Goal: Task Accomplishment & Management: Manage account settings

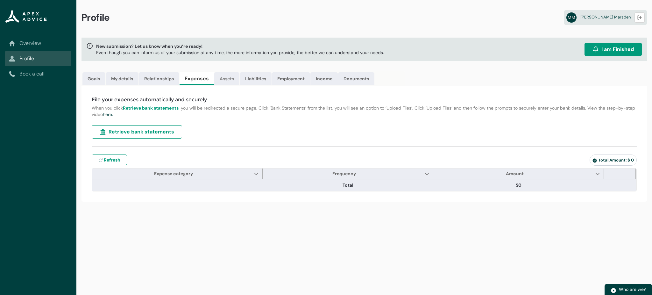
click at [230, 76] on link "Assets" at bounding box center [226, 78] width 25 height 13
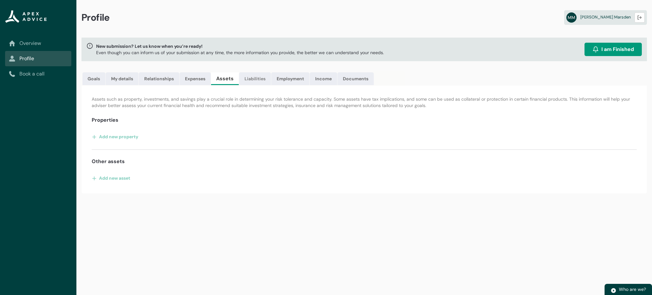
click at [256, 79] on link "Liabilities" at bounding box center [255, 78] width 32 height 13
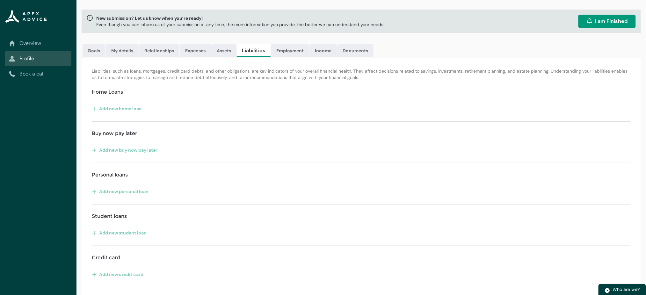
scroll to position [20, 0]
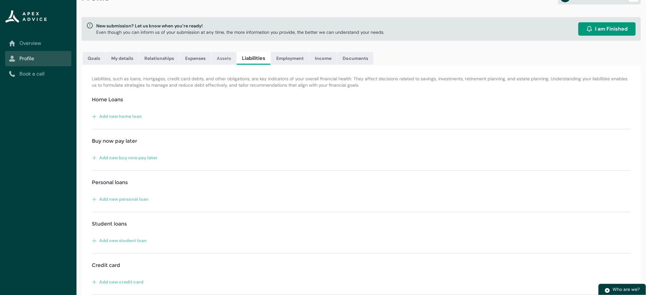
click at [228, 60] on link "Assets" at bounding box center [223, 58] width 25 height 13
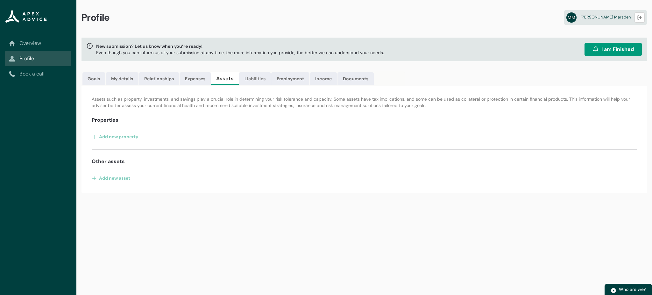
click at [262, 78] on link "Liabilities" at bounding box center [255, 78] width 32 height 13
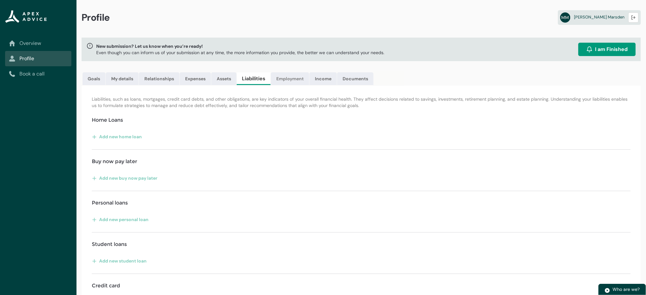
click at [296, 80] on link "Employment" at bounding box center [290, 78] width 38 height 13
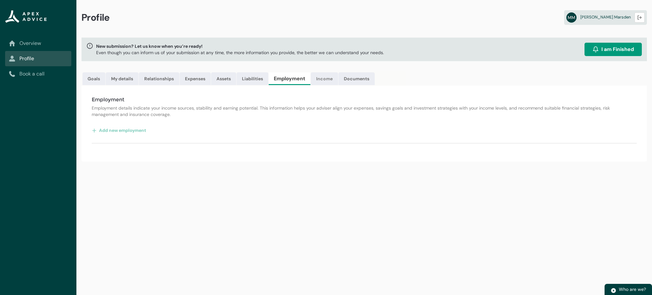
click at [322, 76] on link "Income" at bounding box center [324, 78] width 27 height 13
click at [356, 76] on link "Documents" at bounding box center [355, 78] width 36 height 13
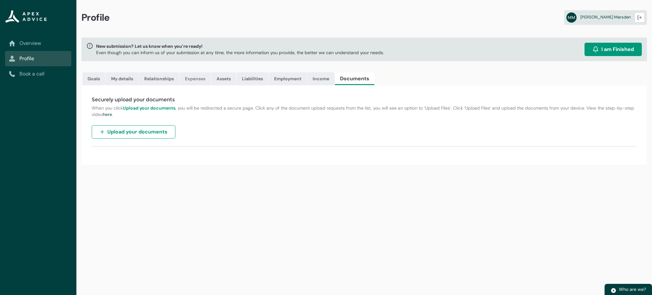
click at [196, 81] on link "Expenses" at bounding box center [195, 78] width 31 height 13
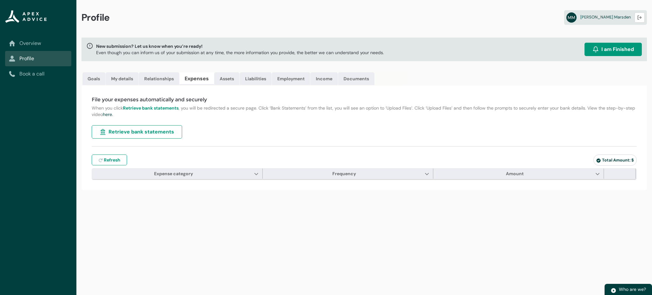
type input "***"
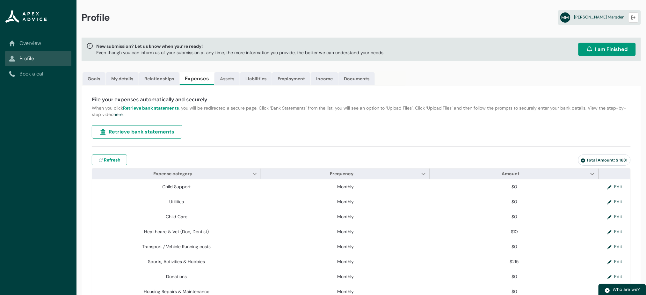
click at [226, 76] on link "Assets" at bounding box center [226, 78] width 25 height 13
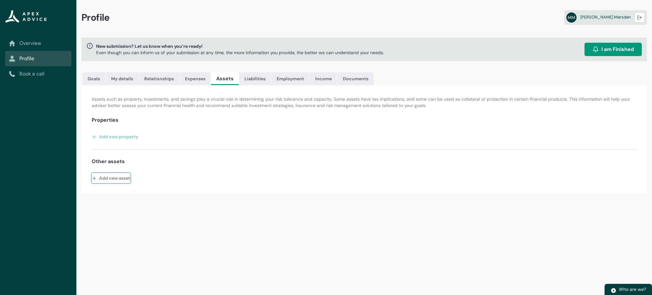
click at [110, 176] on button "Add new asset" at bounding box center [111, 178] width 39 height 10
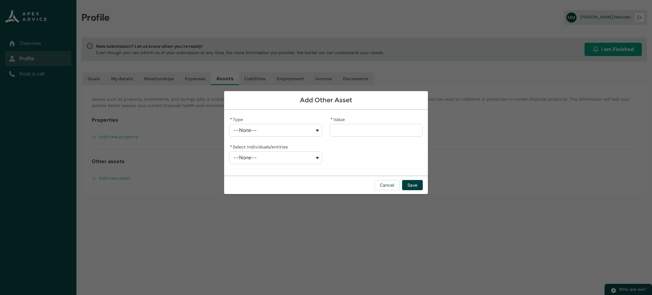
click at [281, 131] on button "--None--" at bounding box center [275, 130] width 93 height 13
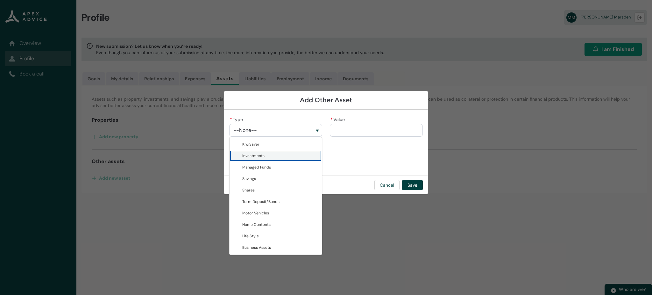
click at [264, 154] on span "Investments" at bounding box center [280, 156] width 76 height 6
type lightning-combobox "Investments"
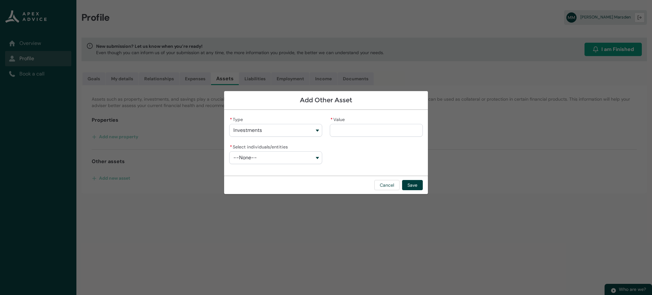
click at [264, 154] on button "--None--" at bounding box center [275, 157] width 93 height 13
click at [258, 183] on span "[PERSON_NAME]" at bounding box center [257, 183] width 30 height 5
type lightning-combobox "001Q900000OFJWaIAP"
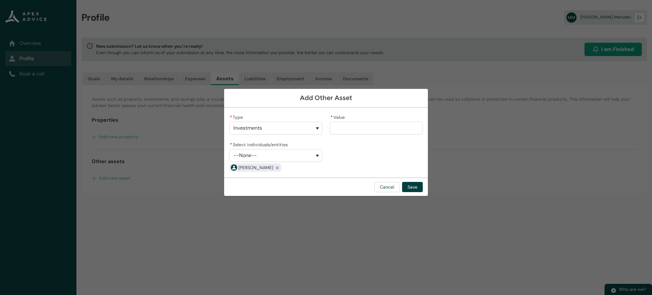
click at [372, 126] on input "* Value" at bounding box center [376, 128] width 93 height 13
type lightning-primitive-input-simple "1"
type input "*"
type lightning-primitive-input-simple "17"
type input "**"
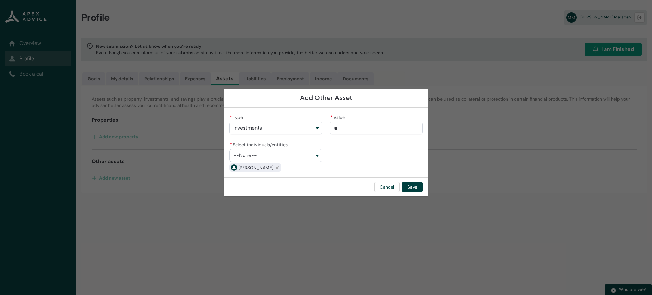
type lightning-primitive-input-simple "17."
type input "***"
type lightning-primitive-input-simple "17.0"
type input "****"
type lightning-primitive-input-simple "17.00"
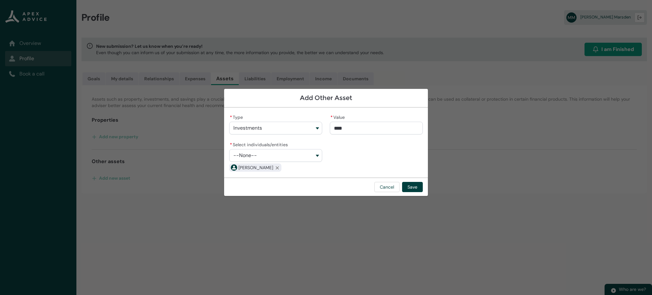
type input "*****"
type lightning-primitive-input-simple "17.000"
type input "******"
type lightning-primitive-input-simple "417.000"
type input "*******"
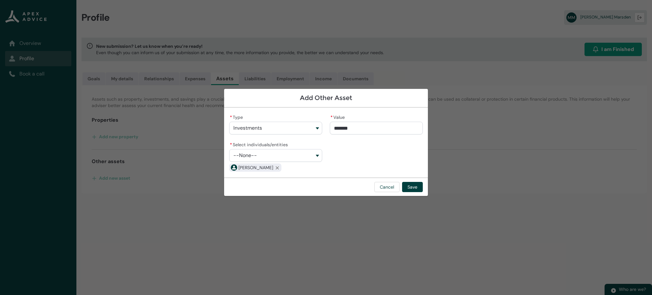
type lightning-primitive-input-simple "4417.000"
type input "********"
type lightning-primitive-input-simple "417.000"
type input "*******"
type lightning-primitive-input-simple "17.000"
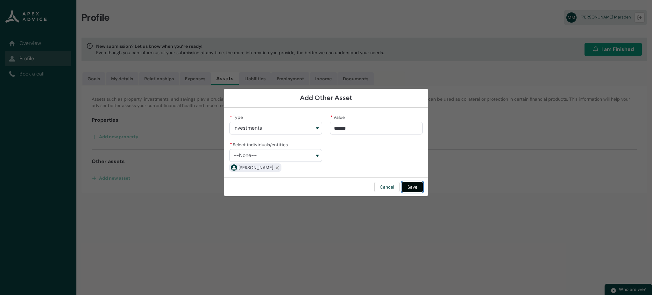
type input "******"
click at [412, 187] on button "Save" at bounding box center [412, 187] width 21 height 10
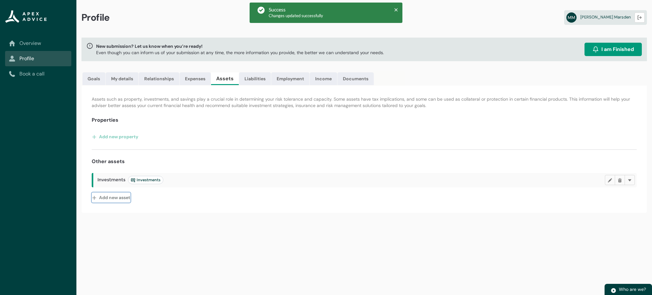
click at [116, 197] on button "Add new asset" at bounding box center [111, 197] width 39 height 10
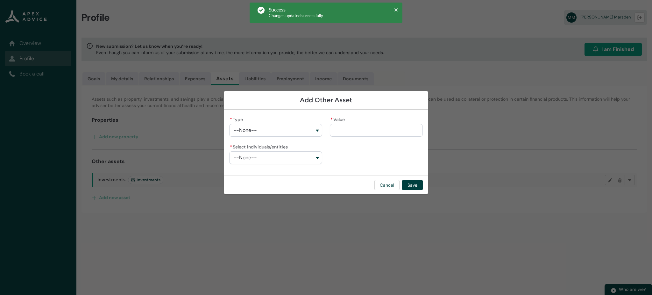
click at [286, 130] on button "--None--" at bounding box center [275, 130] width 93 height 13
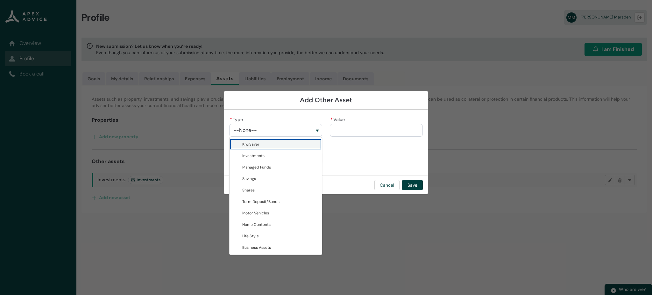
click at [266, 145] on span "KiwiSaver" at bounding box center [280, 144] width 76 height 6
type lightning-combobox "KiwiSaver"
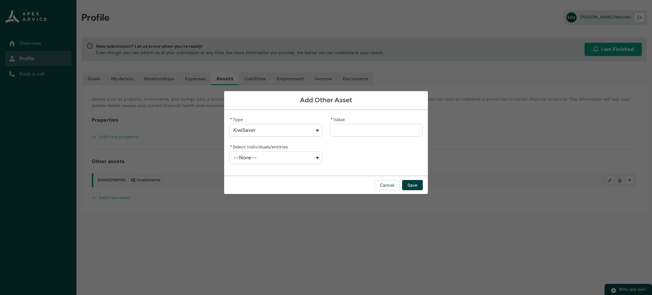
click at [263, 156] on button "--None--" at bounding box center [275, 157] width 93 height 13
click at [255, 182] on span "[PERSON_NAME]" at bounding box center [257, 183] width 30 height 5
type lightning-combobox "001Q900000OFJWaIAP"
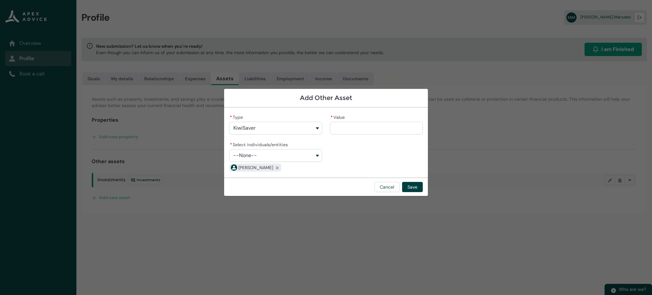
click at [370, 132] on input "* Value" at bounding box center [376, 128] width 93 height 13
type lightning-primitive-input-simple "7"
type input "*"
type lightning-primitive-input-simple "74"
type input "***"
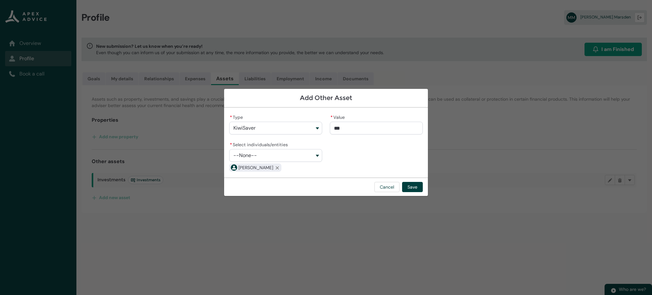
type lightning-primitive-input-simple "740"
type input "****"
type lightning-primitive-input-simple "7400"
type input "*****"
type lightning-primitive-input-simple "74000"
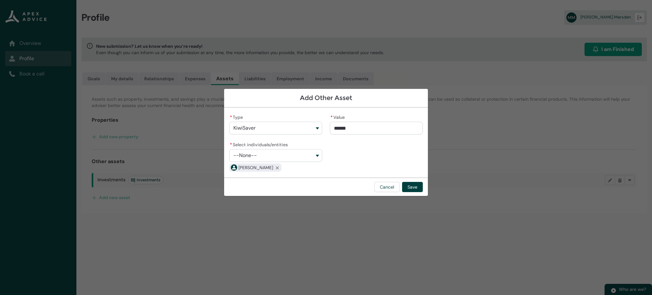
type input "**********"
click at [302, 155] on button "--None--" at bounding box center [275, 155] width 93 height 13
click at [271, 178] on span "[PERSON_NAME]" at bounding box center [280, 181] width 76 height 6
click at [412, 186] on button "Save" at bounding box center [412, 187] width 21 height 10
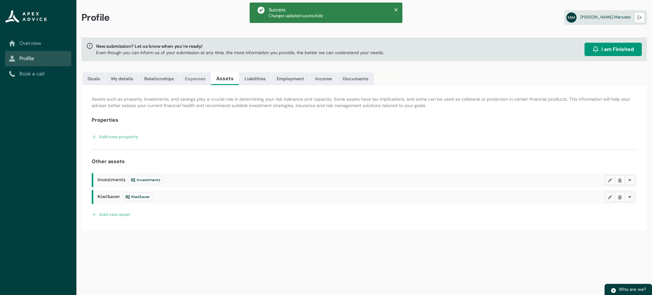
click at [192, 78] on link "Expenses" at bounding box center [195, 78] width 31 height 13
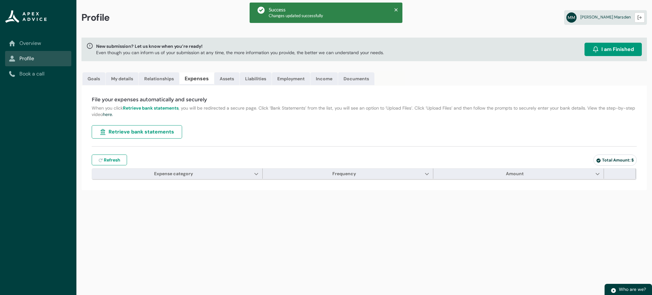
type input "***"
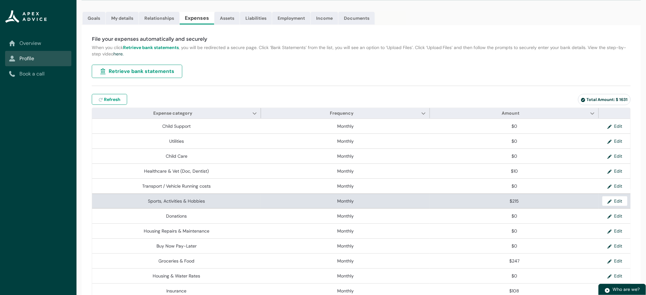
scroll to position [59, 0]
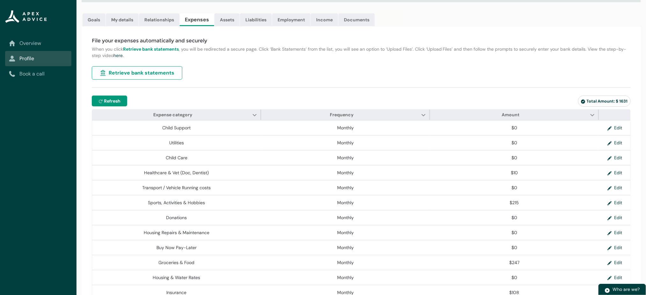
click at [115, 100] on span "Refresh" at bounding box center [112, 101] width 17 height 6
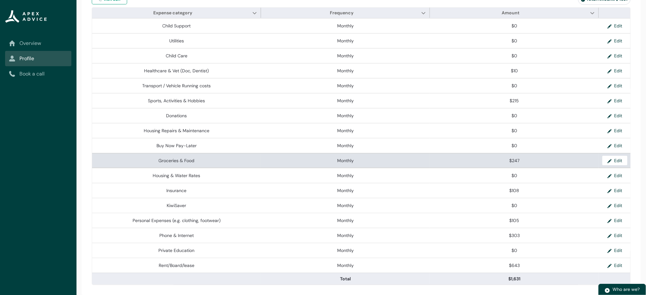
scroll to position [0, 0]
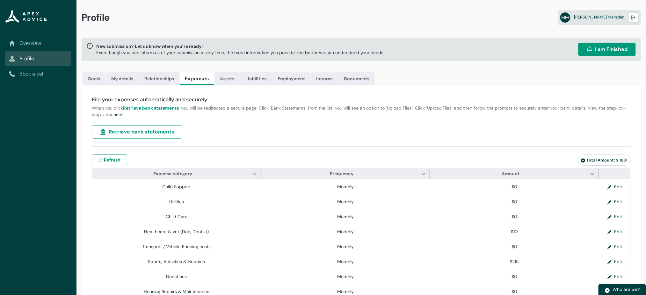
click at [227, 79] on link "Assets" at bounding box center [226, 78] width 25 height 13
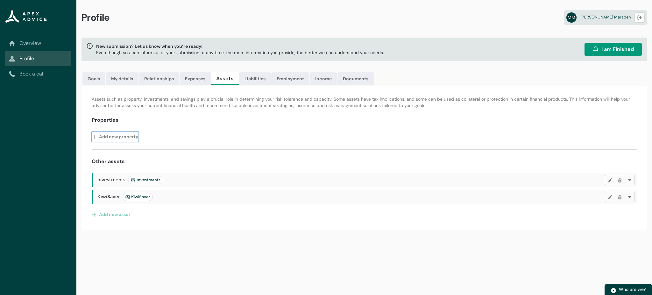
click at [122, 134] on button "Add new property" at bounding box center [115, 137] width 47 height 10
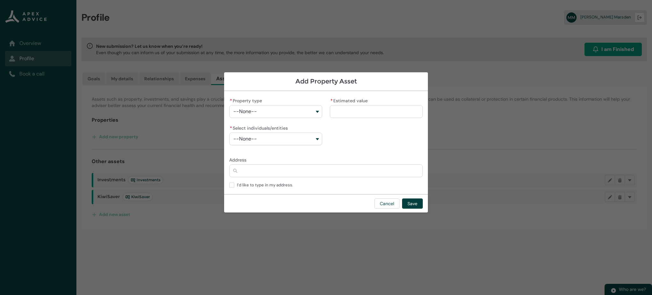
click at [268, 110] on button "--None--" at bounding box center [275, 111] width 93 height 13
click at [262, 136] on span "Investment Property" at bounding box center [261, 137] width 38 height 5
type lightning-combobox "Real Estate-Investment Property"
click at [262, 136] on button "--None--" at bounding box center [275, 139] width 93 height 13
click at [258, 153] on span "Ka [PERSON_NAME]" at bounding box center [259, 153] width 35 height 5
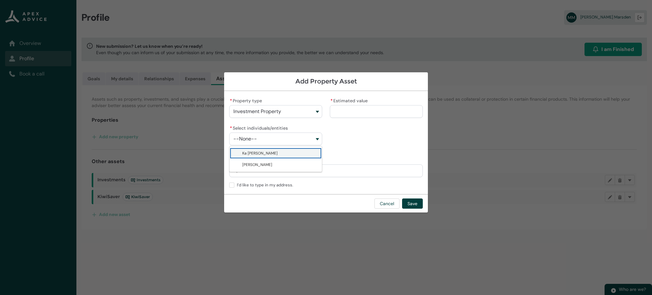
type lightning-combobox "001Q900000l0pM2IAI"
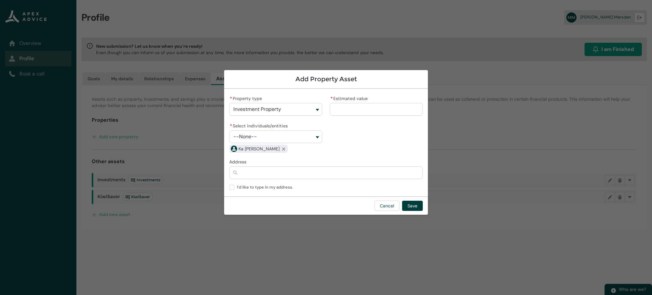
click at [359, 108] on input "* Estimated value" at bounding box center [376, 109] width 93 height 13
click at [287, 175] on input "Address" at bounding box center [326, 172] width 194 height 13
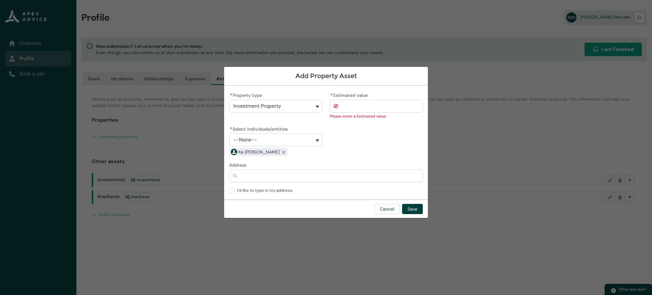
type lightning-primitive-input-simple "3"
type input "*"
type lightning-primitive-input-simple "3"
type input "*"
type lightning-primitive-input-simple "3 A"
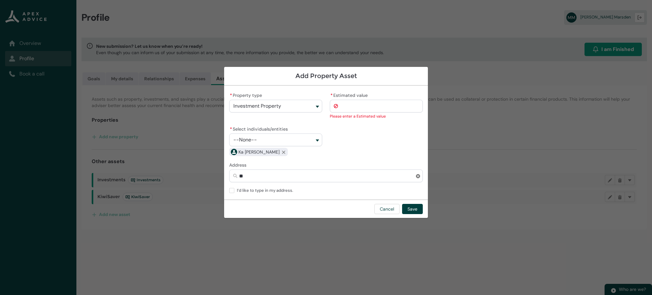
type input "***"
type lightning-primitive-input-simple "3 An"
type input "****"
type lightning-primitive-input-simple "3 Anv"
type input "*****"
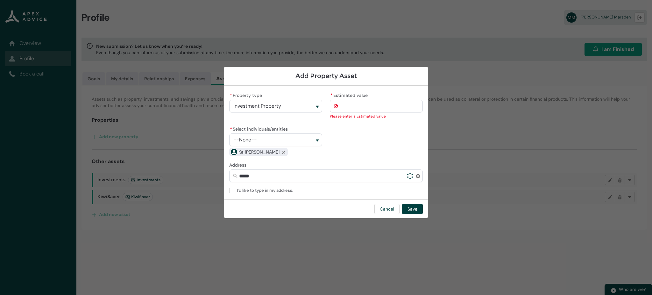
type lightning-primitive-input-simple "3 Anve"
type input "******"
type lightning-primitive-input-simple "3 Anver"
type input "*******"
type lightning-primitive-input-simple "3 [GEOGRAPHIC_DATA]"
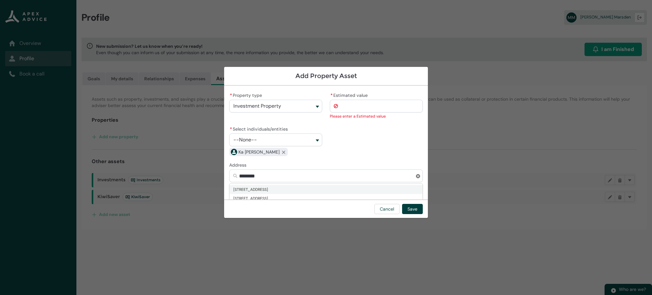
click at [268, 192] on span "[STREET_ADDRESS]" at bounding box center [251, 189] width 35 height 6
type input "**********"
click at [364, 104] on input "* Estimated value" at bounding box center [376, 106] width 93 height 13
type lightning-primitive-input-simple "6"
type input "*"
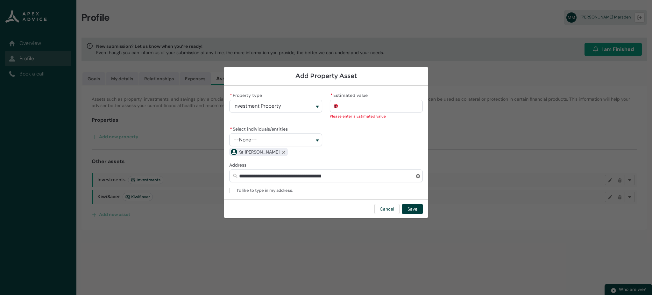
type lightning-primitive-input-simple "67"
type input "**"
type lightning-primitive-input-simple "675"
type input "****"
type lightning-primitive-input-simple "6750"
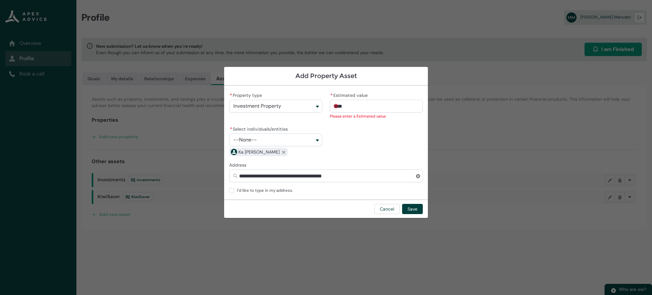
type input "*****"
type lightning-primitive-input-simple "67500"
type input "******"
type lightning-primitive-input-simple "675000"
type input "*******"
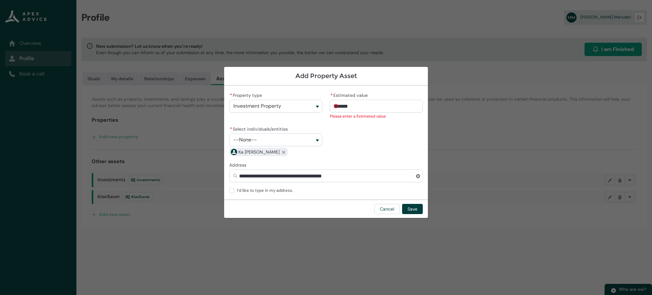
type lightning-primitive-input-simple "67500"
type input "******"
type lightning-primitive-input-simple "6750"
type input "*****"
type lightning-primitive-input-simple "675"
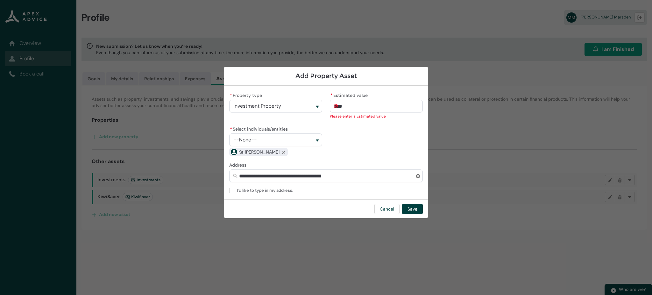
type input "***"
type lightning-primitive-input-simple "67"
type input "**"
type lightning-primitive-input-simple "6"
type input "*"
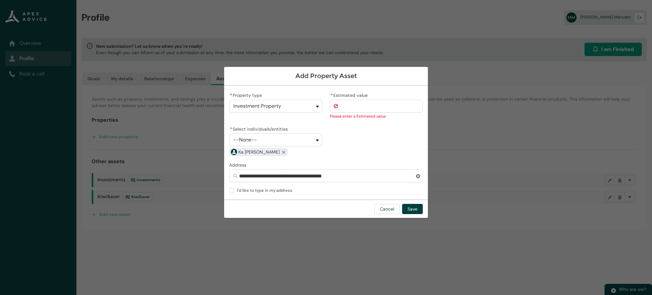
type lightning-primitive-input-simple "7"
type input "*"
type lightning-primitive-input-simple "70"
type input "**"
type lightning-primitive-input-simple "700"
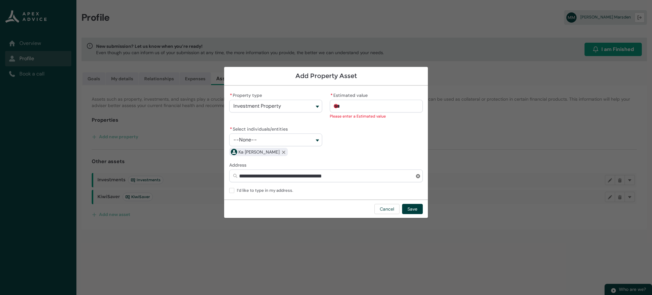
type input "****"
type lightning-primitive-input-simple "7000"
type input "*****"
type lightning-primitive-input-simple "70000"
type input "******"
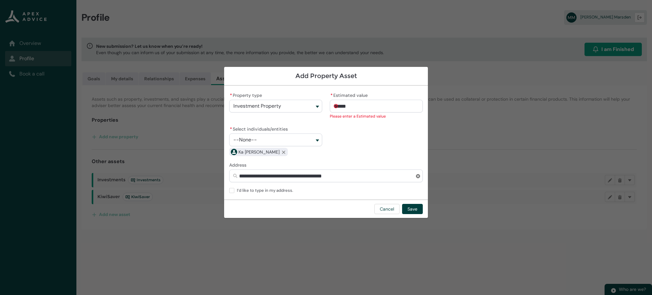
type lightning-primitive-input-simple "700000"
type input "**********"
click at [393, 146] on div "**********" at bounding box center [326, 124] width 194 height 66
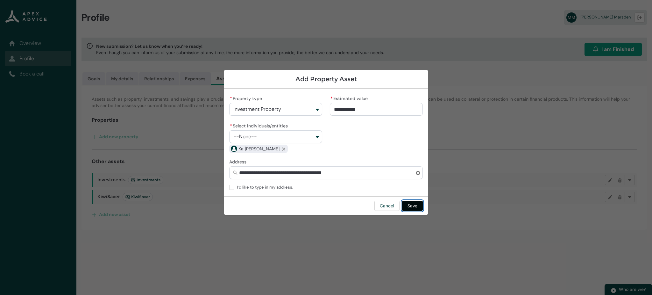
click at [417, 205] on button "Save" at bounding box center [412, 206] width 21 height 10
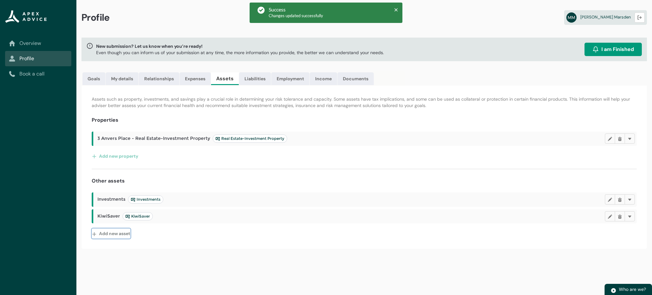
click at [111, 235] on button "Add new asset" at bounding box center [111, 233] width 39 height 10
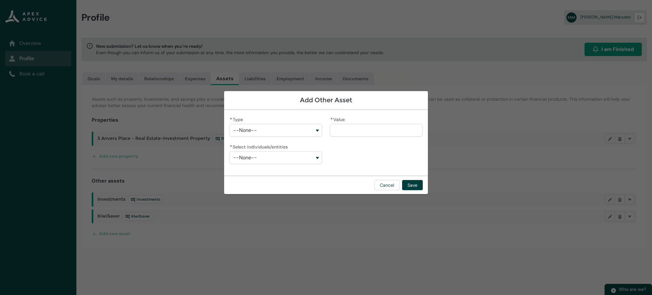
click at [306, 134] on button "--None--" at bounding box center [275, 130] width 93 height 13
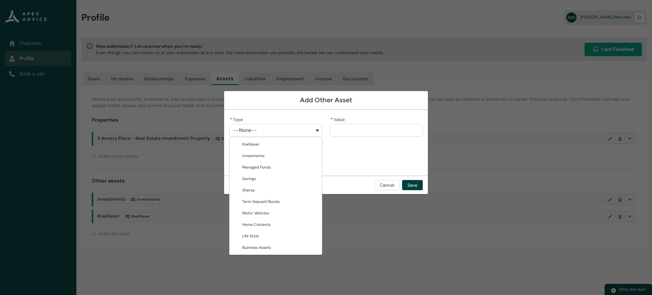
click at [182, 242] on section "Add Other Asset * Type --None-- KiwiSaver Investments Managed Funds Savings Sha…" at bounding box center [326, 147] width 652 height 295
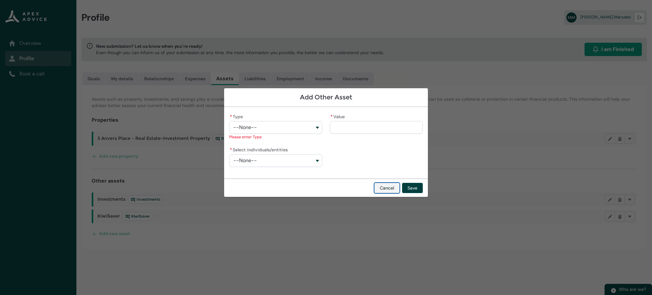
click at [391, 188] on button "Cancel" at bounding box center [387, 188] width 25 height 10
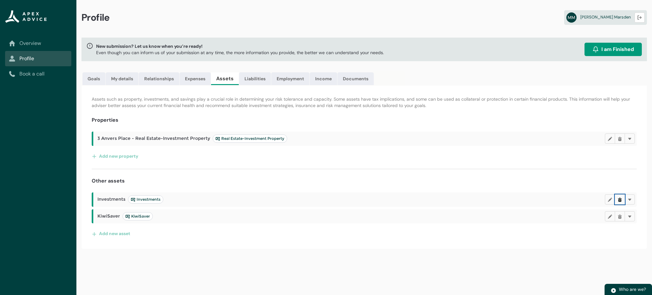
click at [620, 200] on lightning-primitive-icon "button" at bounding box center [620, 199] width 4 height 5
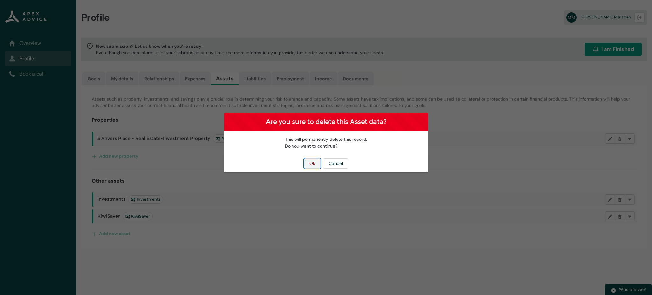
click at [310, 162] on button "Ok" at bounding box center [312, 163] width 17 height 10
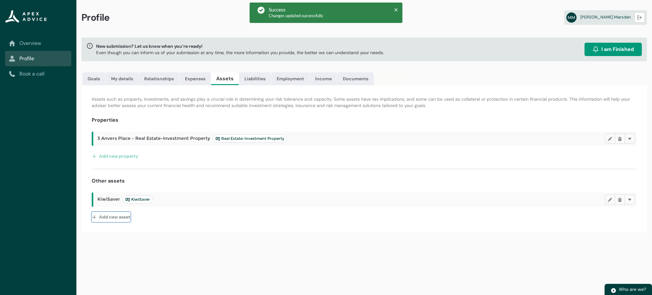
click at [117, 216] on button "Add new asset" at bounding box center [111, 217] width 39 height 10
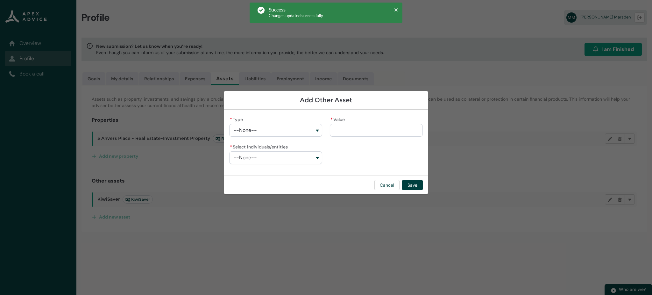
click at [296, 133] on button "--None--" at bounding box center [275, 130] width 93 height 13
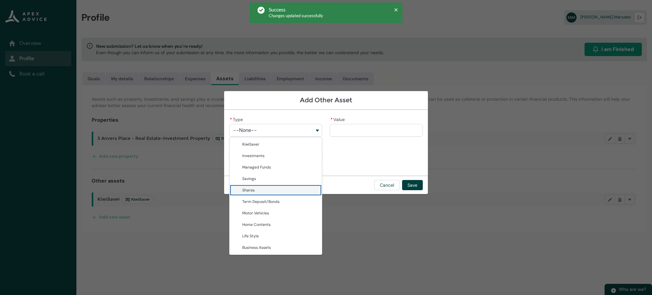
click at [268, 190] on span "Shares" at bounding box center [280, 190] width 76 height 6
type lightning-combobox "Shares"
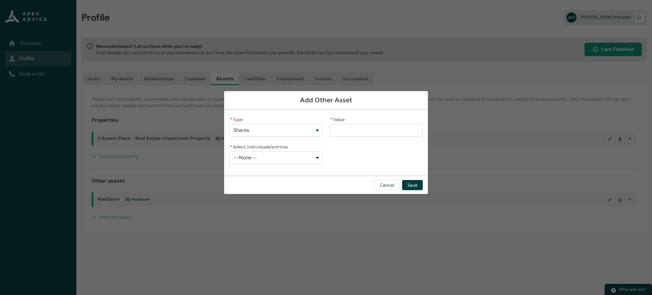
click at [291, 153] on button "--None--" at bounding box center [275, 157] width 93 height 13
click at [263, 186] on lightning-base-combobox-item "[PERSON_NAME]" at bounding box center [276, 182] width 92 height 11
type lightning-combobox "001Q900000OFJWaIAP"
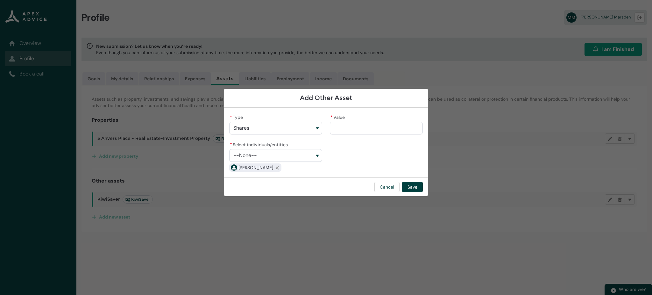
click at [378, 128] on input "* Value" at bounding box center [376, 128] width 93 height 13
type lightning-primitive-input-simple "1"
type input "*"
type lightning-primitive-input-simple "17"
type input "***"
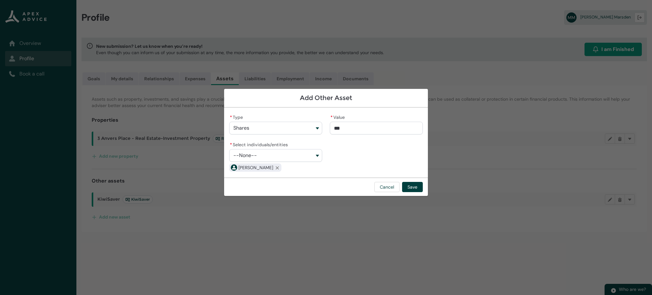
type lightning-primitive-input-simple "170"
type input "****"
type lightning-primitive-input-simple "1700"
type input "*****"
type lightning-primitive-input-simple "17000"
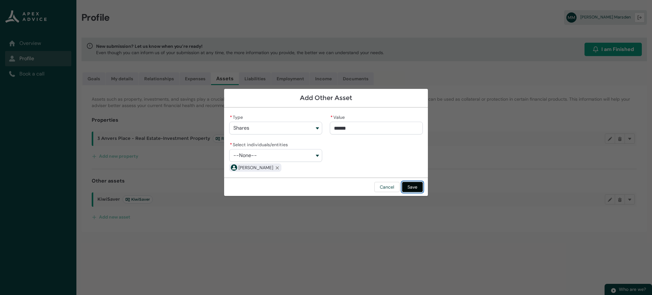
type input "**********"
click at [419, 188] on button "Save" at bounding box center [412, 187] width 21 height 10
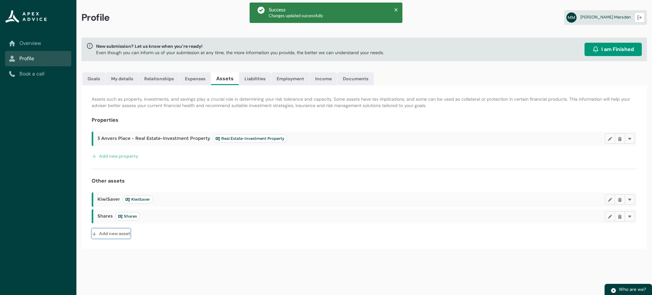
click at [121, 232] on button "Add new asset" at bounding box center [111, 233] width 39 height 10
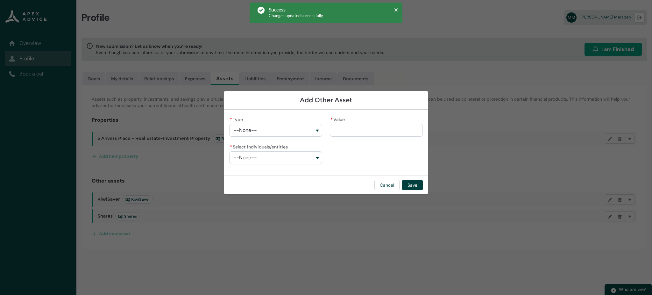
click at [301, 153] on button "--None--" at bounding box center [275, 157] width 93 height 13
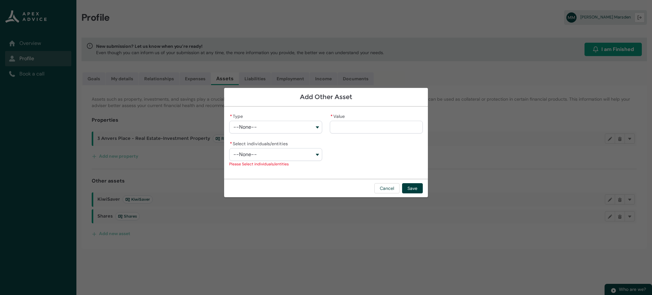
click at [301, 128] on button "--None--" at bounding box center [275, 127] width 93 height 13
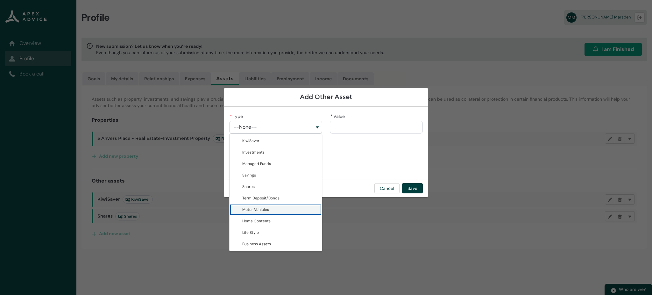
click at [276, 209] on span "Motor Vehicles" at bounding box center [280, 209] width 76 height 6
type lightning-combobox "Motor Vehicles"
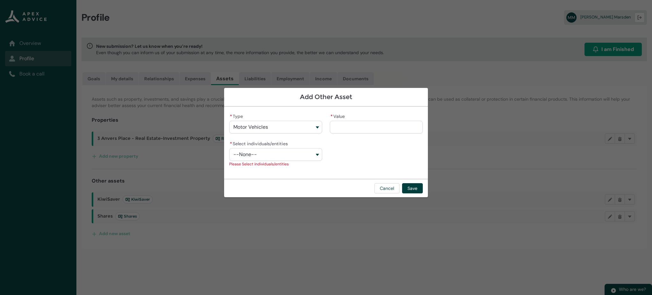
click at [303, 157] on button "--None--" at bounding box center [275, 154] width 93 height 13
click at [265, 179] on span "[PERSON_NAME]" at bounding box center [257, 179] width 30 height 5
type lightning-combobox "001Q900000OFJWaIAP"
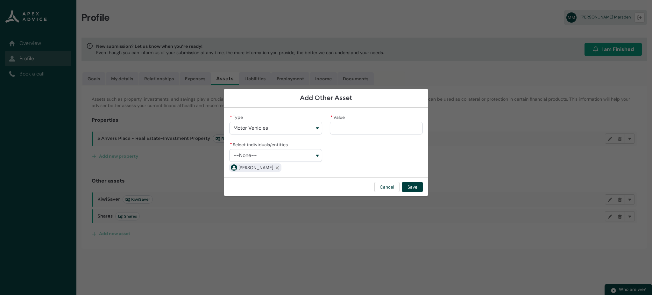
click at [358, 125] on input "* Value" at bounding box center [376, 128] width 93 height 13
type lightning-primitive-input-simple "7"
type input "*"
type lightning-primitive-input-simple "7."
type input "**"
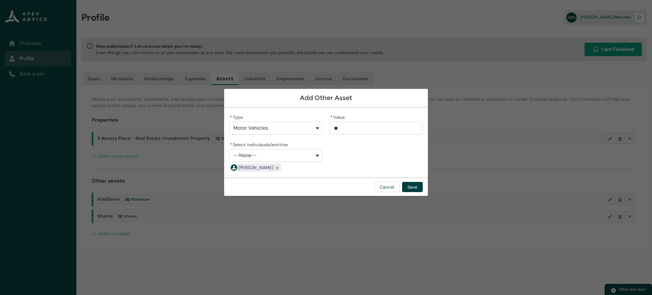
type lightning-primitive-input-simple "7.5"
type input "***"
type lightning-primitive-input-simple "7.50"
type input "****"
type lightning-primitive-input-simple "7.500"
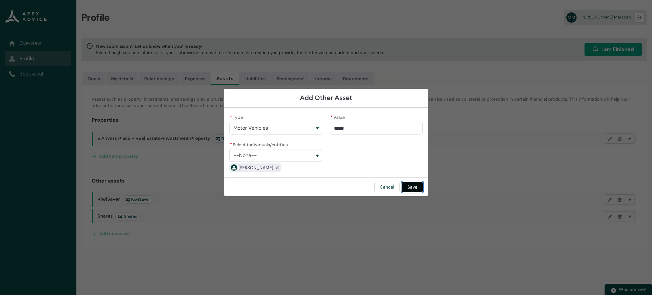
type input "*****"
click at [417, 186] on button "Save" at bounding box center [412, 187] width 21 height 10
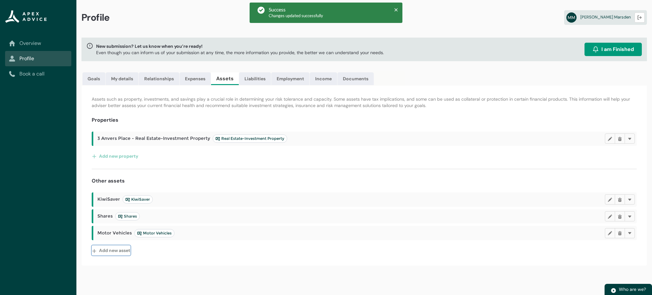
click at [123, 248] on button "Add new asset" at bounding box center [111, 250] width 39 height 10
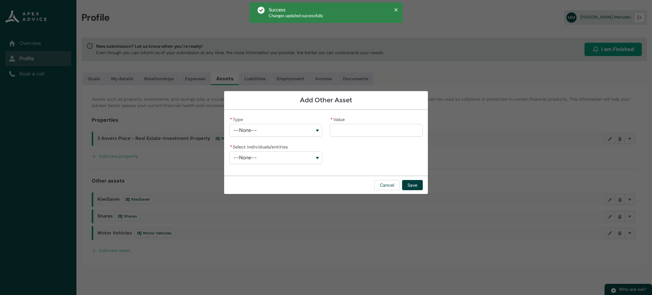
click at [298, 131] on button "--None--" at bounding box center [275, 130] width 93 height 13
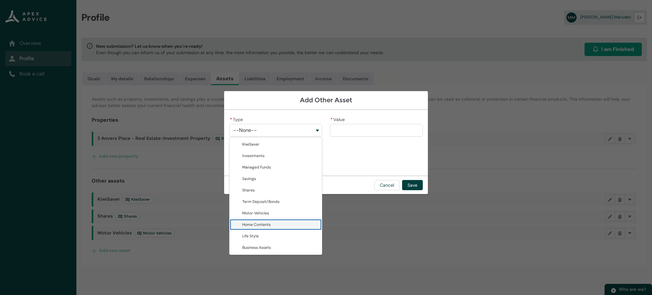
click at [279, 224] on span "Home Contents" at bounding box center [280, 224] width 76 height 6
type lightning-combobox "Home Contents"
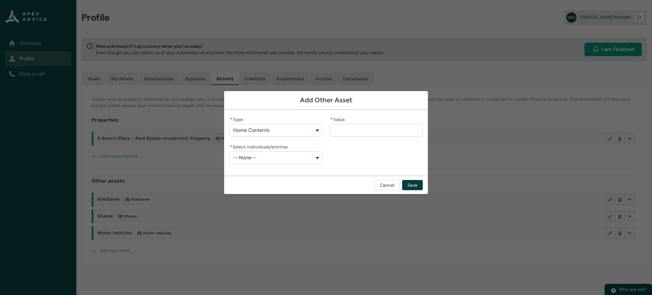
click at [353, 130] on input "* Value" at bounding box center [376, 130] width 93 height 13
type lightning-primitive-input-simple "1"
type input "*"
type lightning-primitive-input-simple "15"
type input "**"
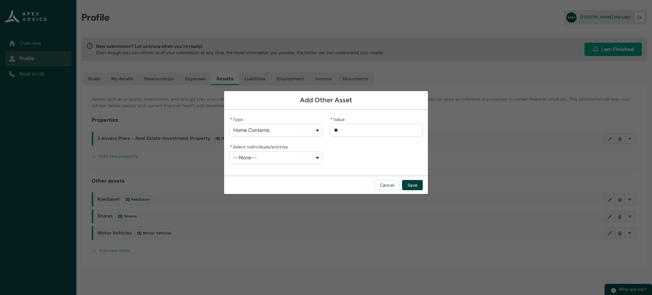
type lightning-primitive-input-simple "150"
type input "***"
type lightning-primitive-input-simple "1500"
type input "****"
type lightning-primitive-input-simple "15000"
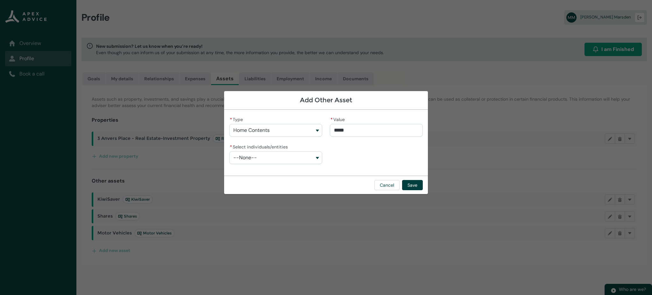
type input "**********"
click at [300, 155] on button "--None--" at bounding box center [275, 157] width 93 height 13
click at [262, 180] on span "[PERSON_NAME]" at bounding box center [280, 183] width 76 height 6
type lightning-combobox "001Q900000OFJWaIAP"
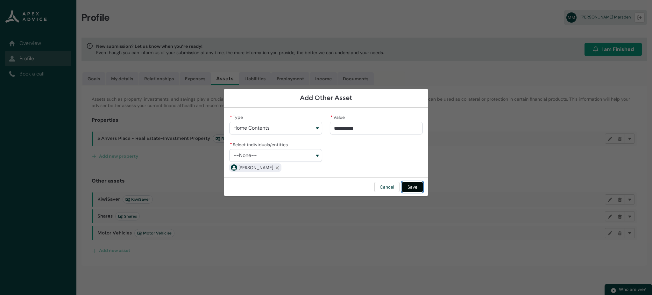
click at [414, 185] on button "Save" at bounding box center [412, 187] width 21 height 10
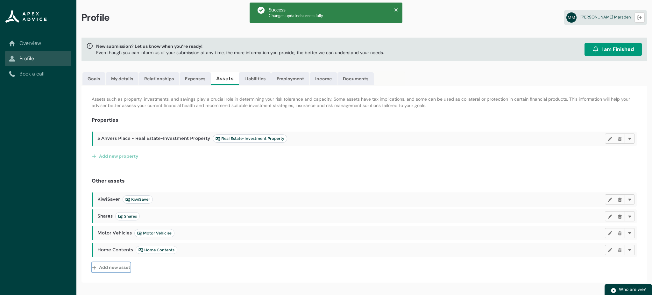
click at [120, 265] on button "Add new asset" at bounding box center [111, 267] width 39 height 10
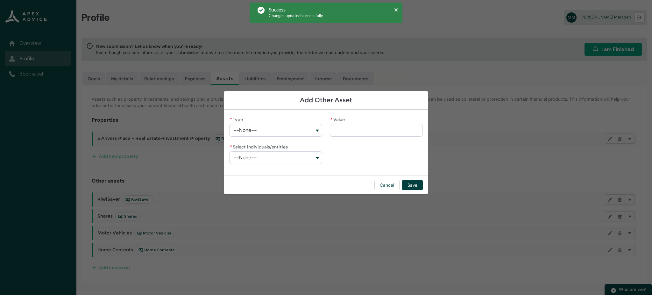
click at [304, 129] on button "--None--" at bounding box center [275, 130] width 93 height 13
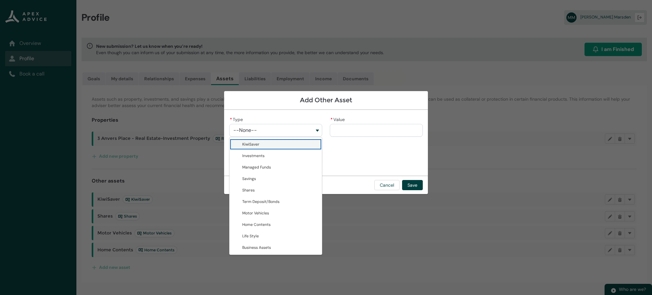
click at [303, 142] on span "KiwiSaver" at bounding box center [280, 144] width 76 height 6
type lightning-combobox "KiwiSaver"
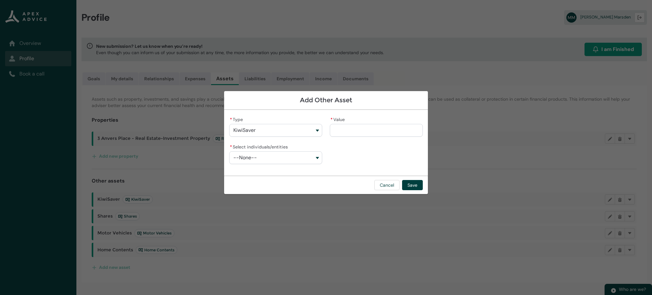
click at [349, 131] on input "* Value" at bounding box center [376, 130] width 93 height 13
type lightning-primitive-input-simple "3"
type input "*"
type lightning-primitive-input-simple "34"
type input "***"
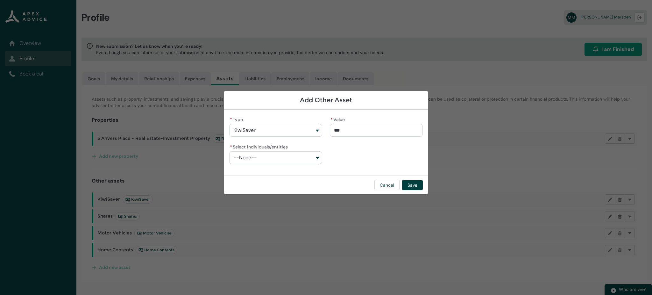
type lightning-primitive-input-simple "340"
type input "****"
type lightning-primitive-input-simple "3400"
type input "*****"
type lightning-primitive-input-simple "340"
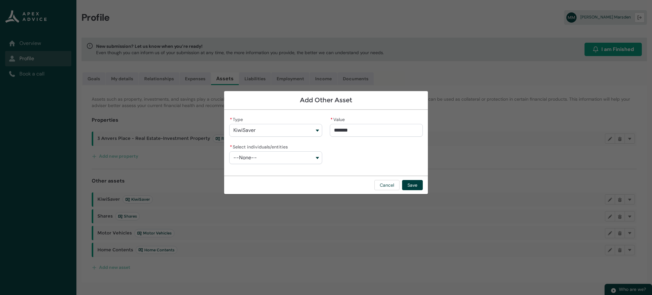
type input "****"
type lightning-primitive-input-simple "34"
type input "***"
type lightning-primitive-input-simple "347"
type input "****"
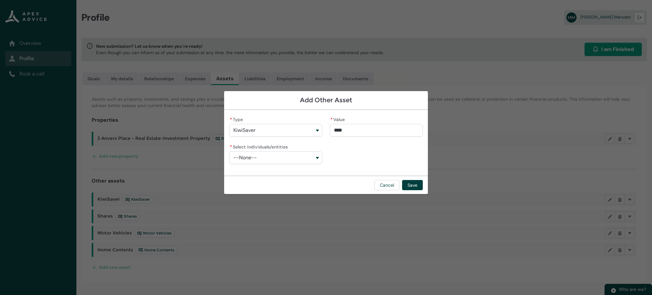
type lightning-primitive-input-simple "3470"
type input "*****"
type lightning-primitive-input-simple "34700"
type input "**********"
click at [286, 153] on button "--None--" at bounding box center [275, 157] width 93 height 13
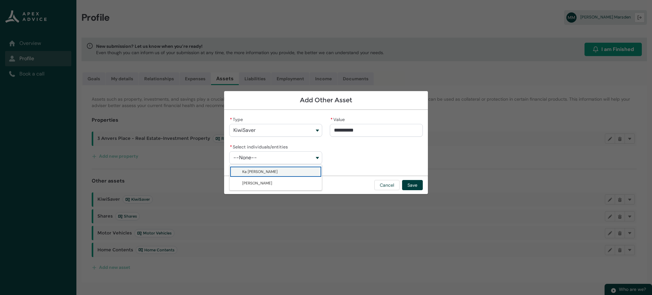
click at [265, 172] on span "Ka [PERSON_NAME]" at bounding box center [280, 172] width 76 height 6
type lightning-combobox "001Q900000l0pM2IAI"
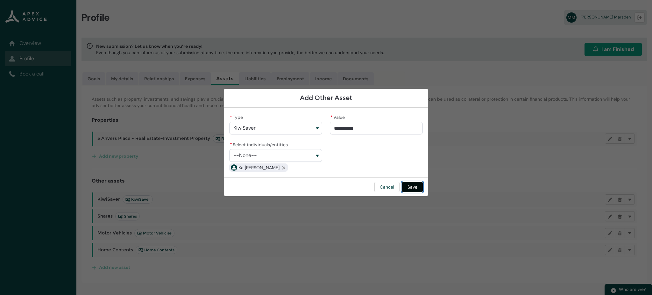
click at [415, 185] on button "Save" at bounding box center [412, 187] width 21 height 10
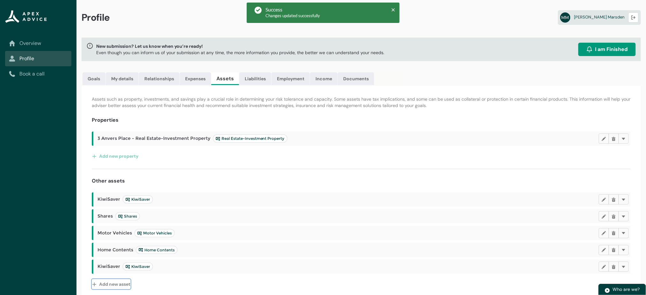
click at [126, 285] on button "Add new asset" at bounding box center [111, 284] width 39 height 10
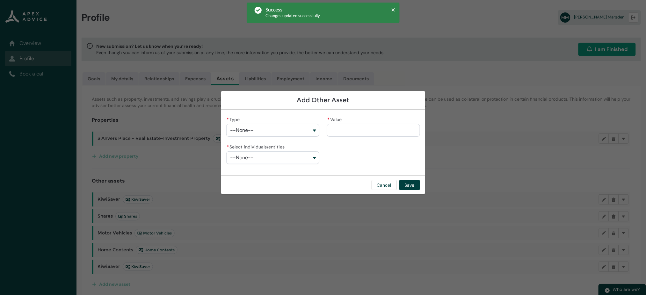
click at [290, 129] on button "--None--" at bounding box center [272, 130] width 93 height 13
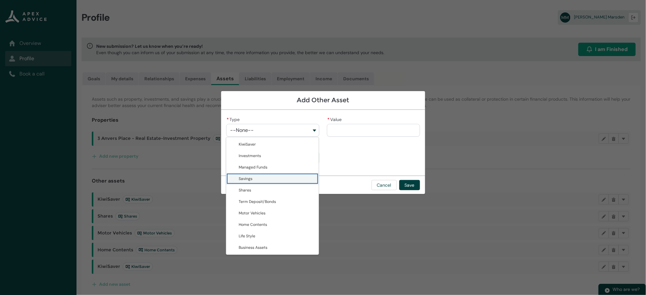
click at [261, 179] on span "Savings" at bounding box center [277, 179] width 76 height 6
type lightning-combobox "Savings"
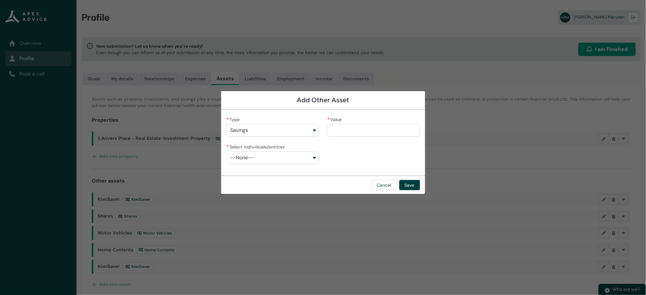
click at [377, 128] on input "* Value" at bounding box center [373, 130] width 93 height 13
type lightning-primitive-input-simple "4"
type input "*"
type lightning-primitive-input-simple "40"
type input "***"
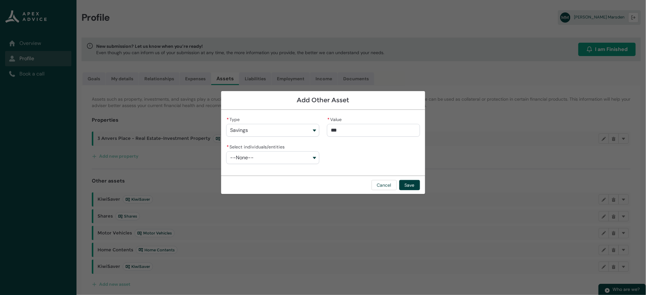
type lightning-primitive-input-simple "400"
type input "****"
type lightning-primitive-input-simple "4000"
type input "*****"
type lightning-primitive-input-simple "40000"
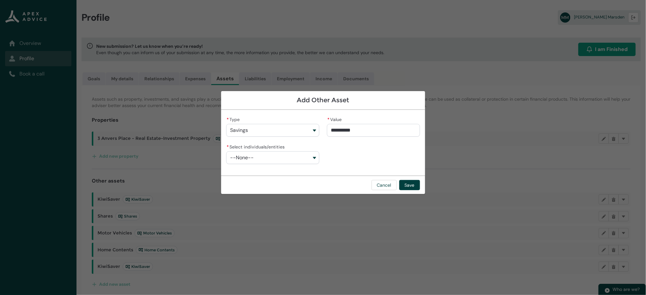
click at [314, 131] on button "Savings" at bounding box center [272, 130] width 93 height 13
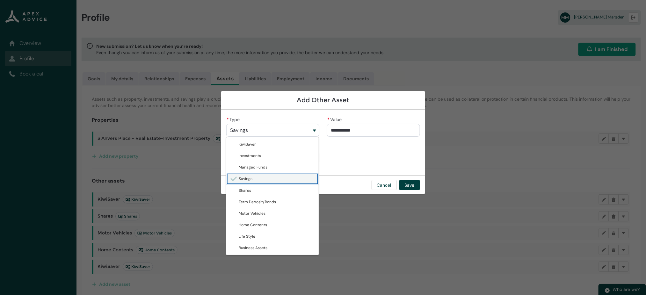
type input "******"
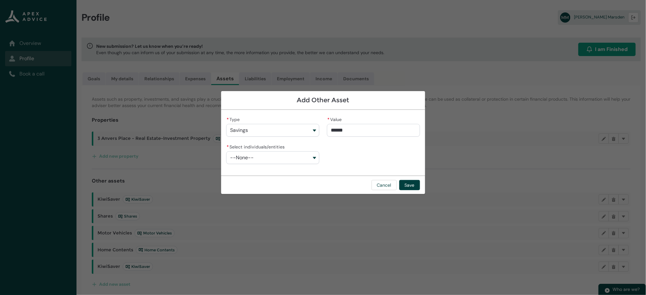
click at [341, 128] on input "******" at bounding box center [373, 130] width 93 height 13
click at [350, 130] on input "******" at bounding box center [373, 130] width 93 height 13
type lightning-primitive-input-simple "4000"
type input "*****"
type lightning-primitive-input-simple "400"
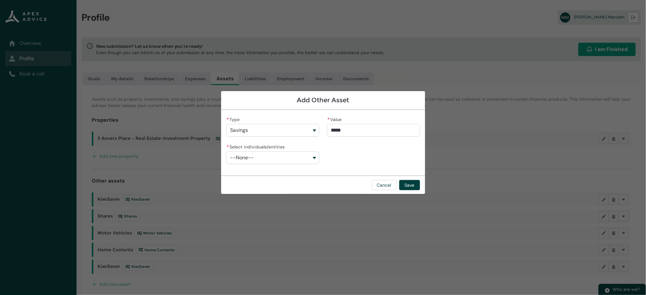
type input "****"
type lightning-primitive-input-simple "40"
type input "**"
type lightning-primitive-input-simple "4"
type input "*"
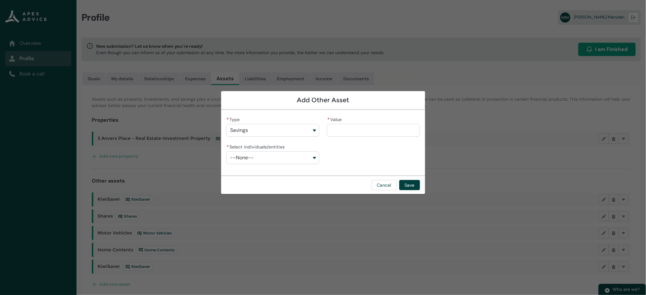
type lightning-primitive-input-simple "2"
type input "*"
type lightning-primitive-input-simple "25"
type input "**"
type lightning-primitive-input-simple "250"
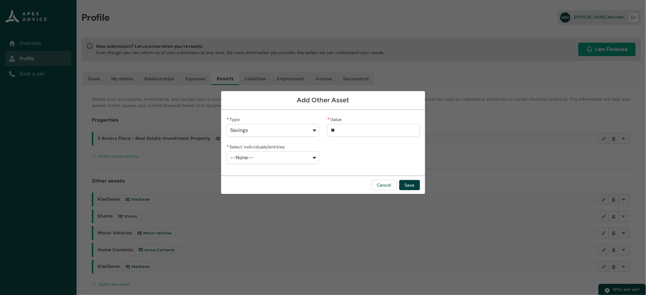
type input "***"
type lightning-primitive-input-simple "2500"
type input "****"
type lightning-primitive-input-simple "25000"
type input "**********"
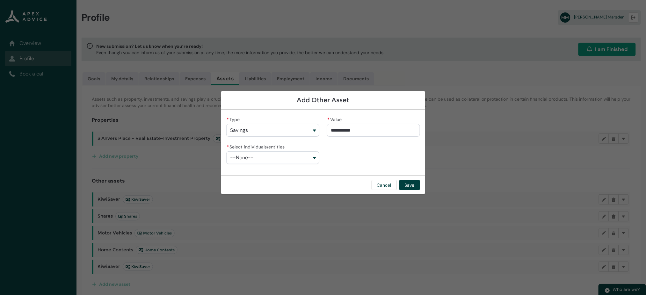
click at [287, 162] on button "--None--" at bounding box center [272, 157] width 93 height 13
click at [270, 173] on span "Ka [PERSON_NAME]" at bounding box center [277, 172] width 76 height 6
type lightning-combobox "001Q900000l0pM2IAI"
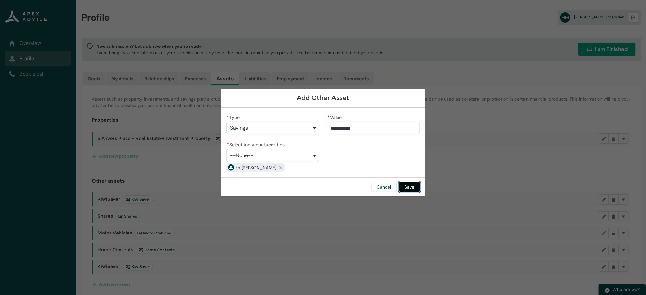
click at [411, 187] on button "Save" at bounding box center [409, 187] width 21 height 10
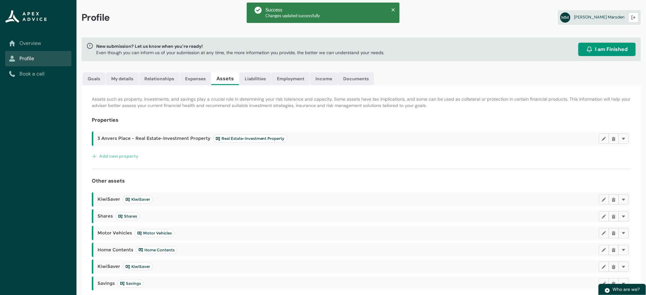
scroll to position [20, 0]
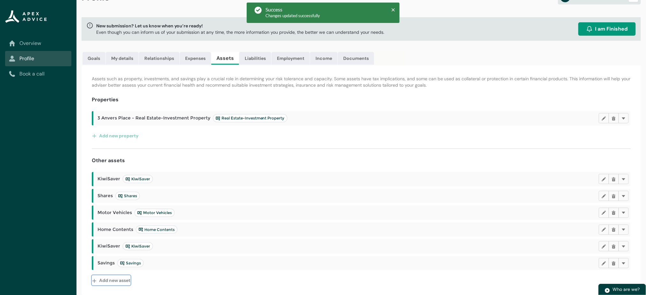
click at [120, 279] on button "Add new asset" at bounding box center [111, 280] width 39 height 10
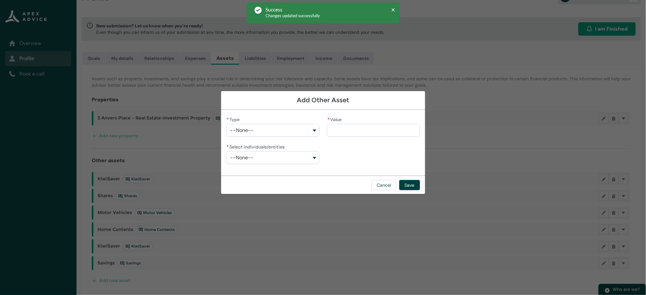
click at [266, 127] on button "--None--" at bounding box center [272, 130] width 93 height 13
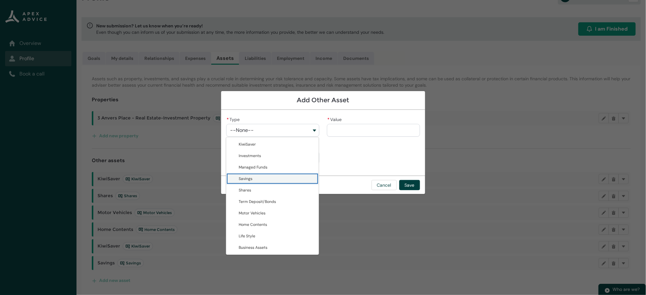
click at [254, 182] on lightning-base-combobox-item "Savings" at bounding box center [272, 178] width 92 height 11
type lightning-combobox "Savings"
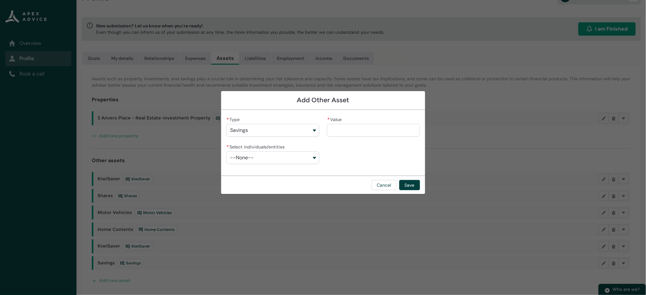
click at [358, 132] on input "* Value" at bounding box center [373, 130] width 93 height 13
type lightning-primitive-input-simple "6"
type input "*"
type lightning-primitive-input-simple "60"
type input "**"
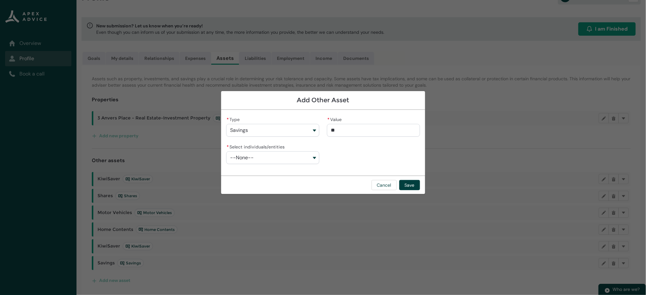
type lightning-primitive-input-simple "600"
type input "***"
type lightning-primitive-input-simple "6000"
type input "*********"
click at [281, 159] on button "--None--" at bounding box center [272, 157] width 93 height 13
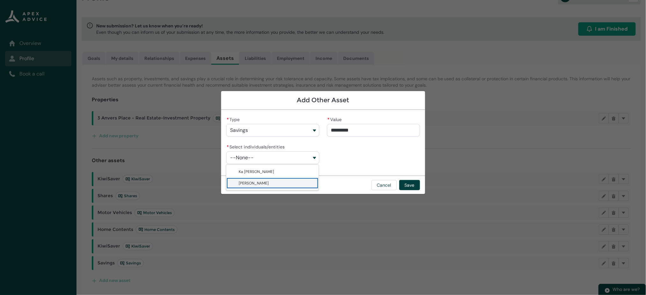
click at [267, 181] on span "[PERSON_NAME]" at bounding box center [254, 183] width 30 height 5
type lightning-combobox "001Q900000OFJWaIAP"
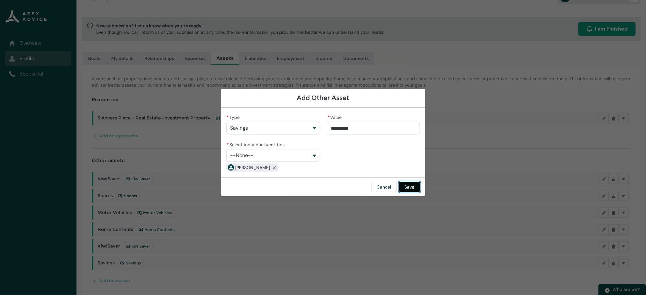
click at [406, 185] on button "Save" at bounding box center [409, 187] width 21 height 10
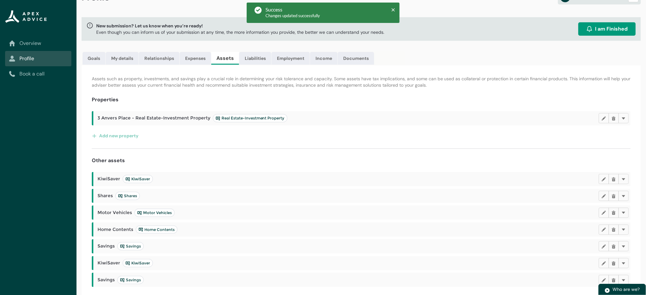
scroll to position [37, 0]
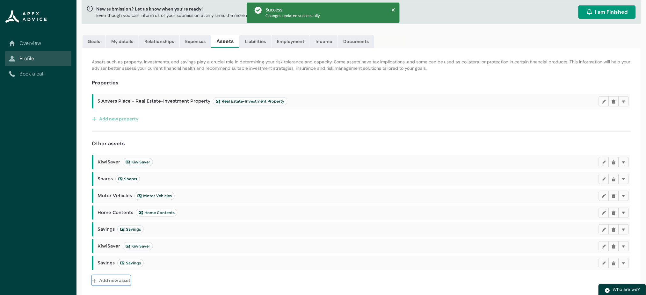
click at [107, 279] on button "Add new asset" at bounding box center [111, 280] width 39 height 10
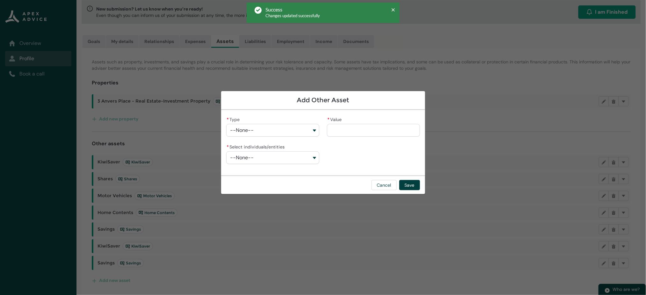
click at [249, 129] on span "--None--" at bounding box center [242, 130] width 24 height 6
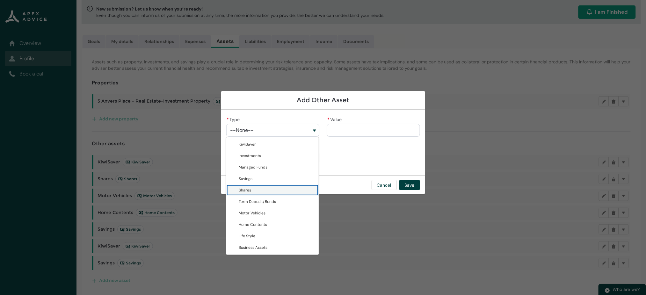
click at [242, 188] on span "Shares" at bounding box center [245, 190] width 12 height 5
type lightning-combobox "Shares"
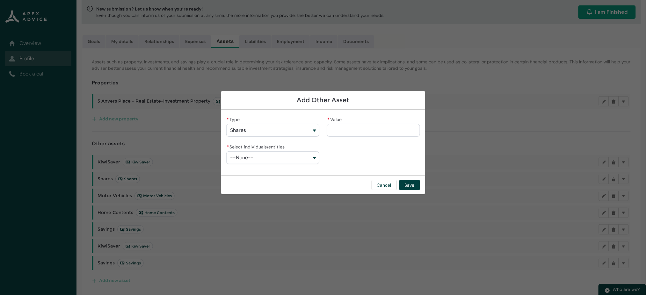
click at [309, 131] on button "Shares" at bounding box center [272, 130] width 93 height 13
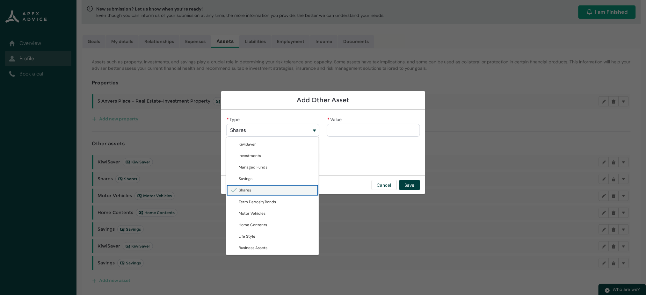
click at [317, 129] on button "Shares" at bounding box center [272, 130] width 93 height 13
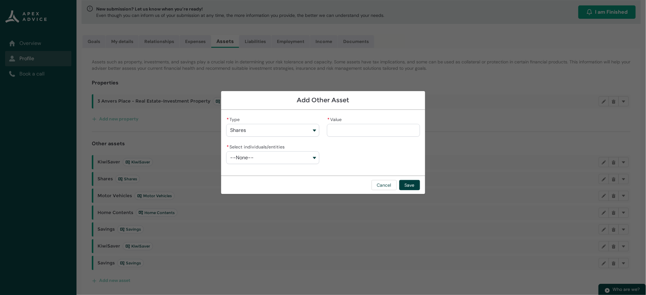
click at [317, 129] on button "Shares" at bounding box center [272, 130] width 93 height 13
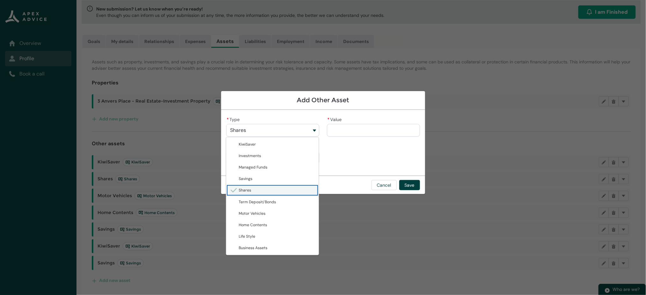
click at [317, 129] on button "Shares" at bounding box center [272, 130] width 93 height 13
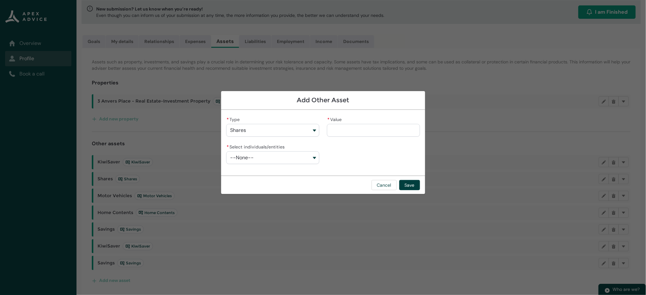
click at [333, 128] on input "* Value" at bounding box center [373, 130] width 93 height 13
type lightning-primitive-input-simple "9"
type input "*"
type lightning-primitive-input-simple "95"
type input "**"
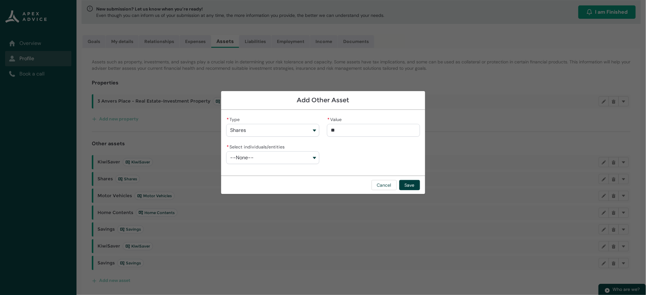
type lightning-primitive-input-simple "950"
type input "***"
type lightning-primitive-input-simple "9500"
click at [294, 155] on button "--None--" at bounding box center [272, 157] width 93 height 13
click at [267, 183] on span "[PERSON_NAME]" at bounding box center [254, 183] width 30 height 5
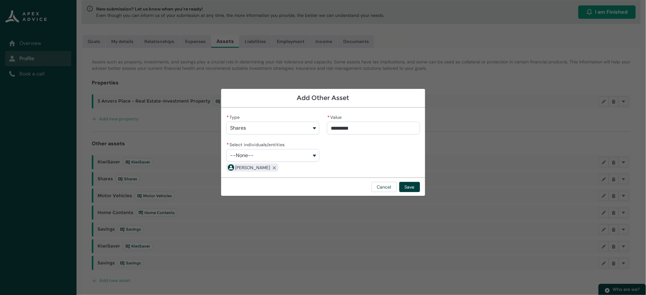
click at [277, 155] on button "--None--" at bounding box center [272, 155] width 93 height 13
click at [261, 172] on span "Ka [PERSON_NAME]" at bounding box center [277, 169] width 76 height 6
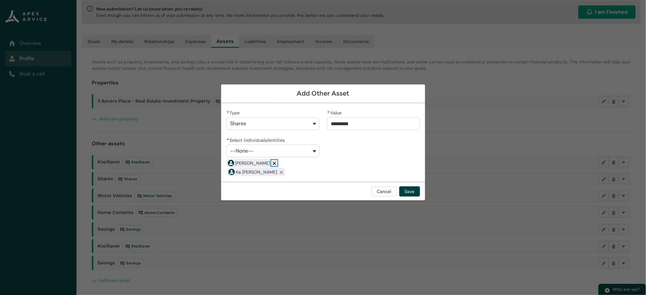
click at [273, 162] on lightning-primitive-icon "button" at bounding box center [274, 163] width 4 height 5
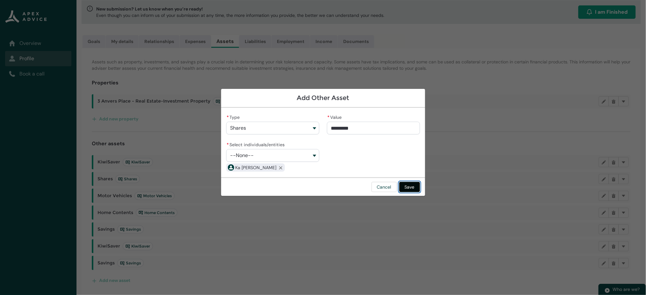
click at [410, 185] on button "Save" at bounding box center [409, 187] width 21 height 10
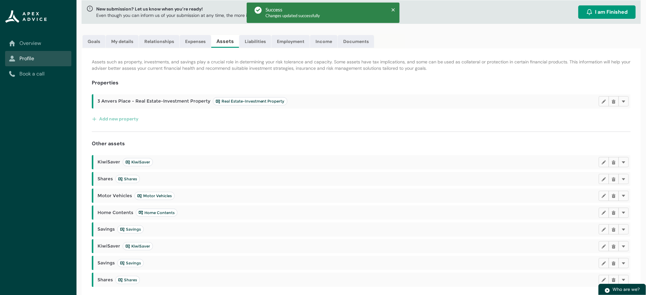
scroll to position [54, 0]
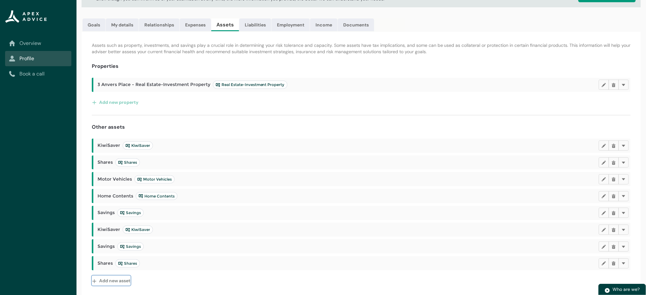
click at [124, 279] on button "Add new asset" at bounding box center [111, 281] width 39 height 10
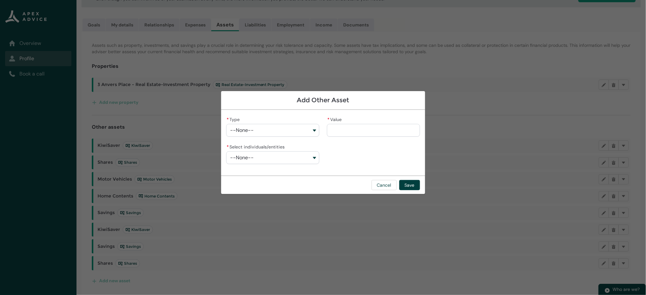
click at [265, 130] on button "--None--" at bounding box center [272, 130] width 93 height 13
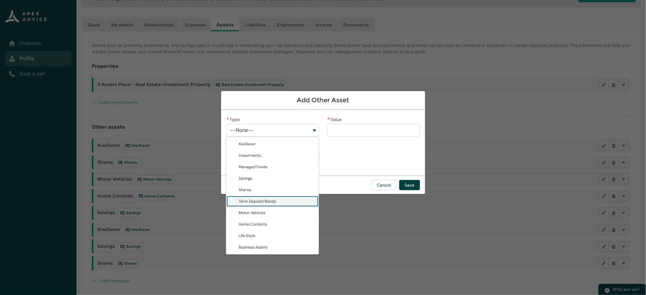
click at [251, 199] on span "Term Deposit/Bonds" at bounding box center [257, 201] width 37 height 5
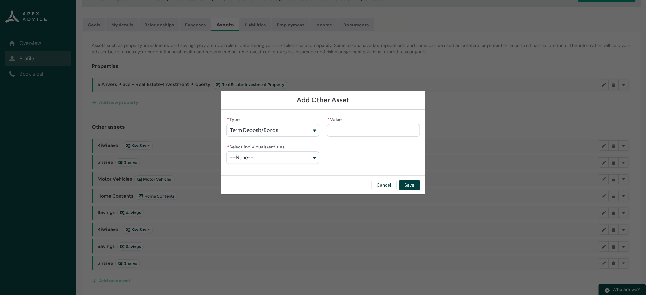
click at [351, 133] on input "* Value" at bounding box center [373, 130] width 93 height 13
click at [279, 161] on button "--None--" at bounding box center [272, 157] width 93 height 13
click at [265, 171] on span "Ka [PERSON_NAME]" at bounding box center [277, 171] width 76 height 6
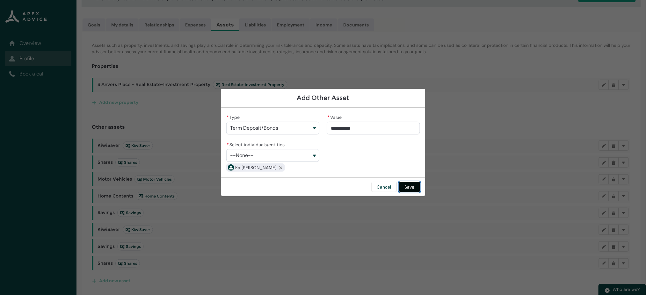
click at [412, 188] on button "Save" at bounding box center [409, 187] width 21 height 10
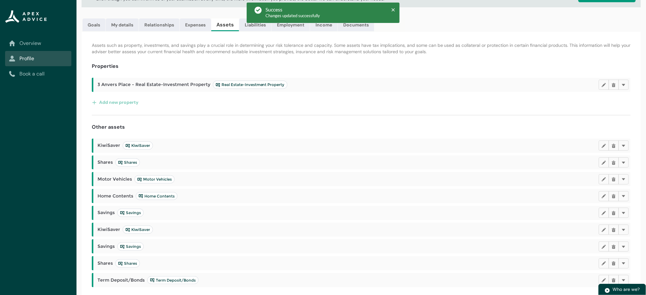
scroll to position [71, 0]
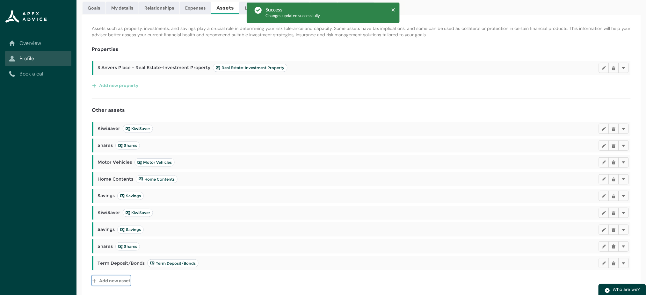
click at [126, 281] on button "Add new asset" at bounding box center [111, 281] width 39 height 10
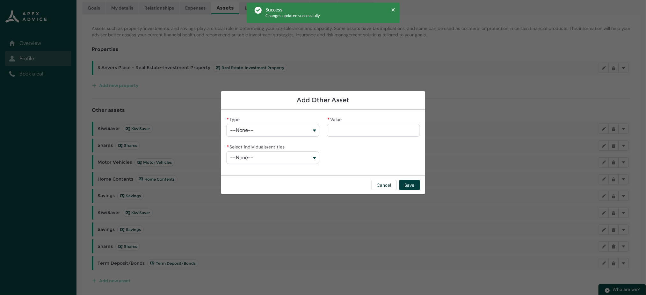
click at [273, 131] on button "--None--" at bounding box center [272, 130] width 93 height 13
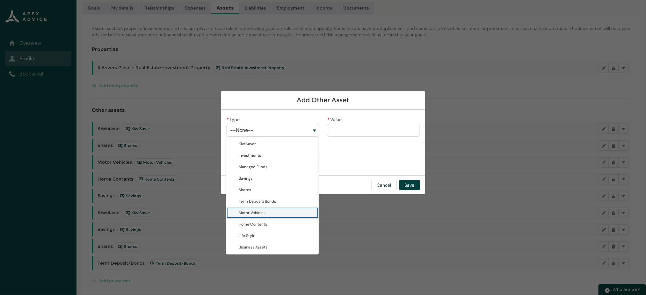
click at [252, 210] on span "Motor Vehicles" at bounding box center [252, 212] width 27 height 5
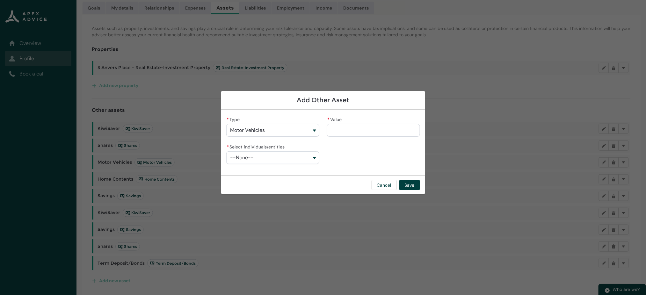
click at [374, 128] on input "* Value" at bounding box center [373, 130] width 93 height 13
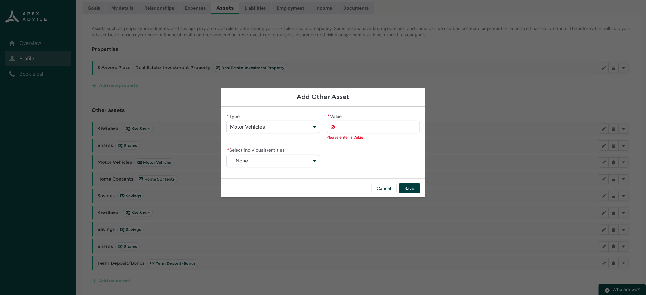
click at [314, 159] on button "--None--" at bounding box center [272, 161] width 93 height 13
click at [285, 174] on span "Ka [PERSON_NAME]" at bounding box center [277, 174] width 76 height 6
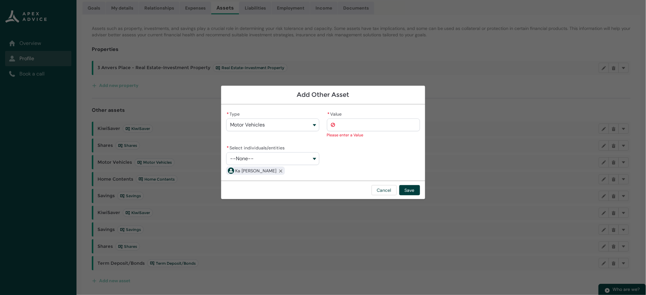
click at [350, 125] on input "* Value" at bounding box center [373, 125] width 93 height 13
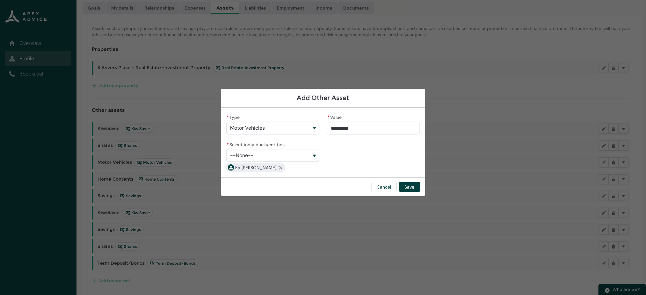
click at [361, 152] on div "* Type Motor Vehicles KiwiSaver Investments Managed Funds Savings Shares Term D…" at bounding box center [323, 143] width 194 height 60
click at [335, 126] on input "****" at bounding box center [373, 128] width 93 height 13
click at [409, 186] on button "Save" at bounding box center [409, 187] width 21 height 10
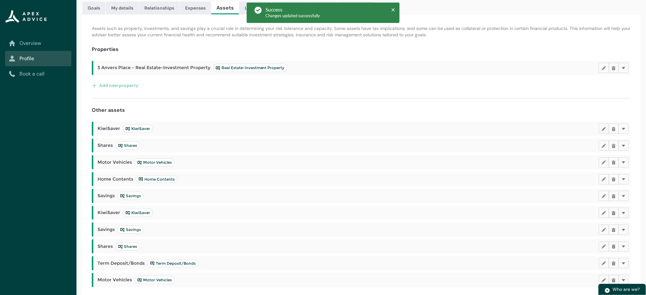
scroll to position [88, 0]
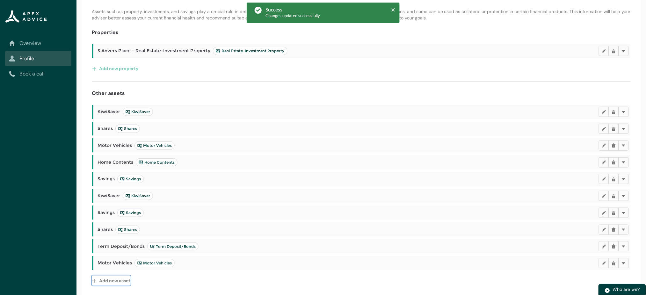
click at [124, 282] on button "Add new asset" at bounding box center [111, 281] width 39 height 10
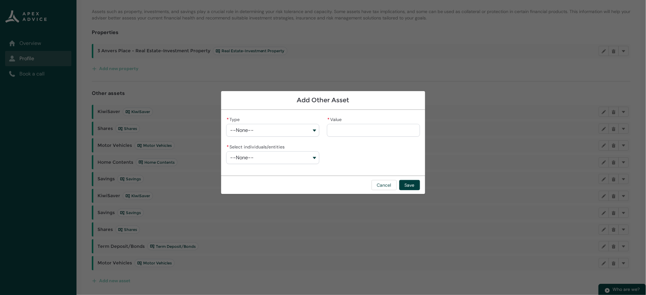
click at [260, 132] on button "--None--" at bounding box center [272, 130] width 93 height 13
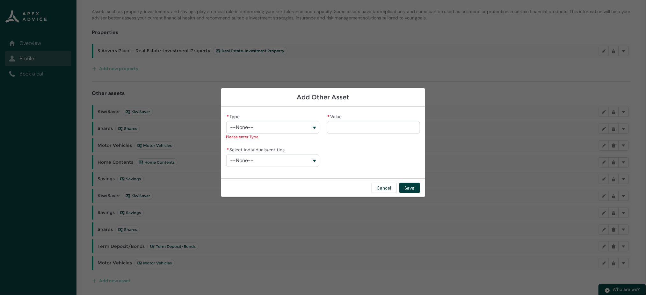
click at [305, 126] on button "--None--" at bounding box center [272, 127] width 93 height 13
drag, startPoint x: 269, startPoint y: 219, endPoint x: 246, endPoint y: 132, distance: 89.5
click at [246, 132] on button "--None--" at bounding box center [272, 127] width 93 height 13
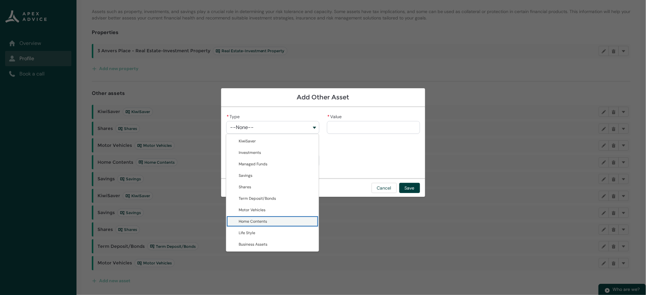
click at [252, 219] on span "Home Contents" at bounding box center [253, 221] width 28 height 5
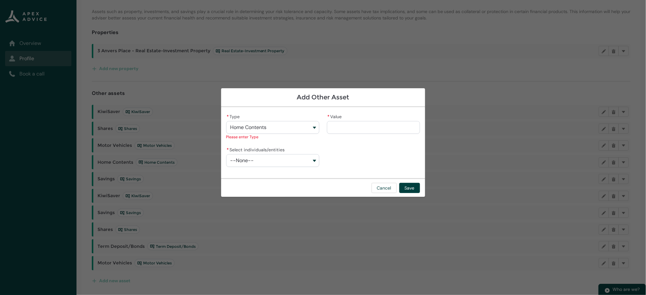
click at [389, 128] on input "* Value" at bounding box center [373, 127] width 93 height 13
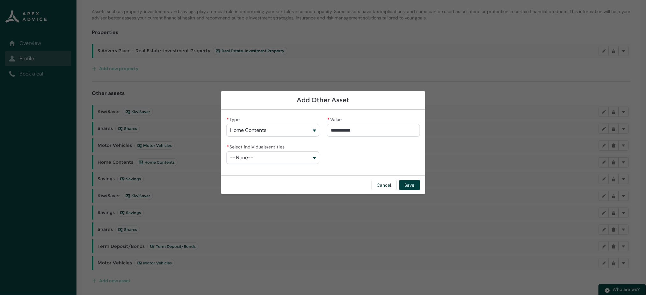
click at [286, 160] on button "--None--" at bounding box center [272, 157] width 93 height 13
click at [267, 172] on span "Ka [PERSON_NAME]" at bounding box center [277, 172] width 76 height 6
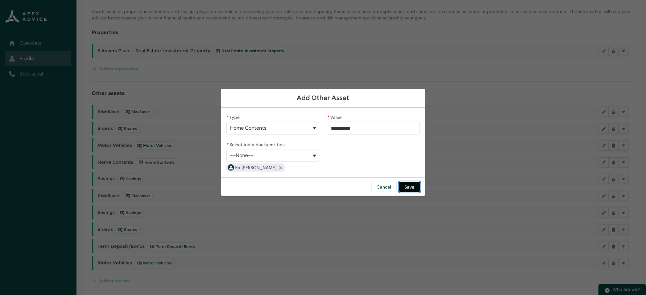
click at [407, 185] on button "Save" at bounding box center [409, 187] width 21 height 10
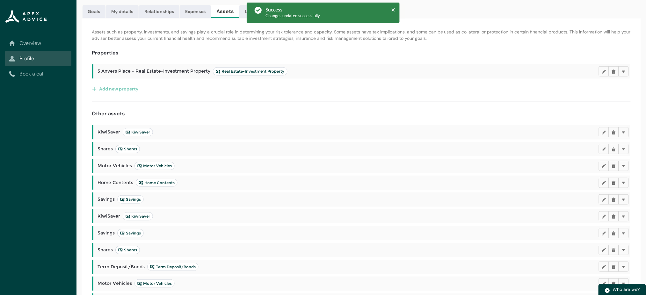
scroll to position [104, 0]
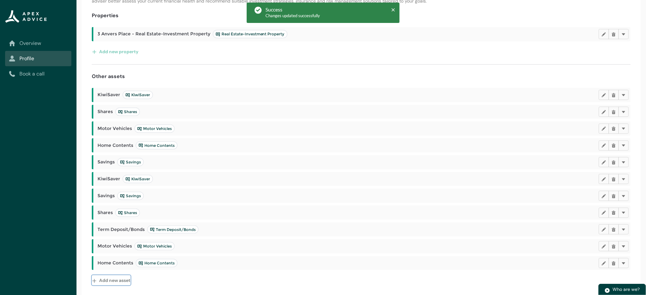
click at [119, 278] on button "Add new asset" at bounding box center [111, 280] width 39 height 10
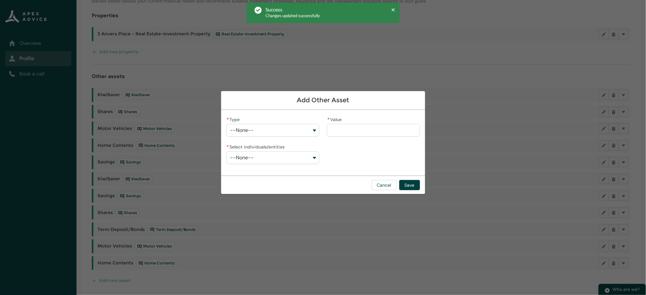
click at [266, 130] on button "--None--" at bounding box center [272, 130] width 93 height 13
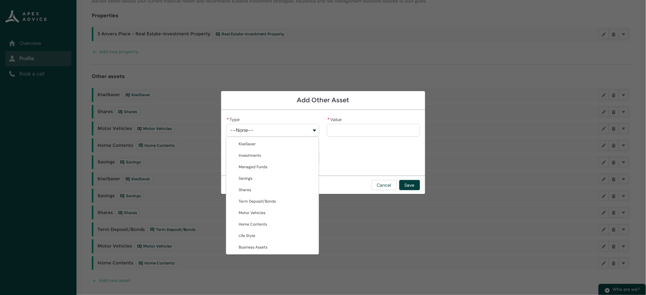
click at [253, 269] on div "Add Other Asset * Type --None-- KiwiSaver Investments Managed Funds Savings Sha…" at bounding box center [323, 147] width 204 height 295
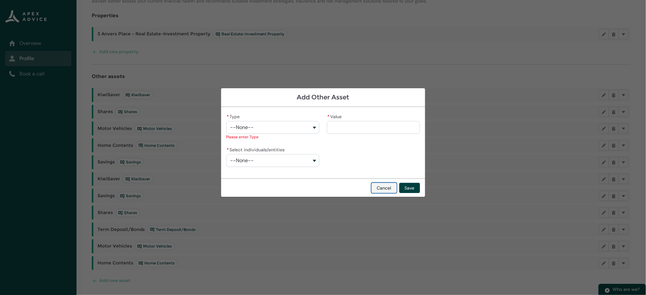
click at [379, 188] on button "Cancel" at bounding box center [383, 188] width 25 height 10
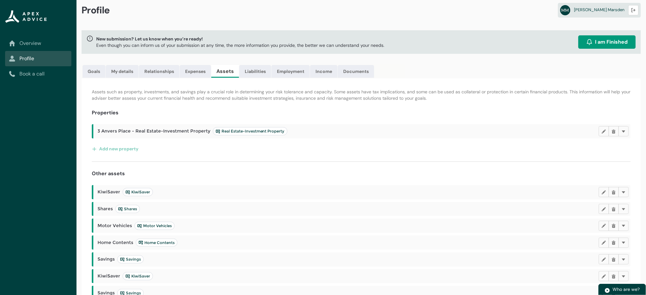
scroll to position [4, 0]
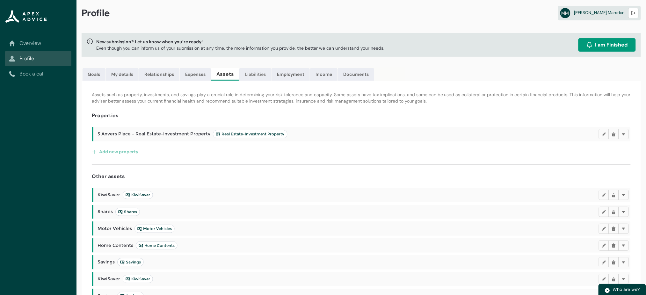
click at [254, 73] on link "Liabilities" at bounding box center [255, 74] width 32 height 13
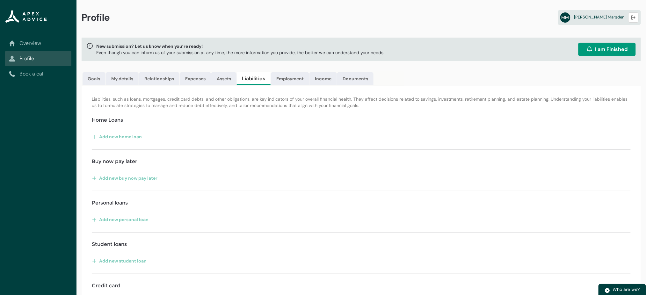
scroll to position [63, 0]
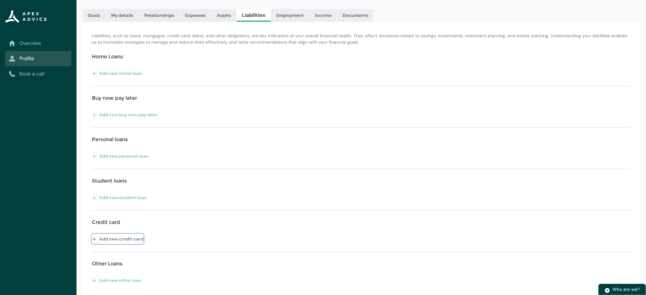
click at [119, 236] on button "Add new credit card" at bounding box center [118, 239] width 52 height 10
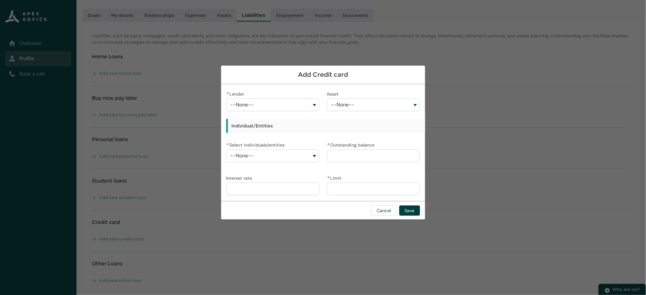
click at [277, 109] on button "--None--" at bounding box center [272, 104] width 93 height 13
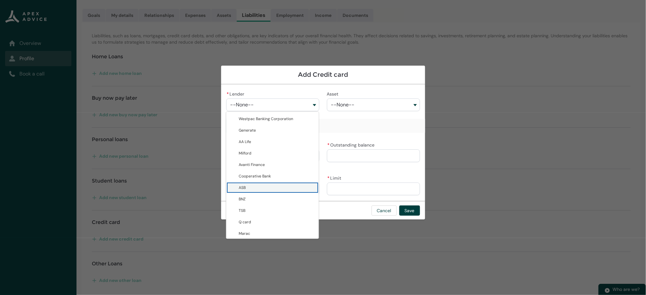
click at [256, 187] on span "ASB" at bounding box center [277, 187] width 76 height 6
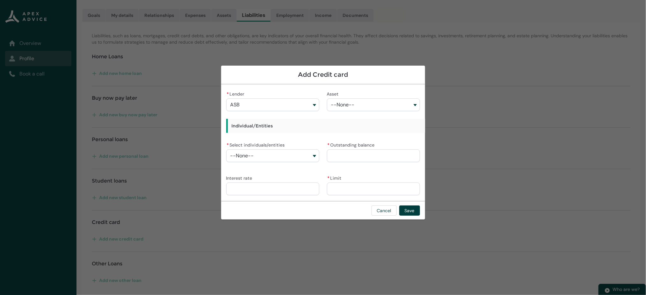
click at [351, 106] on span "--None--" at bounding box center [343, 105] width 24 height 6
click at [285, 137] on div "* Lender ASB Westpac Banking Corporation Generate AA Life Milford Avanti Financ…" at bounding box center [323, 143] width 194 height 106
click at [279, 156] on button "--None--" at bounding box center [272, 155] width 93 height 13
click at [268, 181] on span "[PERSON_NAME]" at bounding box center [254, 181] width 30 height 5
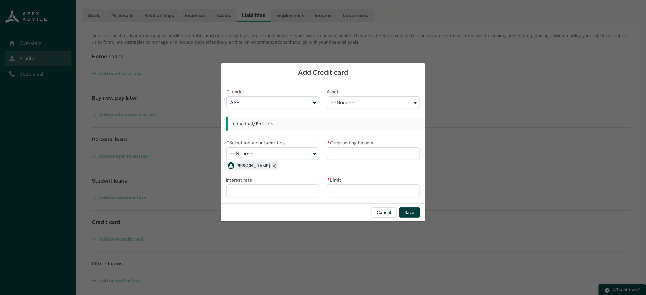
click at [351, 152] on input "* Outstanding balance" at bounding box center [373, 153] width 93 height 13
click at [335, 190] on input "* Limit" at bounding box center [373, 190] width 93 height 13
click at [301, 193] on input "Interest rate" at bounding box center [272, 190] width 93 height 13
click at [413, 211] on button "Save" at bounding box center [409, 212] width 21 height 10
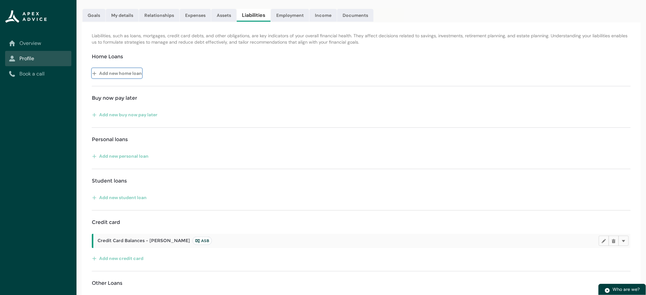
click at [133, 69] on button "Add new home loan" at bounding box center [117, 73] width 50 height 10
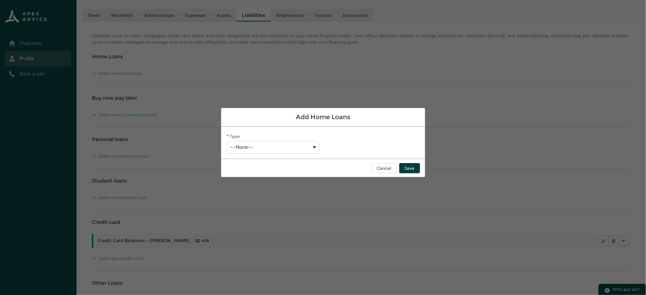
click at [245, 143] on button "--None--" at bounding box center [272, 147] width 93 height 13
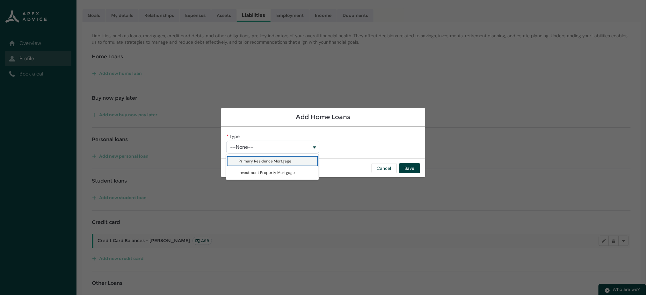
click at [265, 162] on span "Primary Residence Mortgage" at bounding box center [265, 161] width 53 height 5
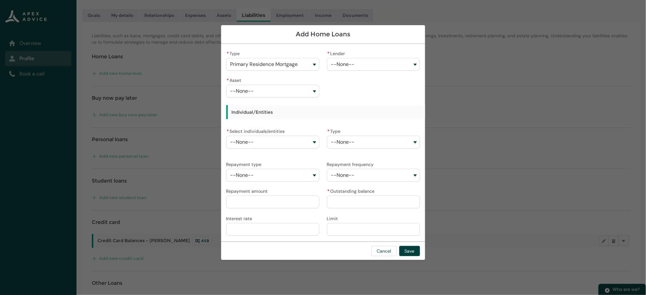
click at [354, 67] on span "--None--" at bounding box center [343, 64] width 24 height 6
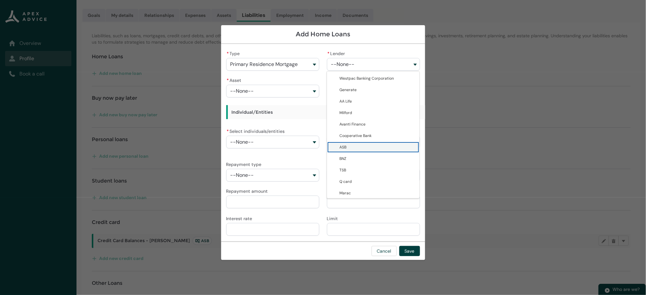
click at [357, 144] on span "ASB" at bounding box center [378, 147] width 76 height 6
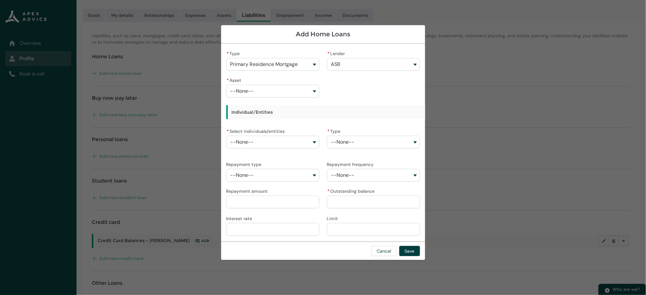
click at [304, 90] on button "--None--" at bounding box center [272, 91] width 93 height 13
click at [281, 107] on span "3 Anvers Place - Real Estate-Investment Property" at bounding box center [275, 108] width 73 height 11
click at [295, 142] on button "--None--" at bounding box center [272, 142] width 93 height 13
click at [273, 156] on span "Ka [PERSON_NAME]" at bounding box center [277, 156] width 76 height 6
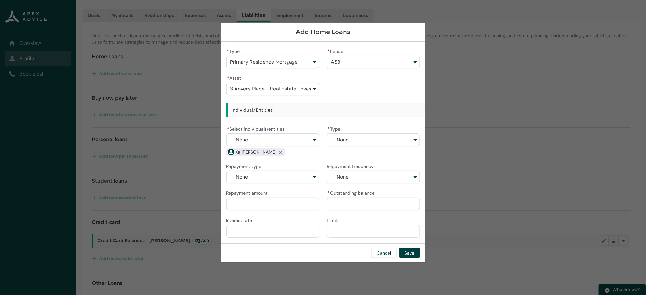
click at [345, 136] on button "--None--" at bounding box center [373, 139] width 93 height 13
click at [359, 165] on span "Floating" at bounding box center [378, 165] width 76 height 6
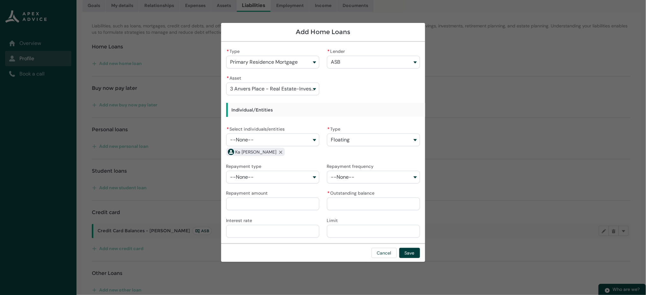
scroll to position [74, 0]
click at [341, 205] on input "* Outstanding balance" at bounding box center [373, 204] width 93 height 13
click at [299, 175] on button "--None--" at bounding box center [272, 177] width 93 height 13
click at [337, 176] on span "--None--" at bounding box center [343, 177] width 24 height 6
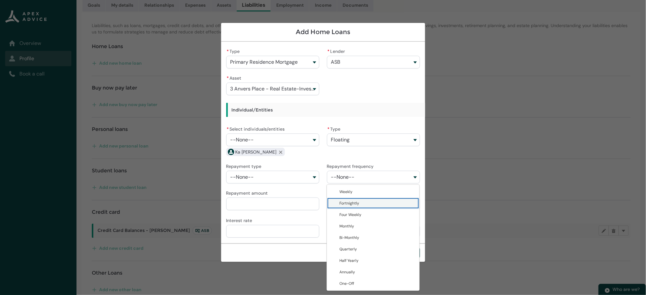
click at [352, 202] on span "Fortnightly" at bounding box center [350, 203] width 20 height 5
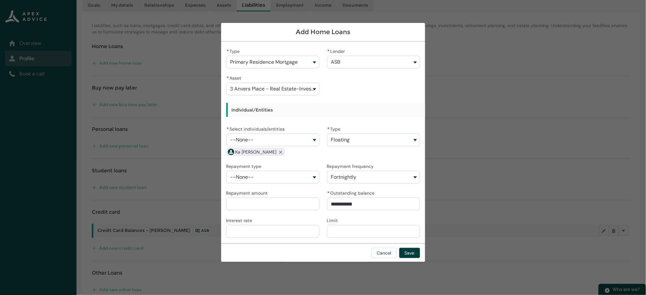
click at [286, 204] on input "Repayment amount" at bounding box center [272, 204] width 93 height 13
click at [272, 227] on input "Interest rate" at bounding box center [272, 231] width 93 height 13
click at [334, 229] on input "Limit" at bounding box center [373, 231] width 93 height 13
click at [409, 253] on button "Save" at bounding box center [409, 253] width 21 height 10
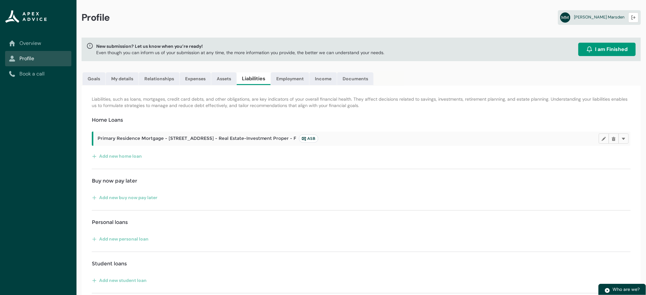
scroll to position [0, 0]
click at [302, 78] on link "Employment" at bounding box center [290, 78] width 38 height 13
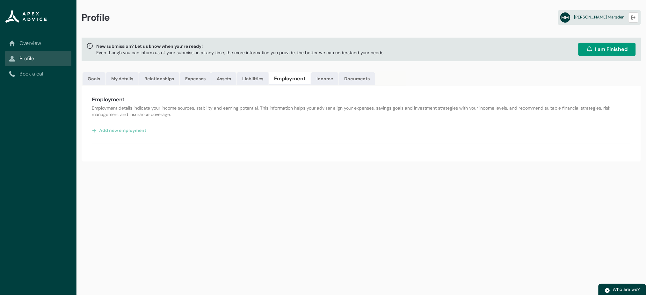
scroll to position [0, 0]
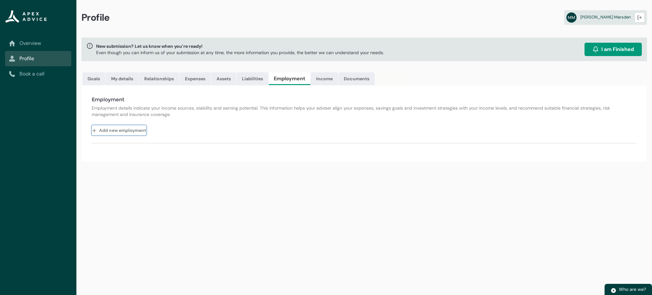
click at [112, 130] on button "Add new employment" at bounding box center [119, 130] width 55 height 10
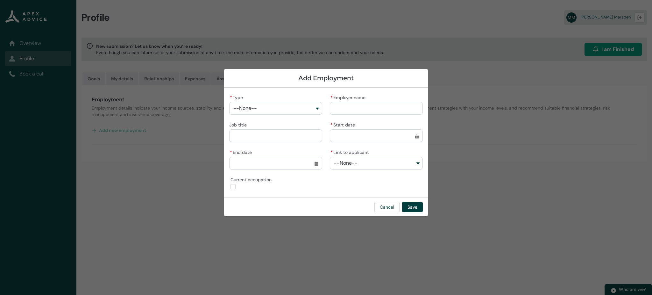
click at [261, 106] on button "--None--" at bounding box center [275, 108] width 93 height 13
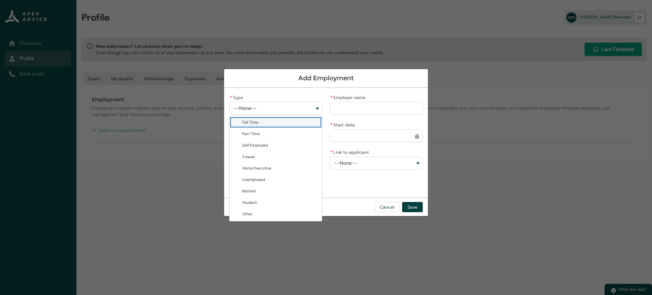
click at [255, 122] on span "Full Time" at bounding box center [250, 122] width 16 height 5
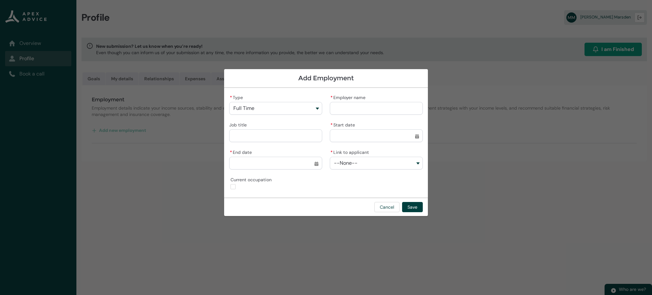
click at [350, 107] on input "* Employer name" at bounding box center [376, 108] width 93 height 13
click at [311, 133] on input "Job title" at bounding box center [275, 135] width 93 height 13
click at [386, 206] on button "Cancel" at bounding box center [387, 207] width 25 height 10
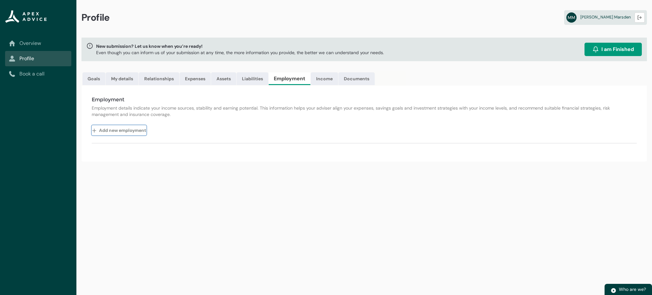
click at [140, 133] on button "Add new employment" at bounding box center [119, 130] width 55 height 10
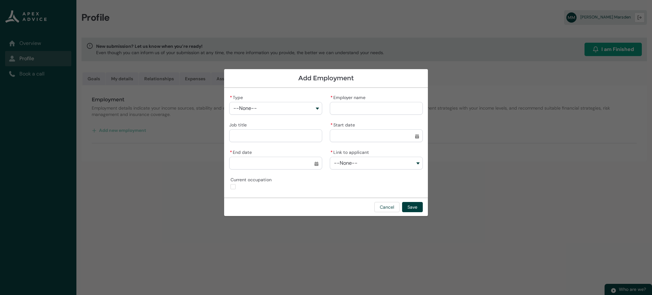
click at [251, 161] on input "* End date" at bounding box center [275, 163] width 93 height 13
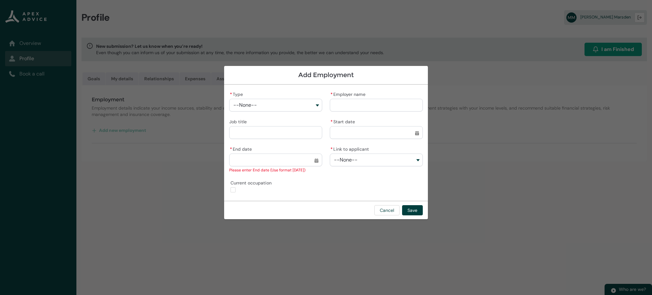
click at [337, 182] on div "* Type --None-- * Employer name Job title * Start date Select a date for Start …" at bounding box center [326, 143] width 194 height 106
click at [280, 106] on button "--None--" at bounding box center [275, 105] width 93 height 13
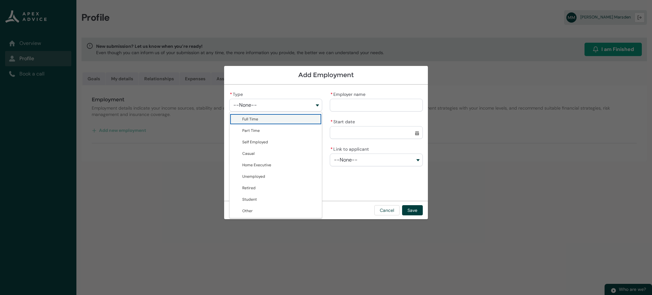
click at [266, 121] on span "Full Time" at bounding box center [280, 119] width 76 height 6
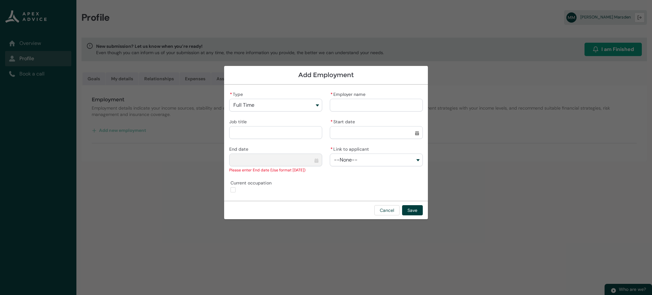
click at [350, 102] on input "* Employer name" at bounding box center [376, 105] width 93 height 13
click at [283, 136] on input "Job title" at bounding box center [275, 132] width 93 height 13
click at [362, 133] on input "* Start date" at bounding box center [376, 132] width 93 height 13
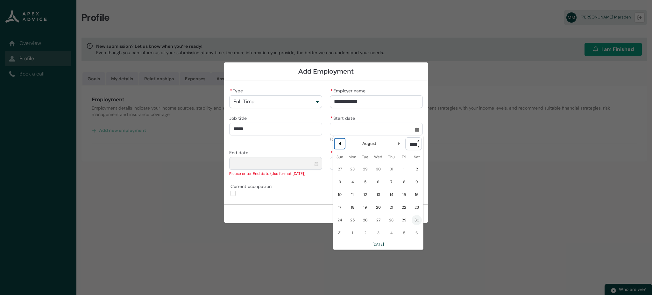
click at [341, 145] on lightning-primitive-icon "Date picker: August" at bounding box center [340, 143] width 4 height 4
click at [341, 145] on lightning-primitive-icon "Date picker: July" at bounding box center [340, 143] width 4 height 4
click at [397, 146] on lightning-primitive-icon "Date picker: June" at bounding box center [399, 147] width 4 height 4
click at [392, 182] on span "10" at bounding box center [391, 181] width 10 height 10
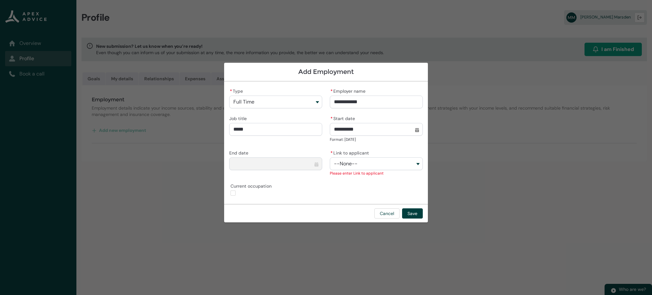
click at [394, 165] on button "--None--" at bounding box center [376, 163] width 93 height 13
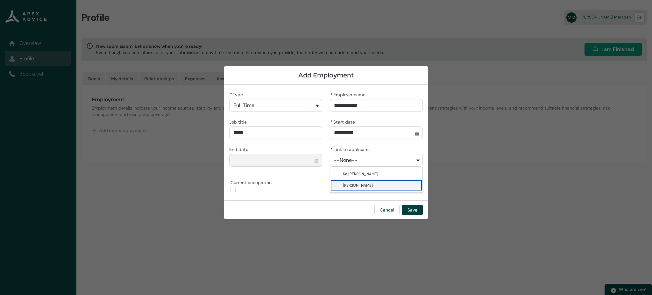
click at [374, 185] on span "[PERSON_NAME]" at bounding box center [381, 185] width 76 height 6
click at [418, 208] on button "Save" at bounding box center [412, 210] width 21 height 10
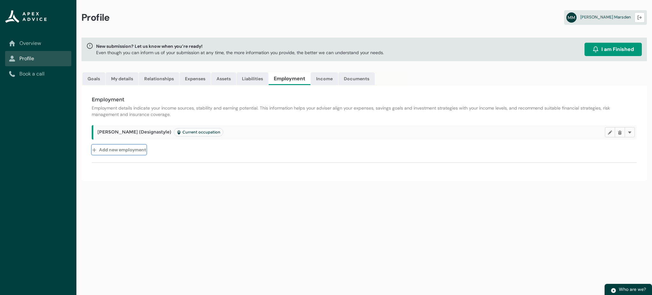
click at [139, 148] on button "Add new employment" at bounding box center [119, 150] width 55 height 10
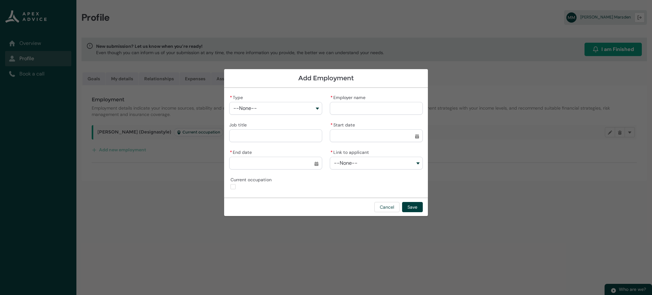
click at [276, 106] on button "--None--" at bounding box center [275, 108] width 93 height 13
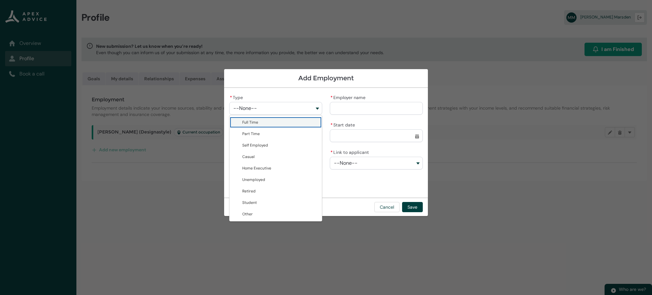
click at [257, 121] on span "Full Time" at bounding box center [280, 122] width 76 height 6
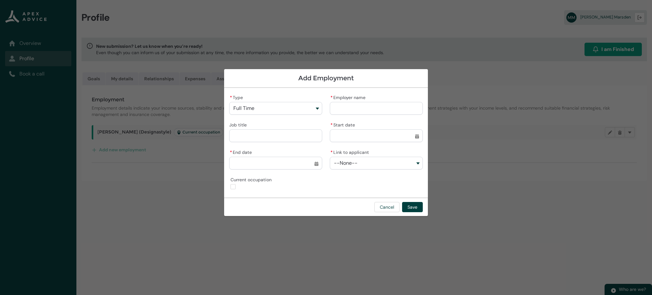
click at [341, 106] on input "* Employer name" at bounding box center [376, 108] width 93 height 13
click at [301, 135] on input "Job title" at bounding box center [275, 135] width 93 height 13
click at [314, 162] on input "* End date" at bounding box center [275, 163] width 93 height 13
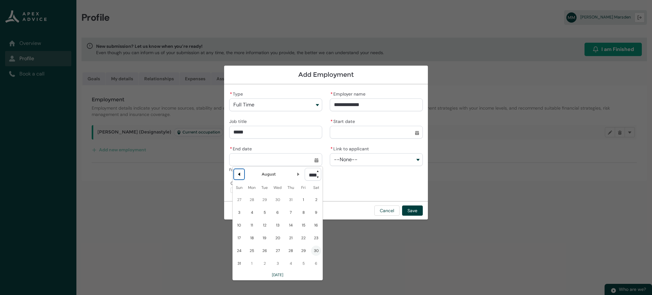
click at [241, 174] on lightning-primitive-icon "Date picker: August" at bounding box center [239, 174] width 4 height 4
click at [241, 174] on lightning-primitive-icon "Date picker: July" at bounding box center [239, 174] width 4 height 4
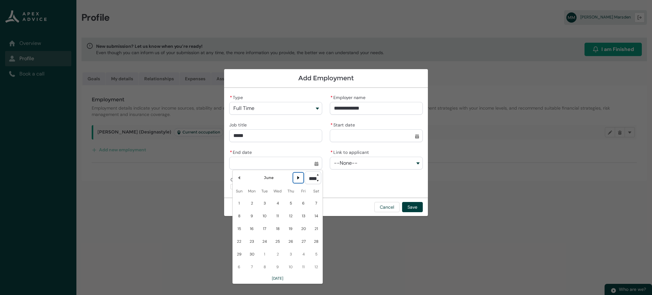
click at [296, 176] on lightning-primitive-icon "Date picker: June" at bounding box center [298, 178] width 4 height 4
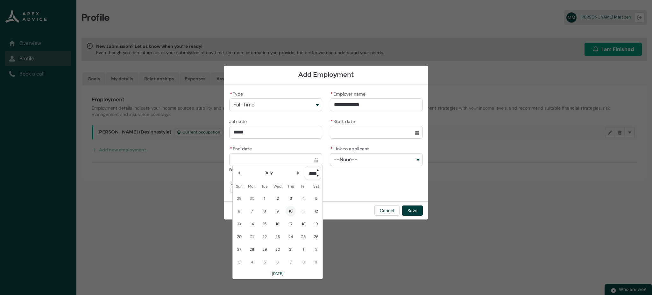
click at [291, 212] on span "10" at bounding box center [291, 211] width 10 height 10
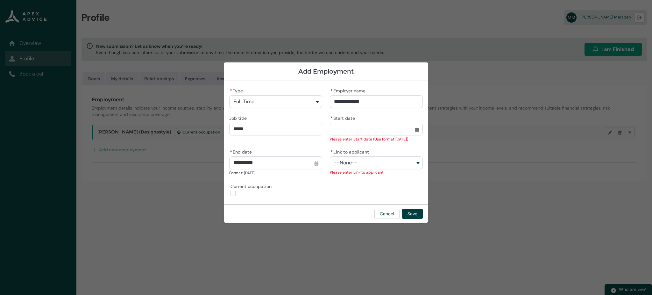
click at [363, 165] on button "--None--" at bounding box center [376, 162] width 93 height 13
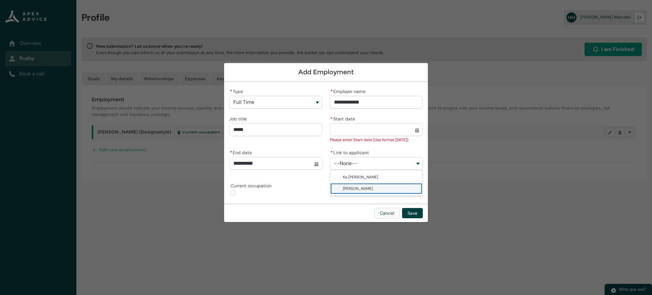
click at [352, 187] on span "[PERSON_NAME]" at bounding box center [358, 188] width 30 height 5
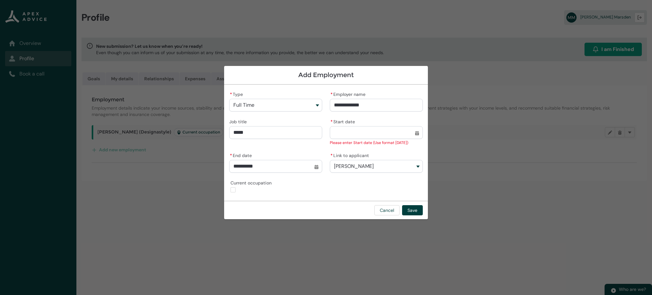
click at [354, 133] on input "* Start date" at bounding box center [376, 132] width 93 height 13
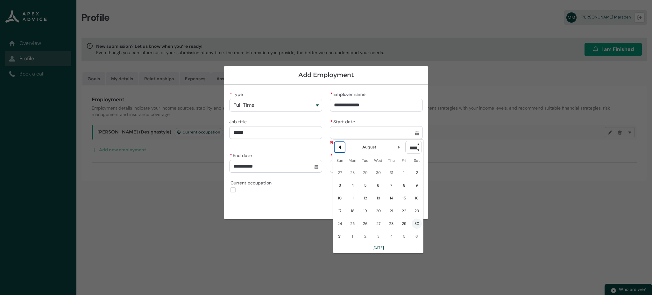
click at [343, 144] on button "Previous Month" at bounding box center [340, 147] width 10 height 10
click at [417, 144] on select "**** **** **** **** **** **** **** **** **** **** **** **** **** **** **** ****…" at bounding box center [414, 147] width 17 height 13
click at [406, 141] on select "**** **** **** **** **** **** **** **** **** **** **** **** **** **** **** ****…" at bounding box center [414, 147] width 17 height 13
click at [344, 146] on button "Previous Month" at bounding box center [340, 147] width 10 height 10
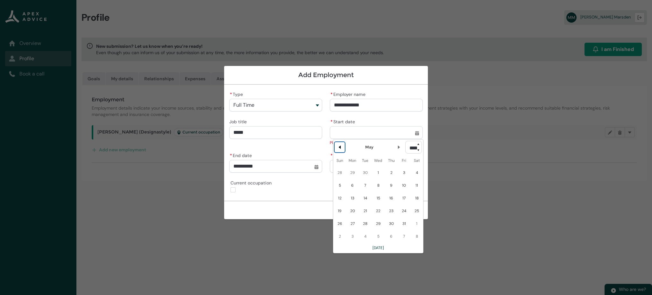
click at [344, 146] on button "Previous Month" at bounding box center [340, 147] width 10 height 10
click at [353, 212] on span "19" at bounding box center [353, 211] width 10 height 10
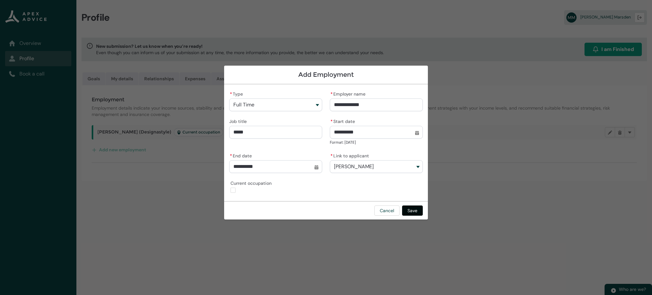
click at [414, 209] on button "Save" at bounding box center [412, 210] width 21 height 10
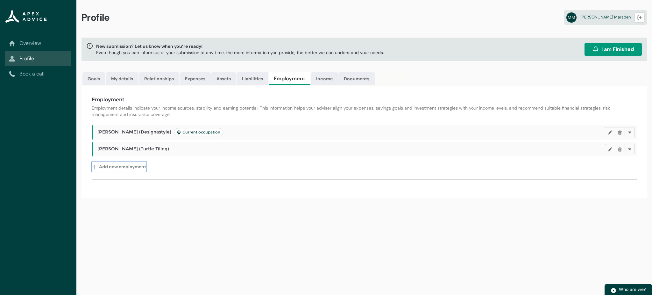
click at [138, 165] on button "Add new employment" at bounding box center [119, 167] width 55 height 10
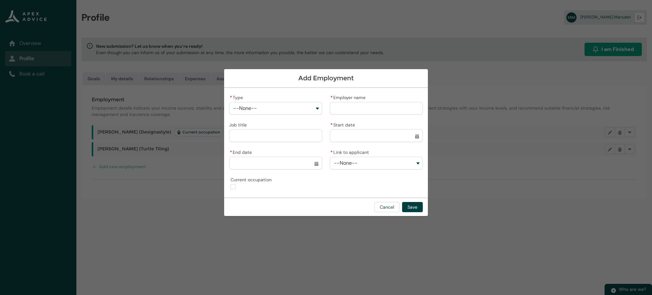
click at [271, 106] on button "--None--" at bounding box center [275, 108] width 93 height 13
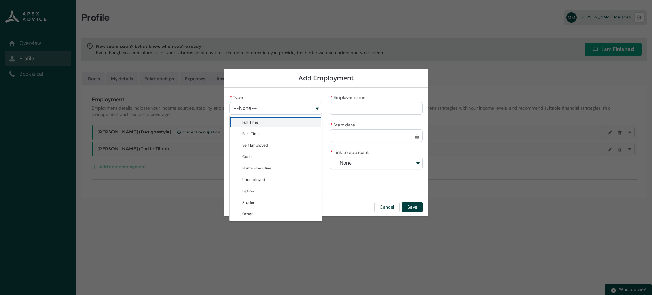
click at [259, 123] on span "Full Time" at bounding box center [280, 122] width 76 height 6
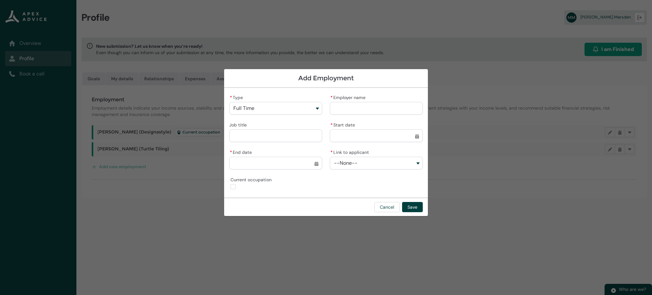
click at [343, 111] on input "* Employer name" at bounding box center [376, 108] width 93 height 13
click at [300, 134] on input "Job title" at bounding box center [275, 135] width 93 height 13
click at [358, 135] on input "* Start date" at bounding box center [376, 135] width 93 height 13
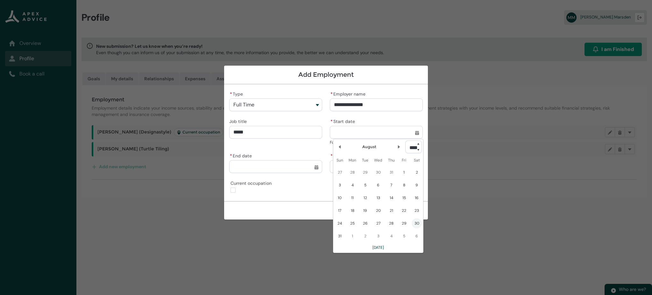
click at [415, 145] on select "**** **** **** **** **** **** **** **** **** **** **** **** **** **** **** ****…" at bounding box center [414, 146] width 17 height 13
click at [406, 140] on select "**** **** **** **** **** **** **** **** **** **** **** **** **** **** **** ****…" at bounding box center [414, 146] width 17 height 13
click at [397, 146] on lightning-primitive-icon "Date picker: August" at bounding box center [399, 147] width 4 height 4
click at [397, 146] on lightning-primitive-icon "Date picker: September" at bounding box center [399, 147] width 4 height 4
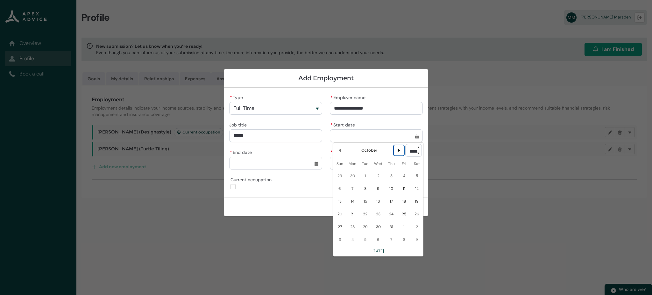
click at [397, 148] on lightning-primitive-icon "Date picker: October" at bounding box center [399, 150] width 4 height 4
click at [379, 213] on span "20" at bounding box center [378, 214] width 10 height 10
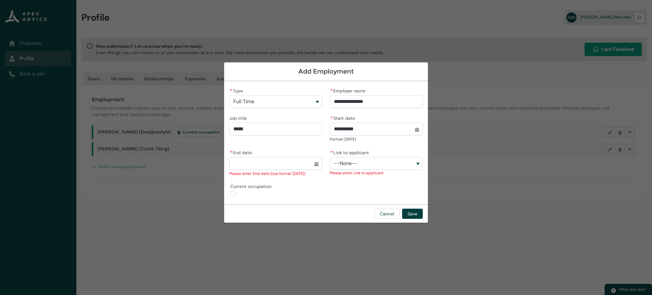
click at [316, 165] on input "* End date" at bounding box center [275, 163] width 93 height 13
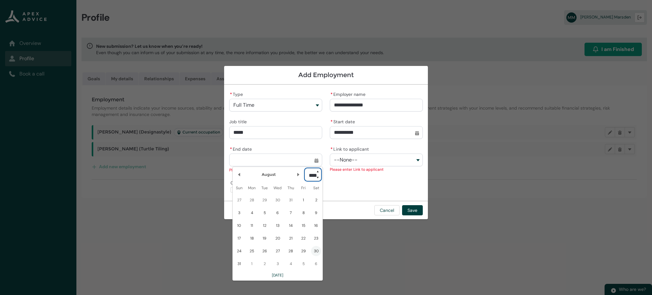
click at [317, 175] on select "**** **** **** **** **** **** **** **** **** **** **** **** **** **** **** ****…" at bounding box center [313, 174] width 17 height 13
click at [305, 168] on select "**** **** **** **** **** **** **** **** **** **** **** **** **** **** **** ****…" at bounding box center [313, 174] width 17 height 13
click at [240, 176] on lightning-primitive-icon "Date picker: August" at bounding box center [239, 174] width 4 height 4
click at [240, 176] on lightning-primitive-icon "Date picker: July" at bounding box center [239, 174] width 4 height 4
click at [240, 176] on lightning-primitive-icon "Date picker: June" at bounding box center [239, 174] width 4 height 4
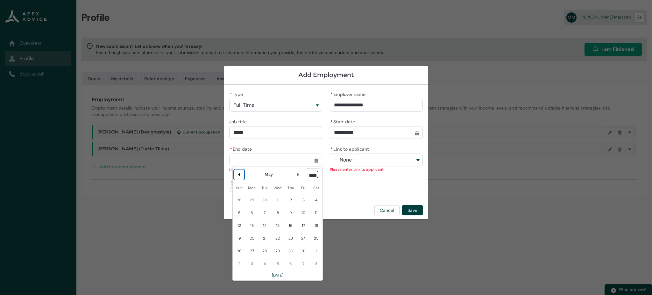
click at [240, 176] on lightning-primitive-icon "Date picker: May" at bounding box center [239, 174] width 4 height 4
click at [240, 176] on lightning-primitive-icon "Date picker: April" at bounding box center [239, 174] width 4 height 4
click at [241, 175] on lightning-primitive-icon "Date picker: March" at bounding box center [239, 174] width 4 height 4
click at [304, 228] on span "16" at bounding box center [303, 225] width 10 height 10
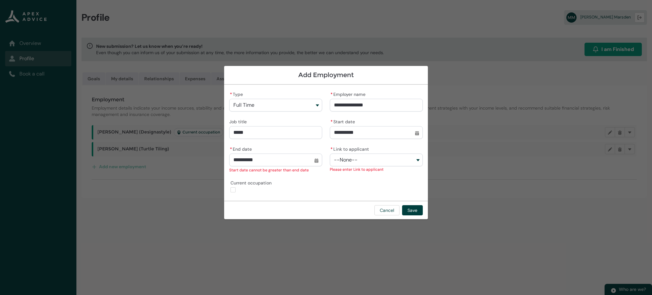
click at [376, 163] on button "--None--" at bounding box center [376, 160] width 93 height 13
click at [352, 183] on span "[PERSON_NAME]" at bounding box center [358, 185] width 30 height 5
click at [412, 209] on button "Save" at bounding box center [412, 210] width 21 height 10
click at [407, 207] on button "Save" at bounding box center [412, 210] width 21 height 10
click at [416, 207] on button "Save" at bounding box center [412, 210] width 21 height 10
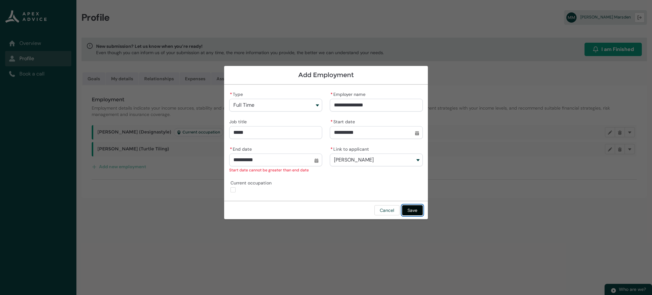
click at [412, 212] on button "Save" at bounding box center [412, 210] width 21 height 10
click at [355, 191] on div "**********" at bounding box center [326, 143] width 194 height 106
click at [415, 206] on button "Save" at bounding box center [412, 210] width 21 height 10
click at [378, 157] on button "[PERSON_NAME]" at bounding box center [376, 160] width 93 height 13
click at [363, 186] on span "[PERSON_NAME]" at bounding box center [358, 185] width 30 height 5
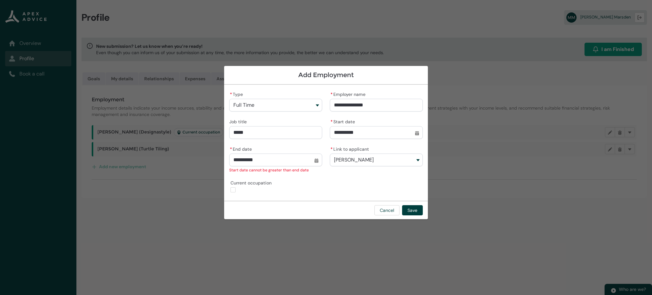
click at [317, 161] on input "**********" at bounding box center [275, 160] width 93 height 13
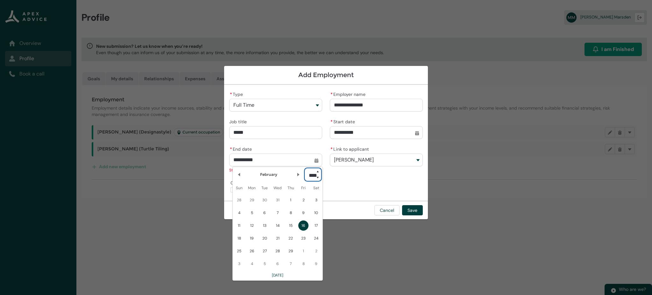
click at [318, 178] on select "**** **** **** **** **** **** **** **** **** **** **** **** **** **** **** ****…" at bounding box center [313, 174] width 17 height 13
click at [305, 168] on select "**** **** **** **** **** **** **** **** **** **** **** **** **** **** **** ****…" at bounding box center [313, 174] width 17 height 13
click at [341, 193] on div "**********" at bounding box center [326, 143] width 194 height 106
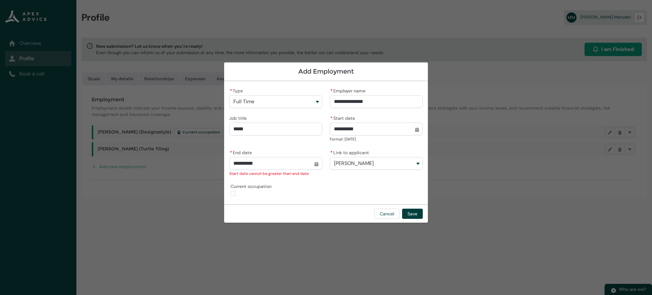
click at [416, 134] on input "**********" at bounding box center [376, 129] width 93 height 13
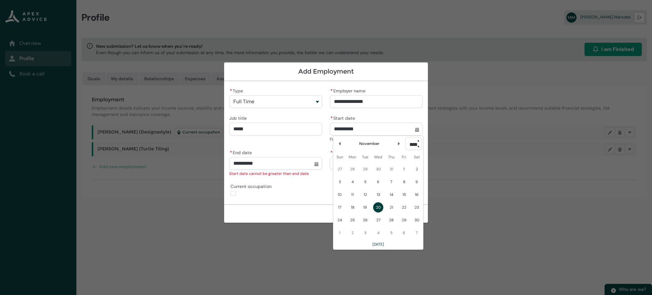
click at [418, 142] on select "**** **** **** **** **** **** **** **** **** **** **** **** **** **** **** ****…" at bounding box center [414, 143] width 17 height 13
click at [406, 137] on select "**** **** **** **** **** **** **** **** **** **** **** **** **** **** **** ****…" at bounding box center [414, 143] width 17 height 13
click at [352, 206] on span "20" at bounding box center [353, 207] width 10 height 10
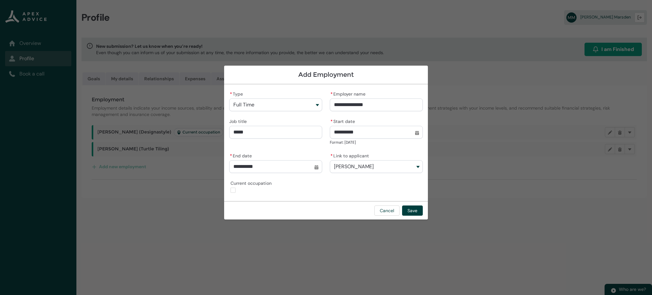
click at [316, 168] on input "**********" at bounding box center [275, 166] width 93 height 13
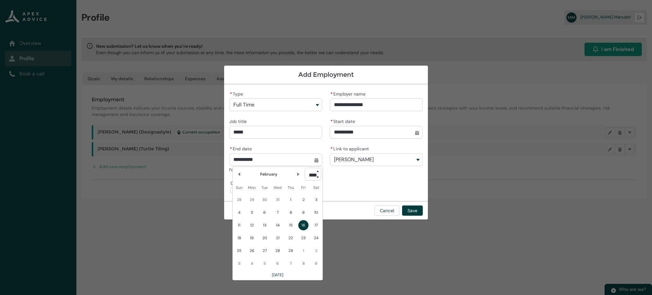
click at [372, 178] on div "**********" at bounding box center [326, 143] width 194 height 106
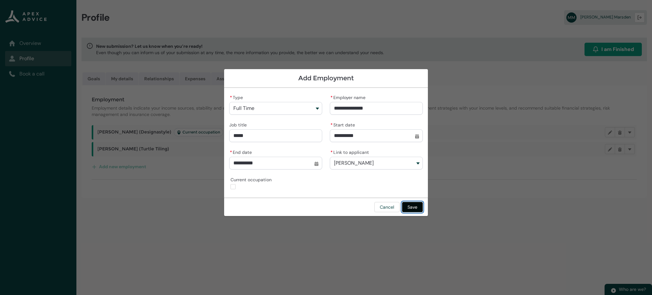
click at [411, 206] on button "Save" at bounding box center [412, 207] width 21 height 10
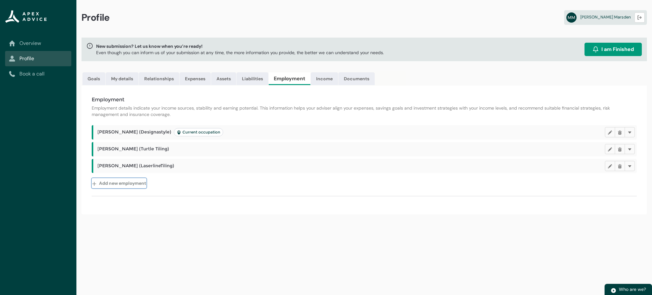
click at [142, 182] on button "Add new employment" at bounding box center [119, 183] width 55 height 10
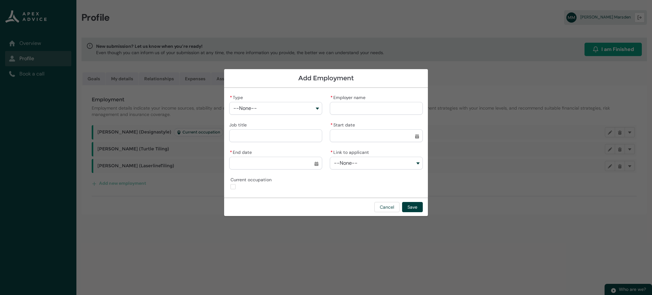
click at [258, 107] on button "--None--" at bounding box center [275, 108] width 93 height 13
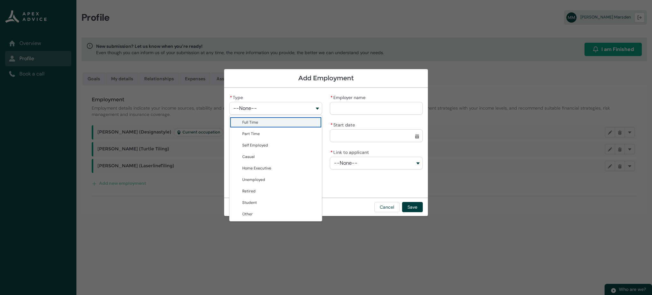
click at [256, 120] on span "Full Time" at bounding box center [250, 122] width 16 height 5
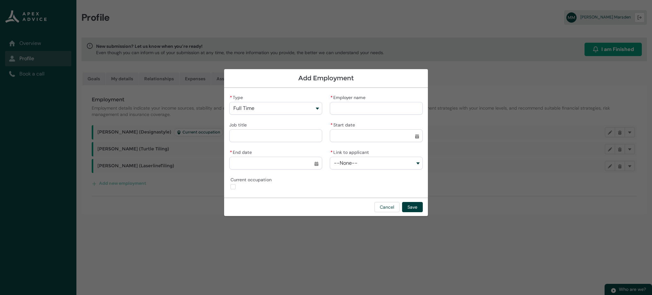
click at [337, 110] on input "* Employer name" at bounding box center [376, 108] width 93 height 13
click at [272, 137] on input "Job title" at bounding box center [275, 135] width 93 height 13
click at [417, 136] on input "* Start date" at bounding box center [376, 135] width 93 height 13
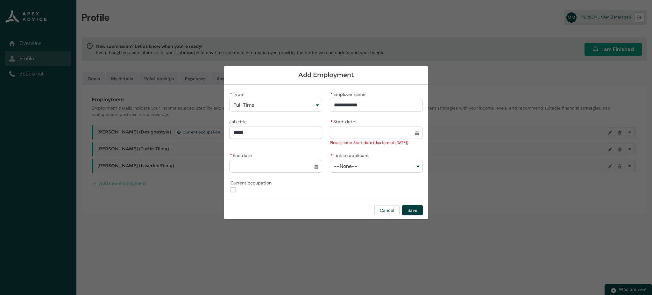
click at [420, 137] on input "* Start date" at bounding box center [376, 132] width 93 height 13
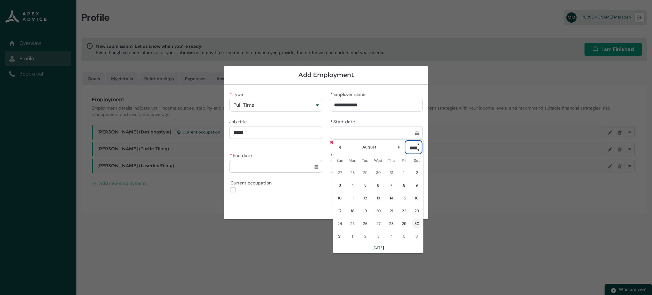
click at [418, 143] on select "**** **** **** **** **** **** **** **** **** **** **** **** **** **** **** ****…" at bounding box center [414, 147] width 17 height 13
click at [406, 141] on select "**** **** **** **** **** **** **** **** **** **** **** **** **** **** **** ****…" at bounding box center [414, 147] width 17 height 13
click at [343, 148] on button "Previous Month" at bounding box center [340, 147] width 10 height 10
drag, startPoint x: 352, startPoint y: 186, endPoint x: 342, endPoint y: 183, distance: 9.7
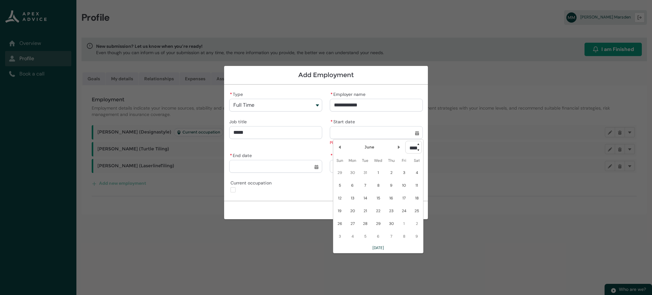
click at [342, 183] on span "5" at bounding box center [340, 185] width 10 height 10
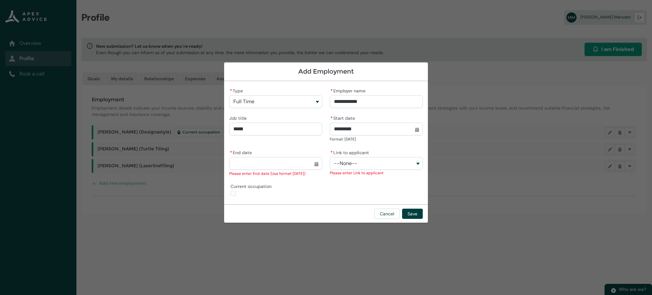
click at [417, 129] on input "*********" at bounding box center [376, 129] width 93 height 13
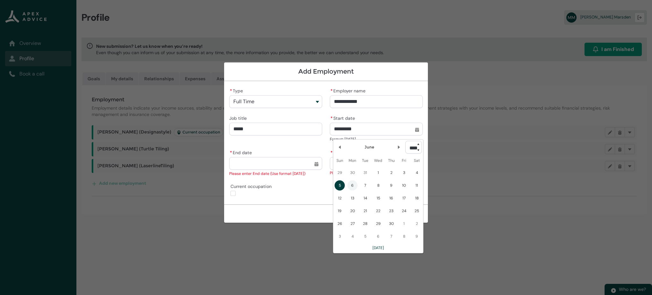
click at [350, 184] on span "6" at bounding box center [353, 185] width 10 height 10
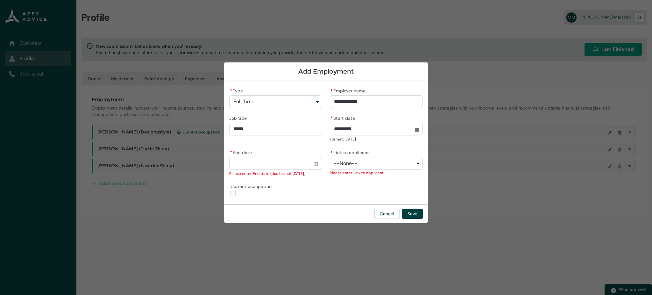
click at [314, 162] on input "* End date" at bounding box center [275, 163] width 93 height 13
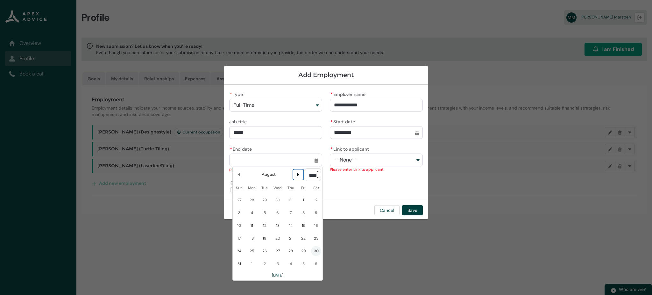
click at [296, 174] on lightning-primitive-icon "Date picker: August" at bounding box center [298, 174] width 4 height 4
click at [317, 175] on select "**** **** **** **** **** **** **** **** **** **** **** **** **** **** **** ****…" at bounding box center [313, 174] width 17 height 13
click at [305, 168] on select "**** **** **** **** **** **** **** **** **** **** **** **** **** **** **** ****…" at bounding box center [313, 174] width 17 height 13
click at [296, 174] on lightning-primitive-icon "Date picker: September" at bounding box center [298, 174] width 4 height 4
click at [303, 239] on span "27" at bounding box center [303, 238] width 10 height 10
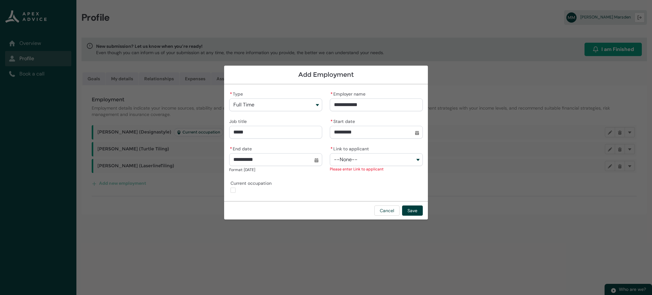
click at [395, 160] on button "--None--" at bounding box center [376, 159] width 93 height 13
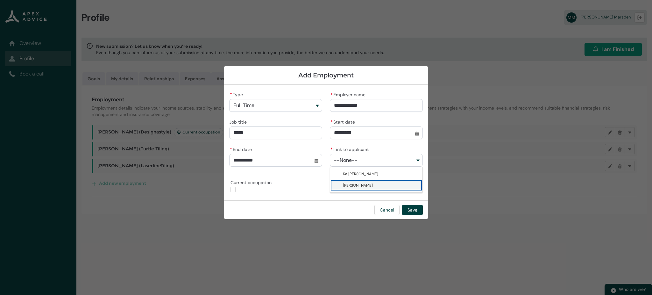
click at [370, 187] on span "[PERSON_NAME]" at bounding box center [358, 185] width 30 height 5
click at [370, 187] on div "**********" at bounding box center [326, 142] width 194 height 105
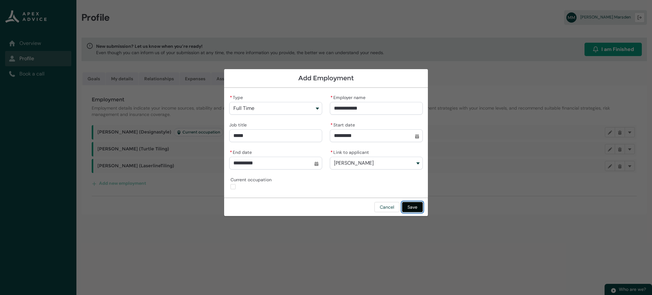
click at [411, 208] on button "Save" at bounding box center [412, 207] width 21 height 10
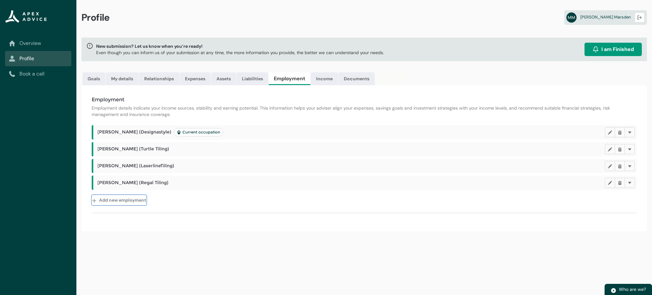
click at [135, 199] on button "Add new employment" at bounding box center [119, 200] width 55 height 10
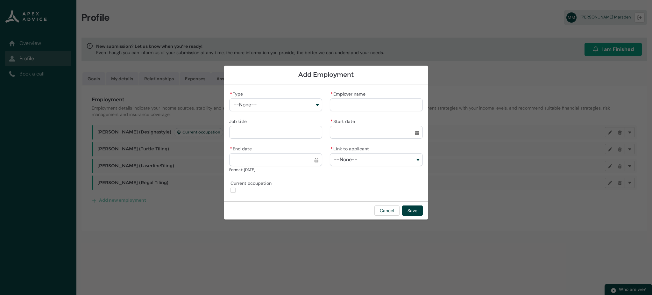
click at [314, 163] on input "* End date" at bounding box center [275, 159] width 93 height 13
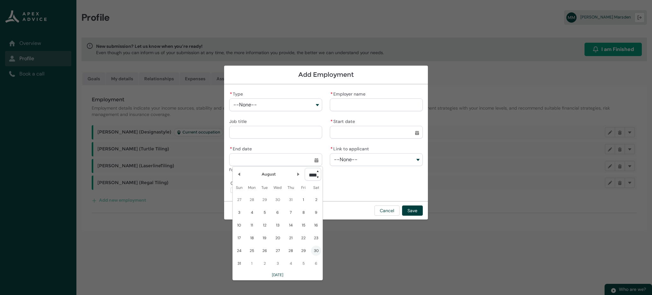
click at [318, 170] on select "**** **** **** **** **** **** **** **** **** **** **** **** **** **** **** ****…" at bounding box center [313, 174] width 17 height 13
click at [305, 168] on select "**** **** **** **** **** **** **** **** **** **** **** **** **** **** **** ****…" at bounding box center [313, 174] width 17 height 13
click at [239, 173] on lightning-primitive-icon "Date picker: August" at bounding box center [239, 174] width 4 height 4
click at [239, 173] on lightning-primitive-icon "Date picker: July" at bounding box center [239, 174] width 4 height 4
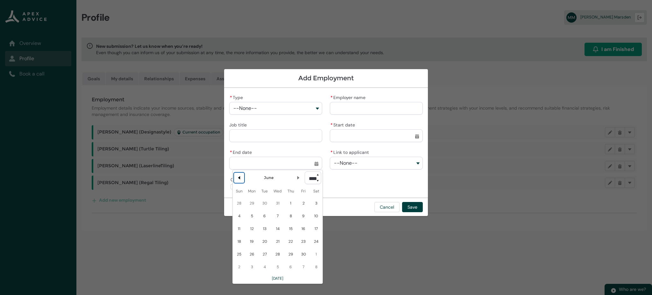
click at [241, 178] on lightning-primitive-icon "Date picker: June" at bounding box center [239, 178] width 4 height 4
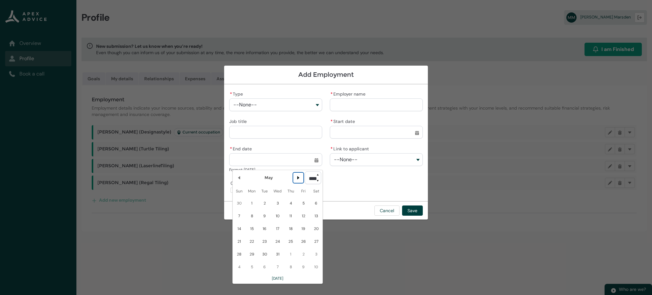
click at [294, 180] on button "Next Month" at bounding box center [298, 178] width 10 height 10
click at [242, 174] on button "Previous Month" at bounding box center [239, 173] width 10 height 10
click at [303, 237] on span "26" at bounding box center [303, 238] width 10 height 10
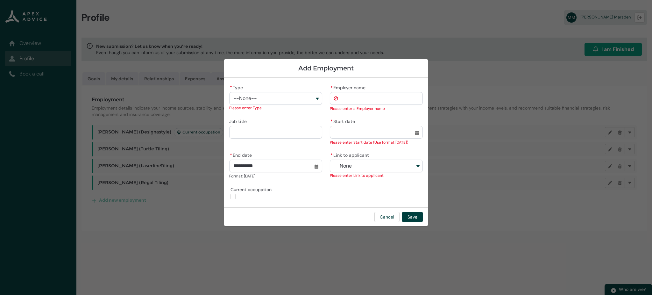
click at [286, 103] on button "--None--" at bounding box center [275, 98] width 93 height 13
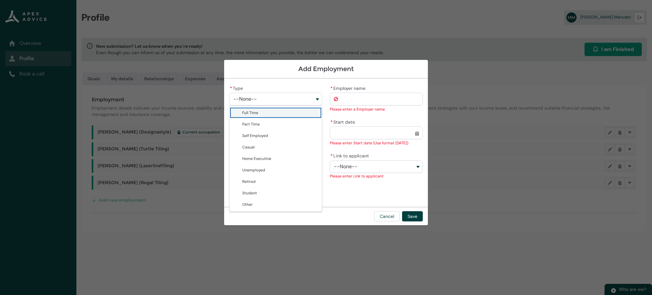
click at [269, 111] on span "Full Time" at bounding box center [280, 113] width 76 height 6
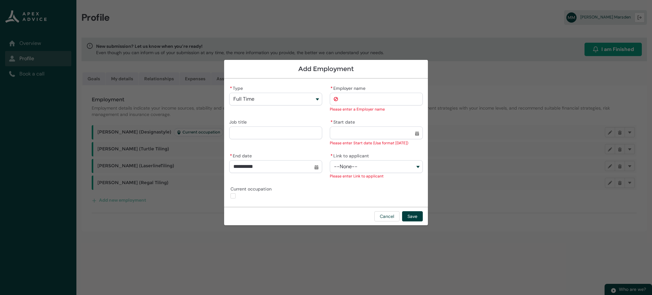
click at [353, 98] on input "* Employer name" at bounding box center [376, 99] width 93 height 13
click at [284, 132] on input "Job title" at bounding box center [275, 132] width 93 height 13
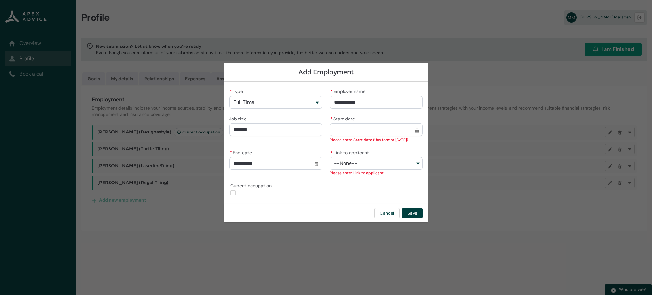
click at [418, 128] on input "* Start date" at bounding box center [376, 129] width 93 height 13
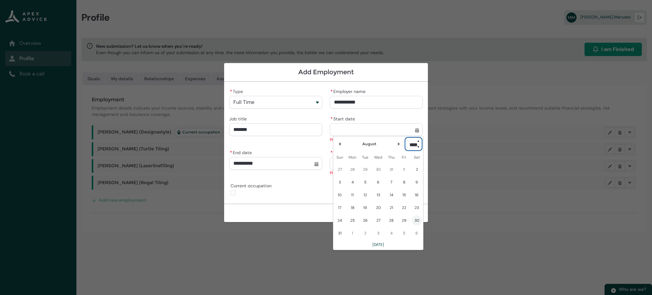
click at [414, 145] on select "**** **** **** **** **** **** **** **** **** **** **** **** **** **** **** ****…" at bounding box center [414, 144] width 17 height 13
click at [406, 138] on select "**** **** **** **** **** **** **** **** **** **** **** **** **** **** **** ****…" at bounding box center [414, 144] width 17 height 13
click at [342, 142] on button "Previous Month" at bounding box center [340, 144] width 10 height 10
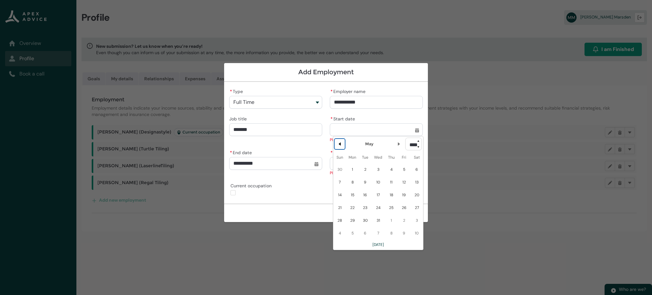
click at [342, 142] on button "Previous Month" at bounding box center [340, 144] width 10 height 10
click at [353, 183] on span "6" at bounding box center [353, 182] width 10 height 10
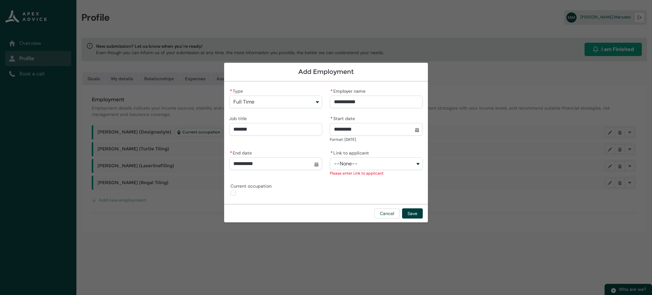
click at [371, 168] on button "--None--" at bounding box center [376, 163] width 93 height 13
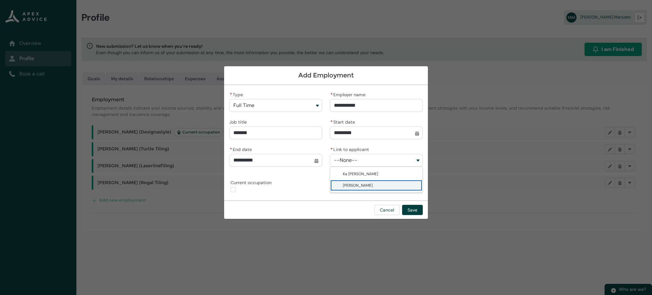
click at [361, 183] on span "[PERSON_NAME]" at bounding box center [358, 185] width 30 height 5
click at [412, 208] on button "Save" at bounding box center [412, 210] width 21 height 10
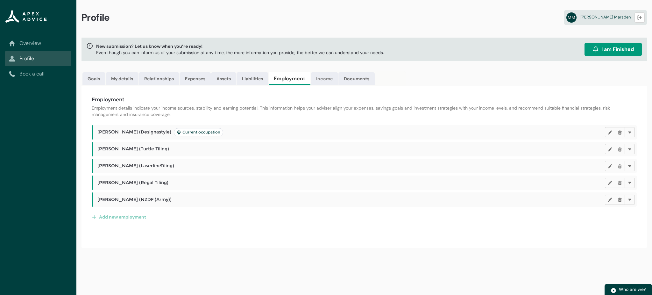
click at [328, 81] on link "Income" at bounding box center [324, 78] width 27 height 13
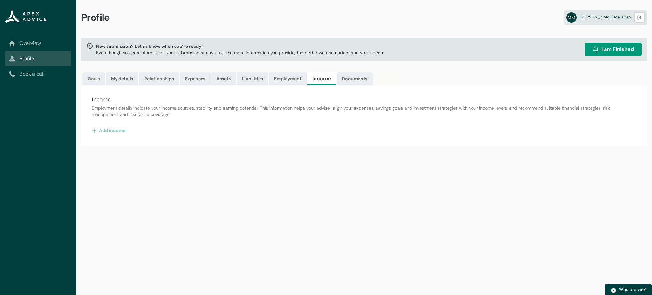
click at [94, 79] on link "Goals" at bounding box center [94, 78] width 23 height 13
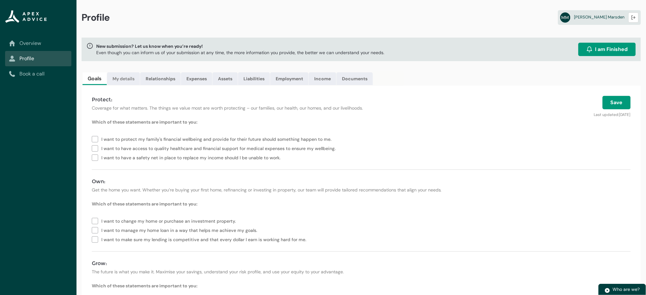
click at [114, 78] on link "My details" at bounding box center [123, 78] width 33 height 13
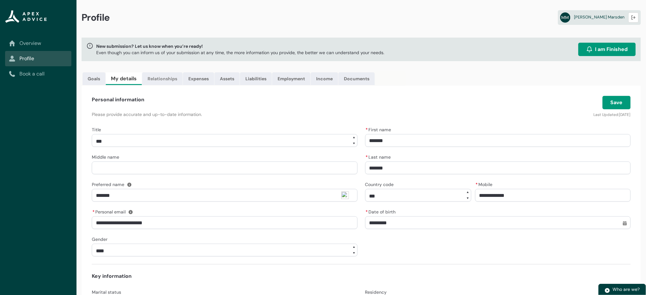
click at [168, 79] on link "Relationships" at bounding box center [162, 78] width 40 height 13
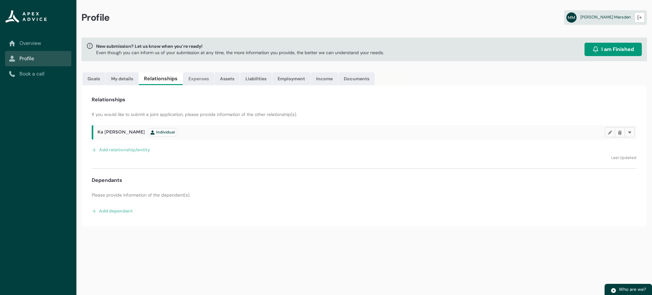
click at [200, 79] on link "Expenses" at bounding box center [198, 78] width 31 height 13
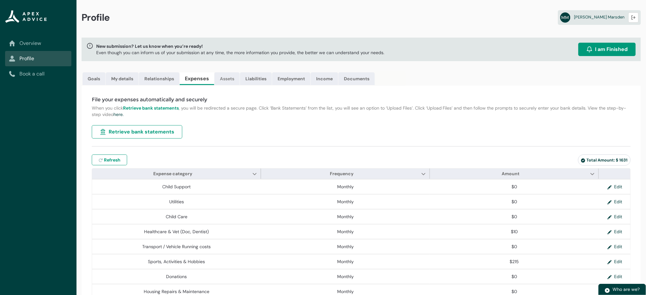
click at [227, 79] on link "Assets" at bounding box center [226, 78] width 25 height 13
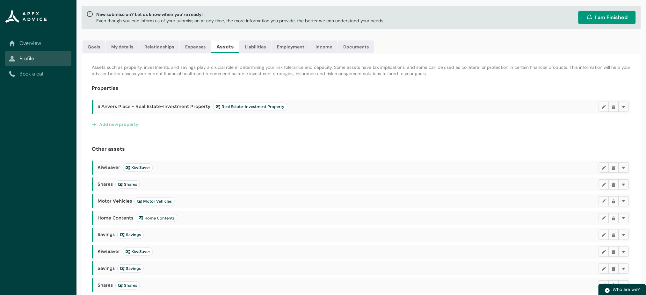
scroll to position [28, 0]
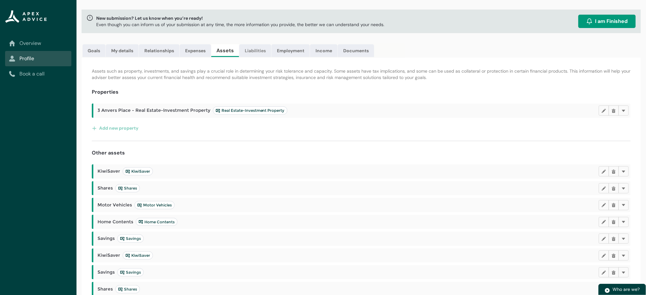
click at [255, 50] on link "Liabilities" at bounding box center [255, 50] width 32 height 13
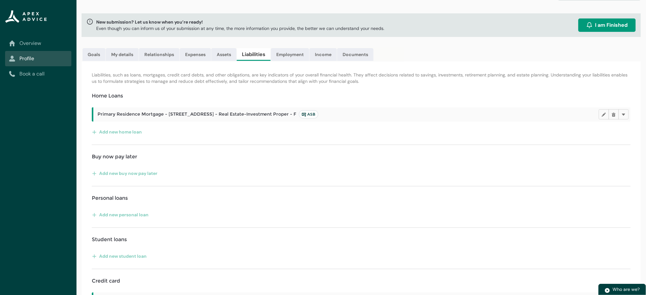
scroll to position [23, 0]
click at [279, 55] on link "Employment" at bounding box center [290, 55] width 38 height 13
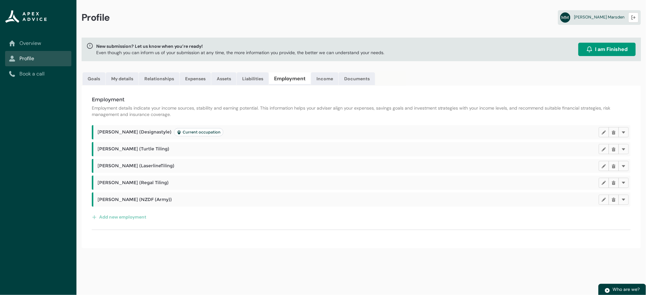
scroll to position [0, 0]
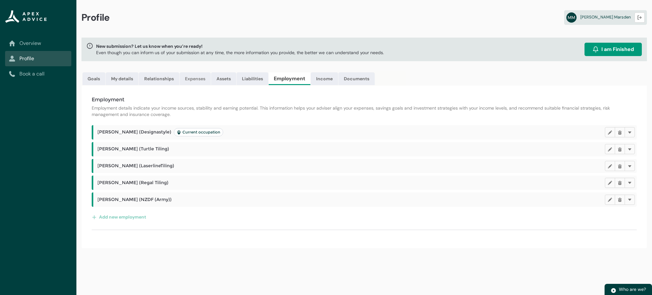
click at [197, 76] on link "Expenses" at bounding box center [195, 78] width 31 height 13
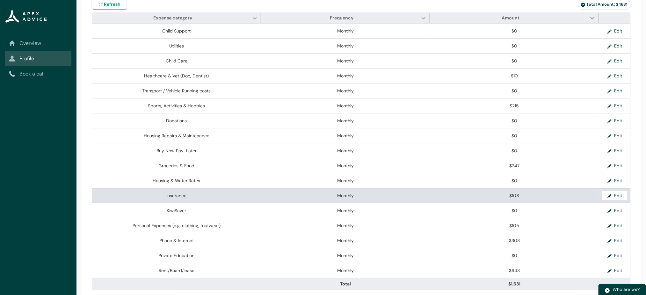
scroll to position [161, 0]
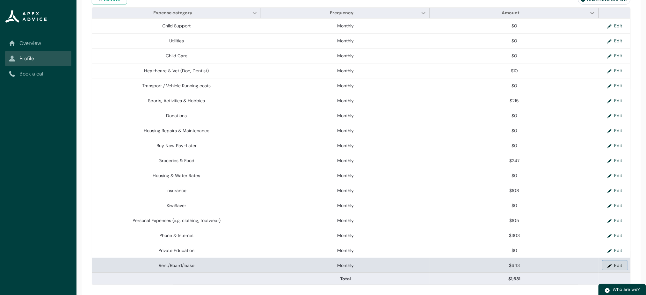
click at [615, 263] on button "Edit" at bounding box center [614, 266] width 25 height 10
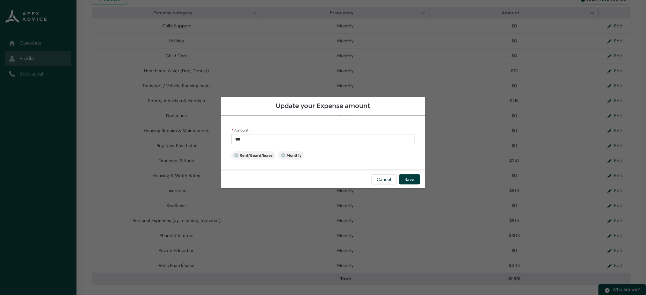
click at [242, 138] on input "***" at bounding box center [322, 139] width 183 height 10
click at [407, 177] on button "Save" at bounding box center [409, 179] width 21 height 10
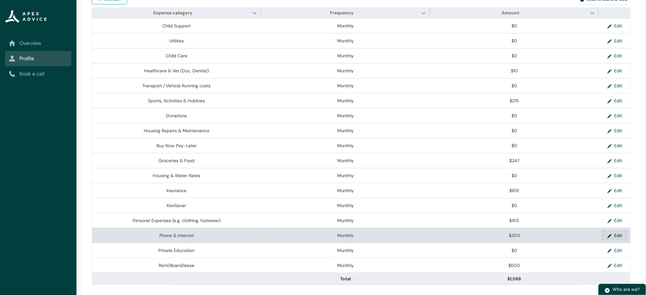
click at [623, 236] on button "Edit" at bounding box center [614, 236] width 25 height 10
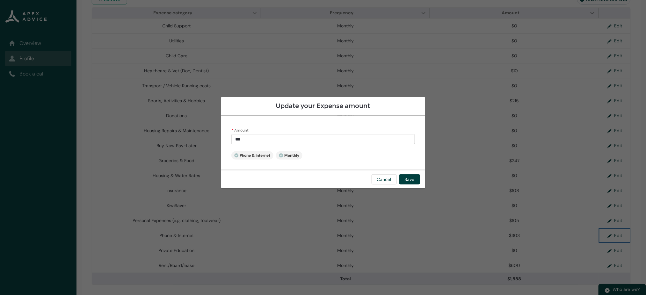
click at [339, 139] on input "***" at bounding box center [322, 139] width 183 height 10
click at [407, 177] on button "Save" at bounding box center [409, 179] width 21 height 10
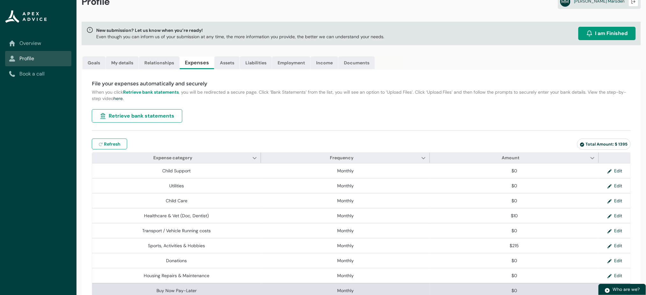
scroll to position [0, 0]
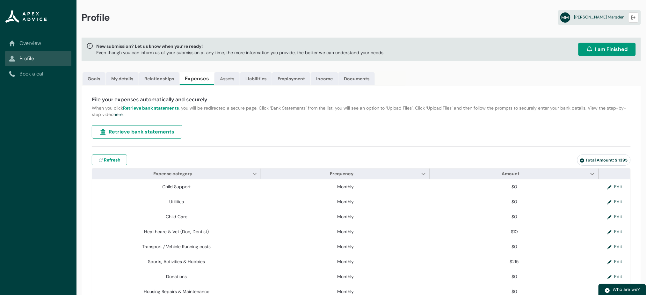
click at [232, 79] on link "Assets" at bounding box center [226, 78] width 25 height 13
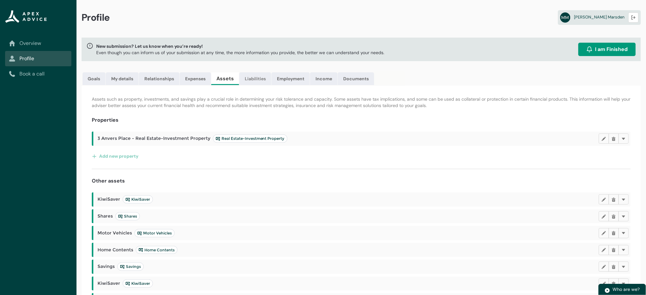
click at [254, 76] on link "Liabilities" at bounding box center [255, 78] width 32 height 13
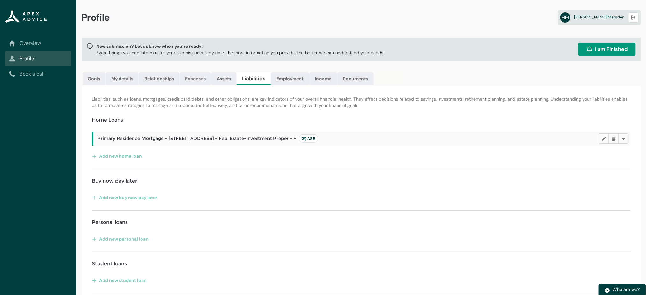
click at [205, 78] on link "Expenses" at bounding box center [195, 78] width 31 height 13
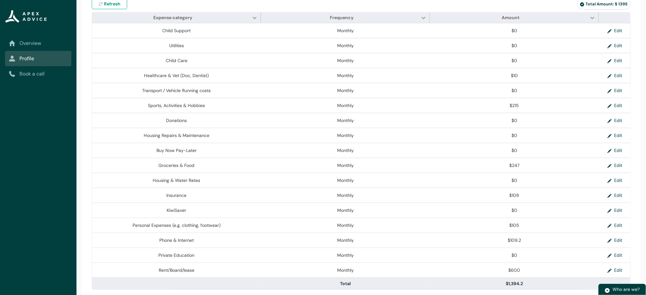
scroll to position [161, 0]
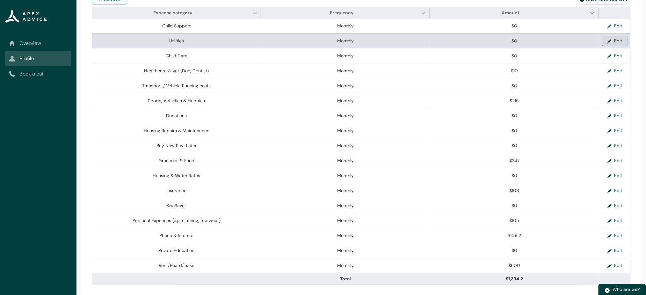
click at [615, 38] on button "Edit" at bounding box center [614, 41] width 25 height 10
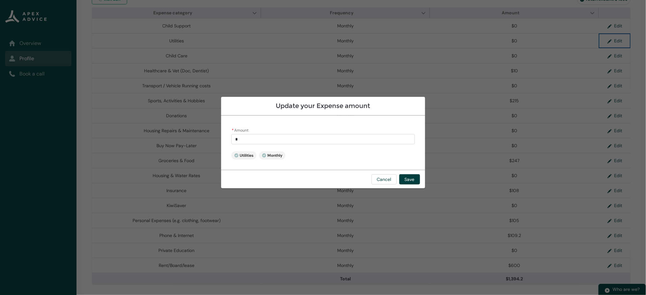
click at [235, 138] on input "*" at bounding box center [322, 139] width 183 height 10
click at [523, 234] on section "Update your Expense amount * Amount **** Utilities Monthly Cancel Save" at bounding box center [323, 147] width 646 height 295
click at [381, 177] on button "Cancel" at bounding box center [383, 179] width 25 height 10
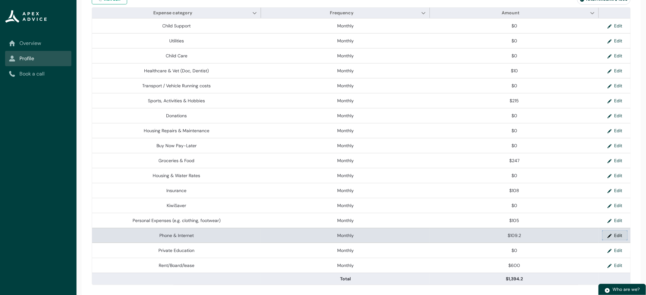
click at [621, 235] on button "Edit" at bounding box center [614, 236] width 25 height 10
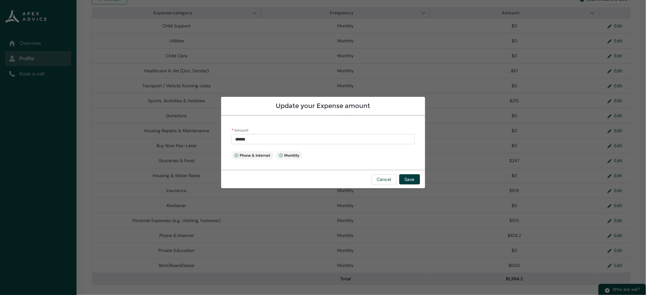
click at [192, 73] on section "Update your Expense amount * Amount ****** Phone & Internet Monthly Cancel Save" at bounding box center [323, 147] width 646 height 295
click at [380, 180] on button "Cancel" at bounding box center [383, 179] width 25 height 10
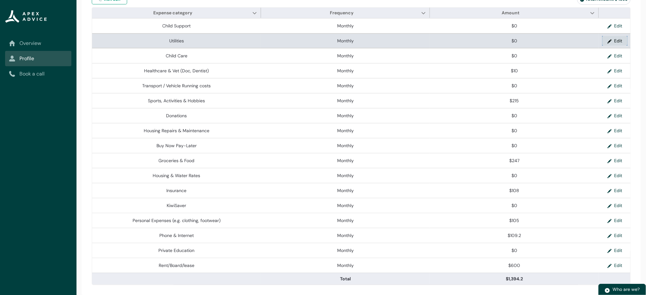
click at [617, 40] on button "Edit" at bounding box center [614, 41] width 25 height 10
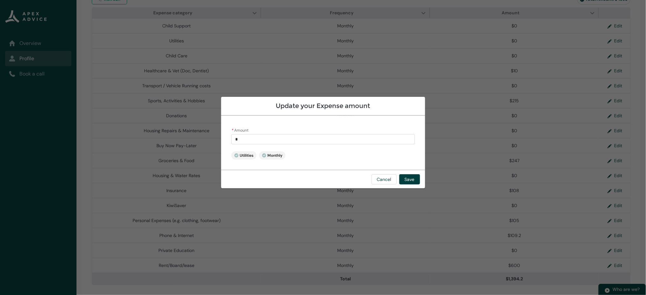
click at [253, 140] on input "*" at bounding box center [322, 139] width 183 height 10
click at [413, 180] on button "Save" at bounding box center [409, 179] width 21 height 10
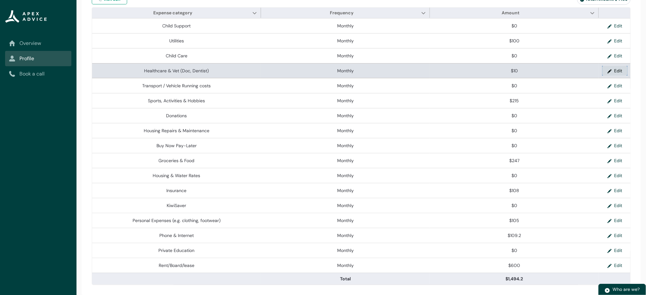
click at [620, 71] on button "Edit" at bounding box center [614, 71] width 25 height 10
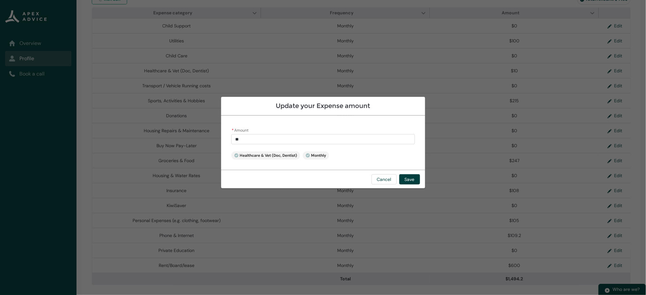
click at [266, 140] on input "**" at bounding box center [322, 139] width 183 height 10
click at [410, 176] on button "Save" at bounding box center [409, 179] width 21 height 10
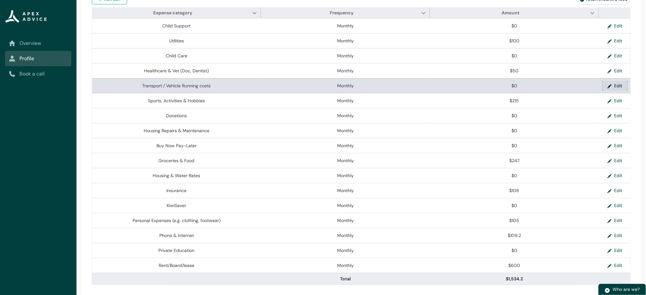
click at [619, 83] on button "Edit" at bounding box center [614, 86] width 25 height 10
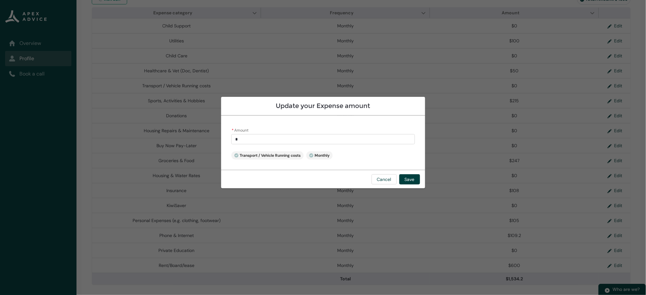
click at [235, 139] on input "*" at bounding box center [322, 139] width 183 height 10
click at [409, 180] on button "Save" at bounding box center [409, 179] width 21 height 10
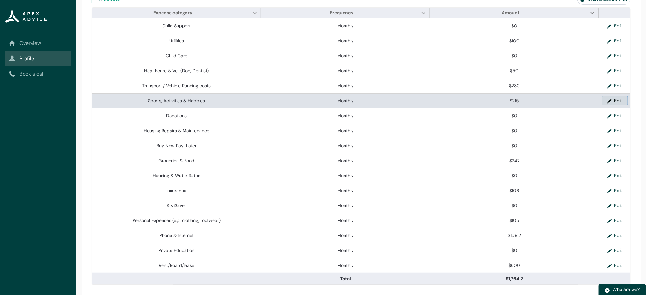
click at [617, 101] on button "Edit" at bounding box center [614, 101] width 25 height 10
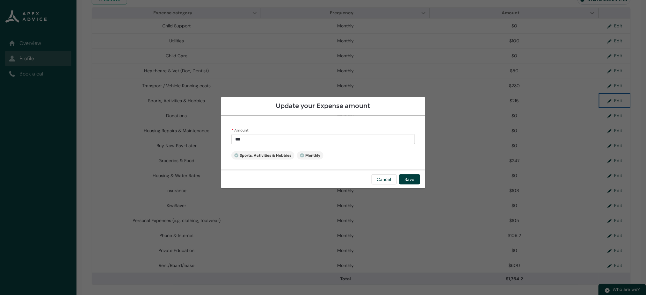
click at [256, 137] on input "***" at bounding box center [322, 139] width 183 height 10
click at [410, 177] on button "Save" at bounding box center [409, 179] width 21 height 10
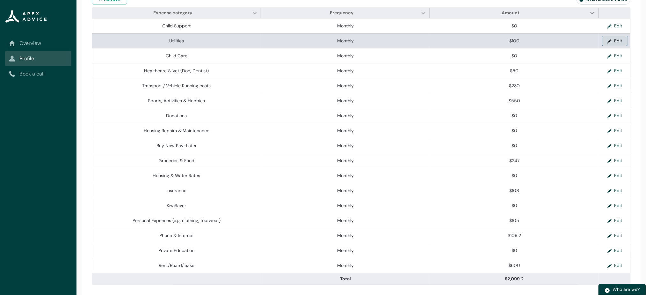
click at [615, 40] on button "Edit" at bounding box center [614, 41] width 25 height 10
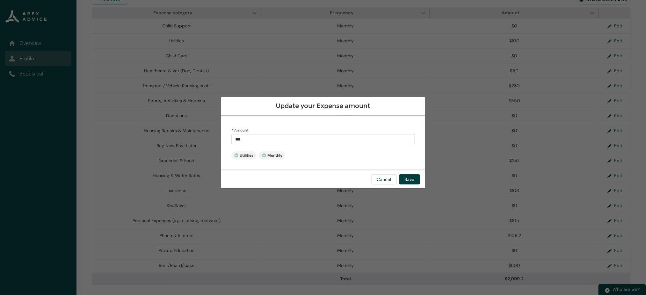
click at [240, 139] on input "***" at bounding box center [322, 139] width 183 height 10
click at [410, 177] on button "Save" at bounding box center [409, 179] width 21 height 10
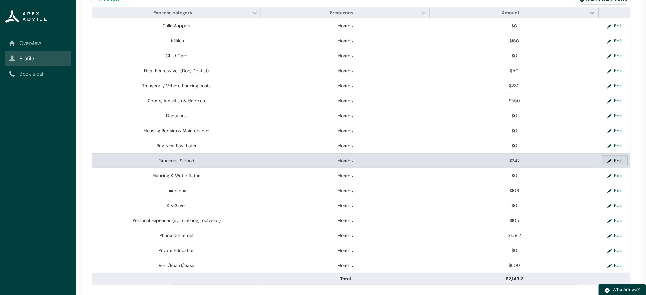
click at [620, 162] on button "Edit" at bounding box center [614, 161] width 25 height 10
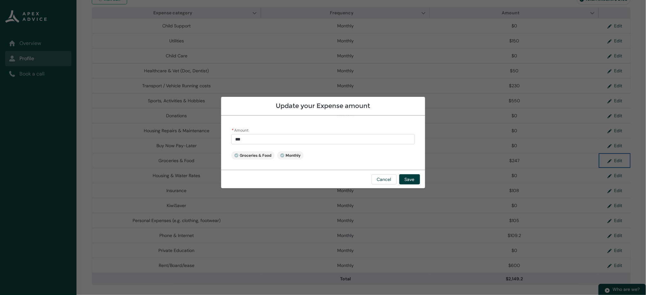
click at [253, 140] on input "***" at bounding box center [322, 139] width 183 height 10
click at [416, 178] on button "Save" at bounding box center [409, 179] width 21 height 10
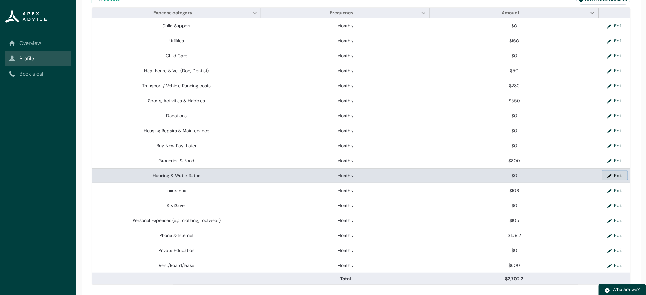
click at [612, 175] on lightning-primitive-icon "button" at bounding box center [610, 176] width 7 height 10
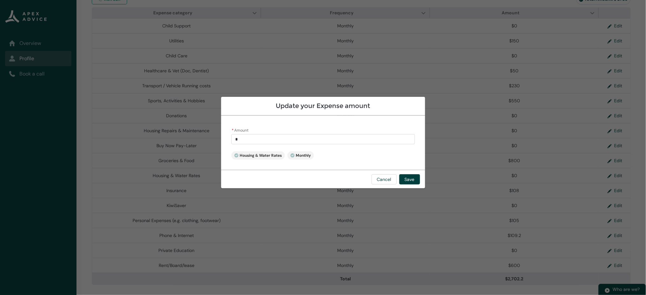
click at [236, 139] on input "*" at bounding box center [322, 139] width 183 height 10
click at [245, 142] on input "*" at bounding box center [322, 139] width 183 height 10
click at [411, 181] on button "Save" at bounding box center [409, 179] width 21 height 10
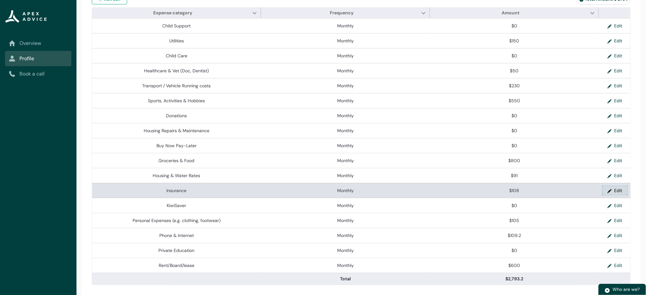
click at [615, 189] on button "Edit" at bounding box center [614, 191] width 25 height 10
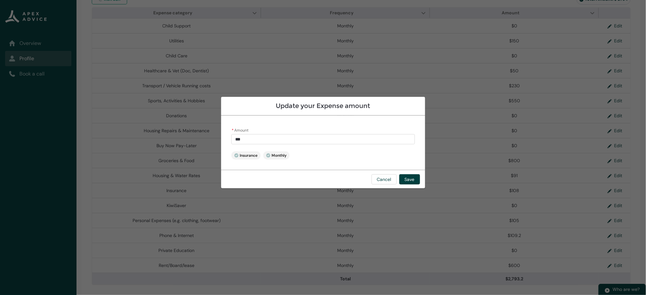
click at [273, 137] on input "***" at bounding box center [322, 139] width 183 height 10
click at [411, 179] on button "Save" at bounding box center [409, 179] width 21 height 10
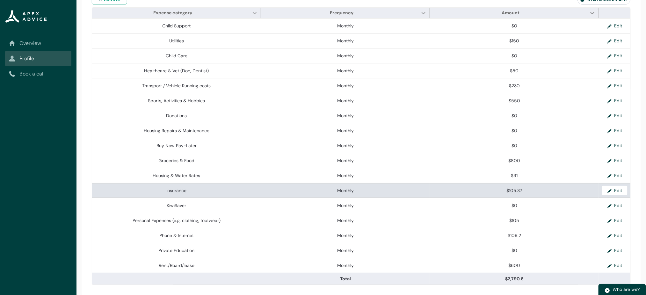
click at [478, 190] on span "$105.37" at bounding box center [514, 190] width 164 height 6
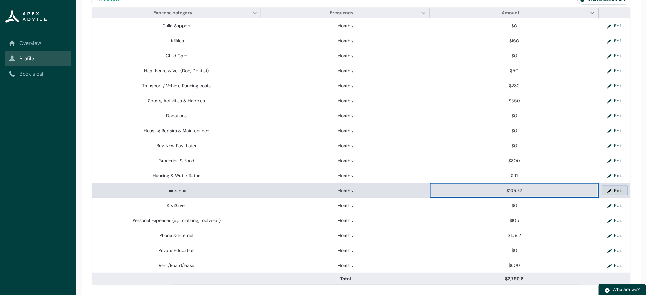
click at [612, 189] on lightning-primitive-icon "button" at bounding box center [610, 191] width 7 height 10
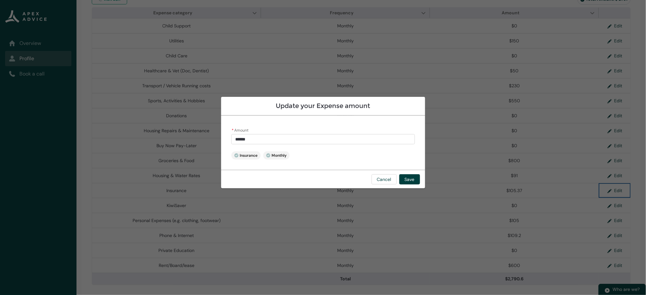
click at [240, 138] on input "******" at bounding box center [322, 139] width 183 height 10
click at [411, 177] on button "Save" at bounding box center [409, 179] width 21 height 10
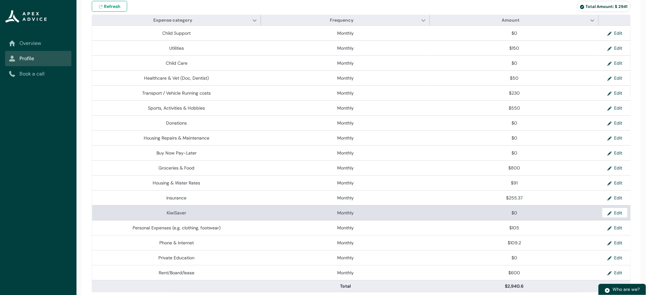
scroll to position [154, 0]
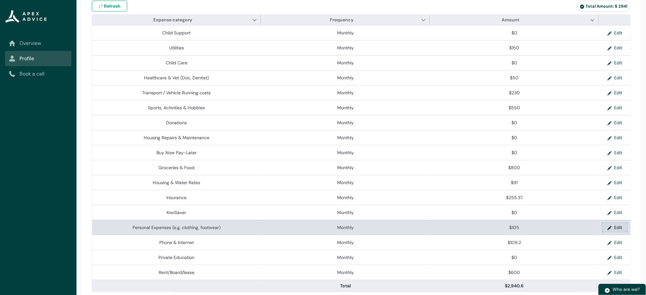
click at [620, 227] on button "Edit" at bounding box center [614, 228] width 25 height 10
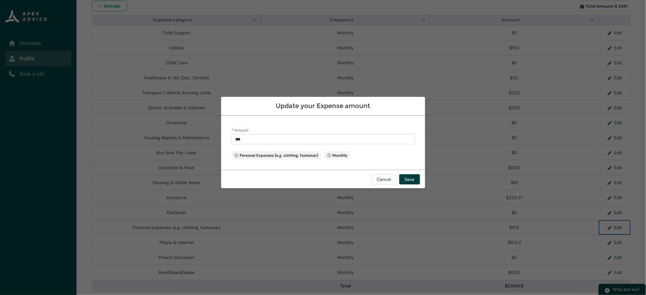
click at [266, 137] on input "***" at bounding box center [322, 139] width 183 height 10
click at [237, 141] on input "***" at bounding box center [322, 139] width 183 height 10
click at [408, 177] on button "Save" at bounding box center [409, 179] width 21 height 10
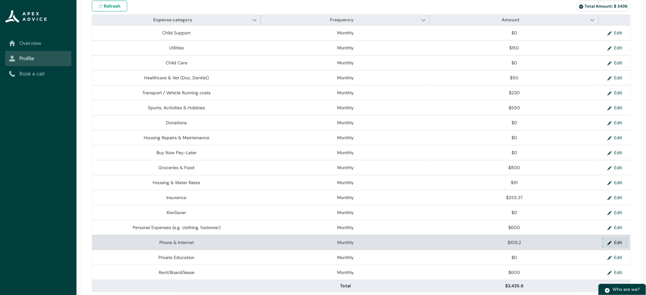
click at [615, 243] on button "Edit" at bounding box center [614, 243] width 25 height 10
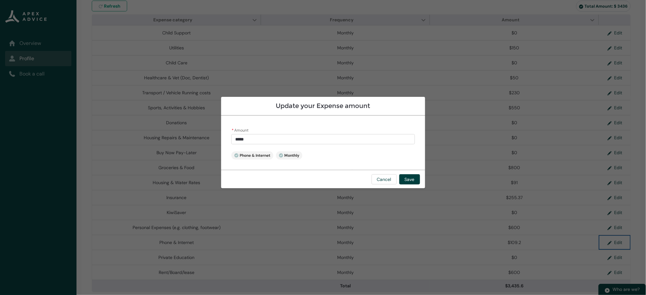
click at [256, 140] on input "*****" at bounding box center [322, 139] width 183 height 10
click at [403, 180] on button "Save" at bounding box center [409, 179] width 21 height 10
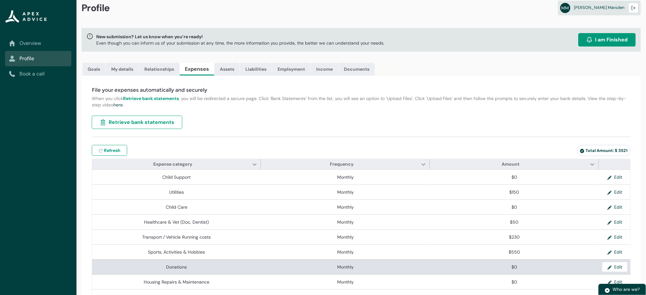
scroll to position [0, 0]
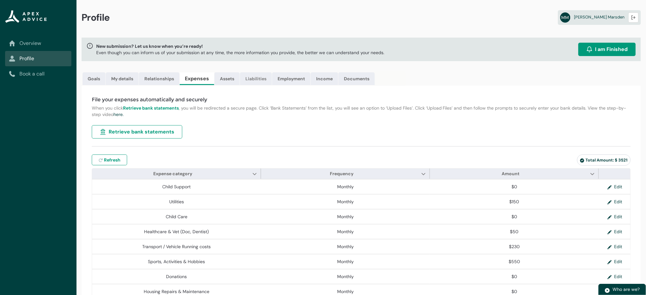
click at [252, 79] on link "Liabilities" at bounding box center [256, 78] width 32 height 13
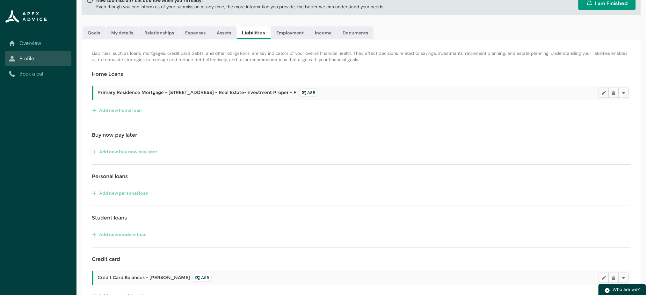
scroll to position [26, 0]
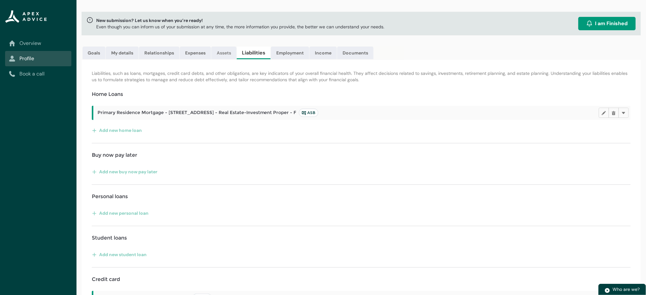
click at [225, 54] on link "Assets" at bounding box center [223, 53] width 25 height 13
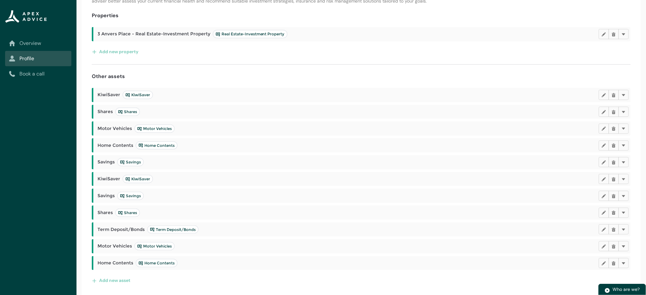
scroll to position [0, 0]
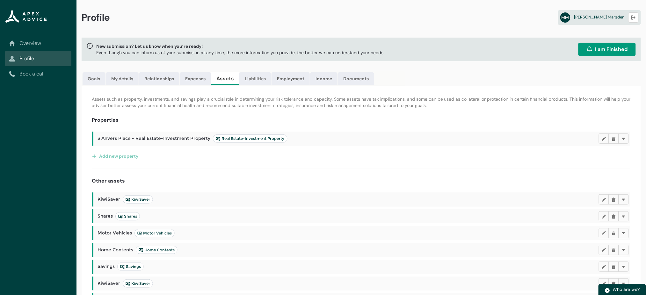
click at [250, 78] on link "Liabilities" at bounding box center [255, 78] width 32 height 13
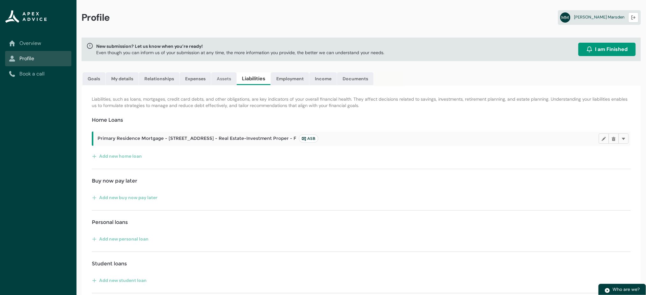
click at [218, 76] on link "Assets" at bounding box center [223, 78] width 25 height 13
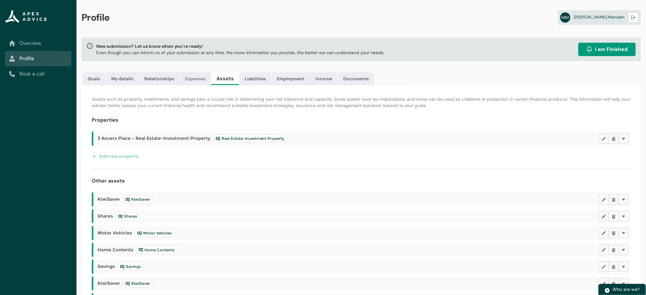
click at [206, 77] on link "Expenses" at bounding box center [195, 78] width 31 height 13
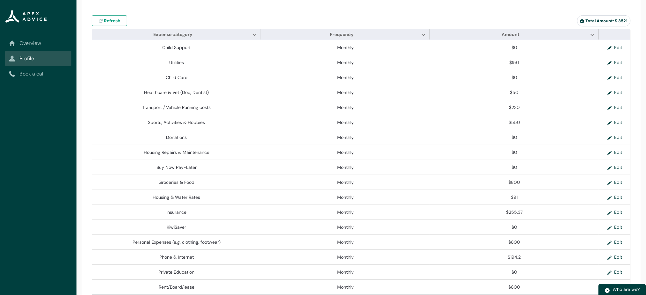
scroll to position [140, 0]
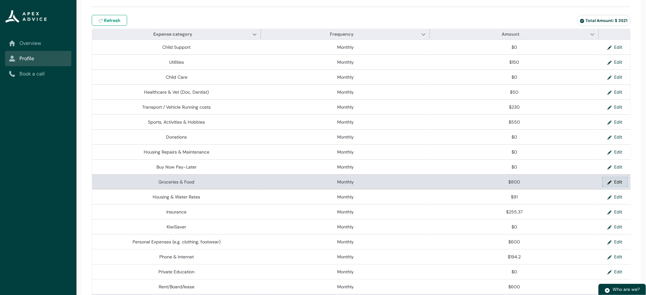
click at [620, 182] on button "Edit" at bounding box center [614, 182] width 25 height 10
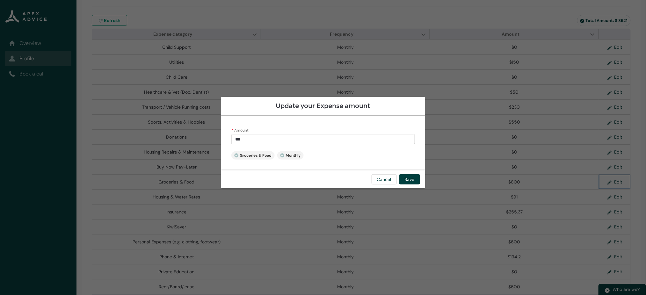
click at [265, 142] on input "***" at bounding box center [322, 139] width 183 height 10
click at [415, 179] on button "Save" at bounding box center [409, 179] width 21 height 10
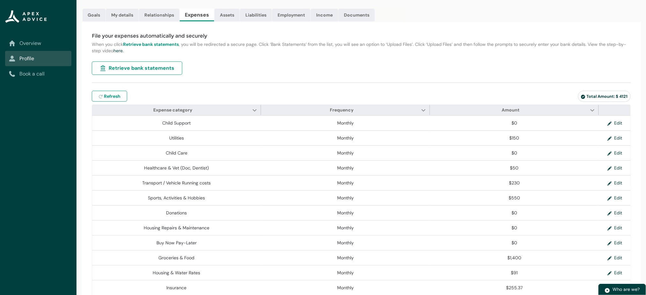
scroll to position [161, 0]
